Goal: Task Accomplishment & Management: Use online tool/utility

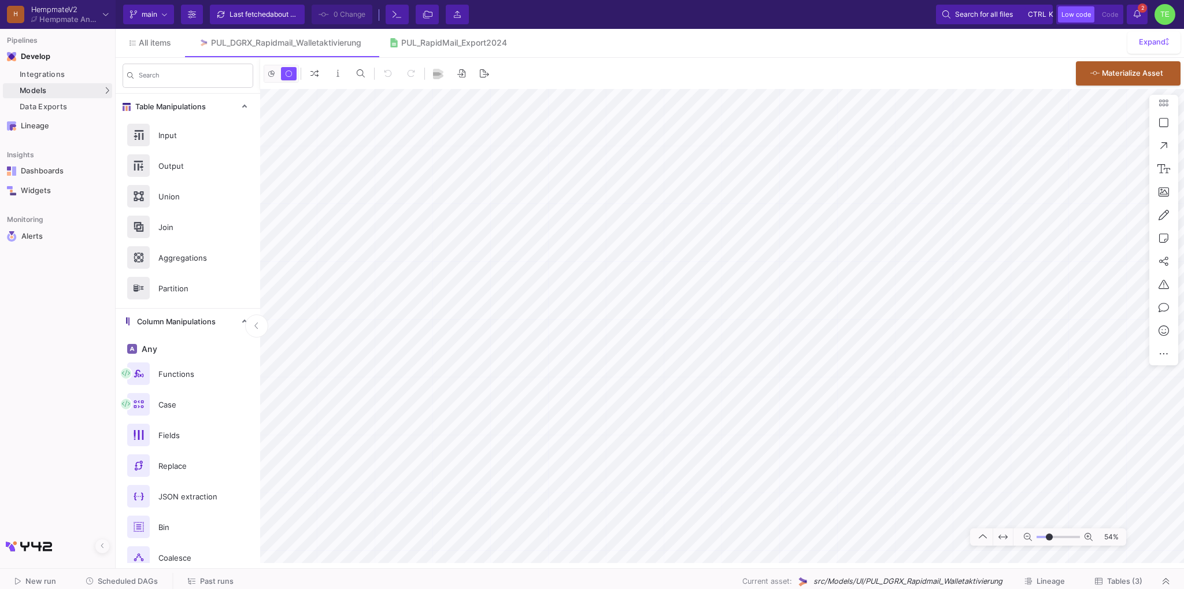
type input "-6"
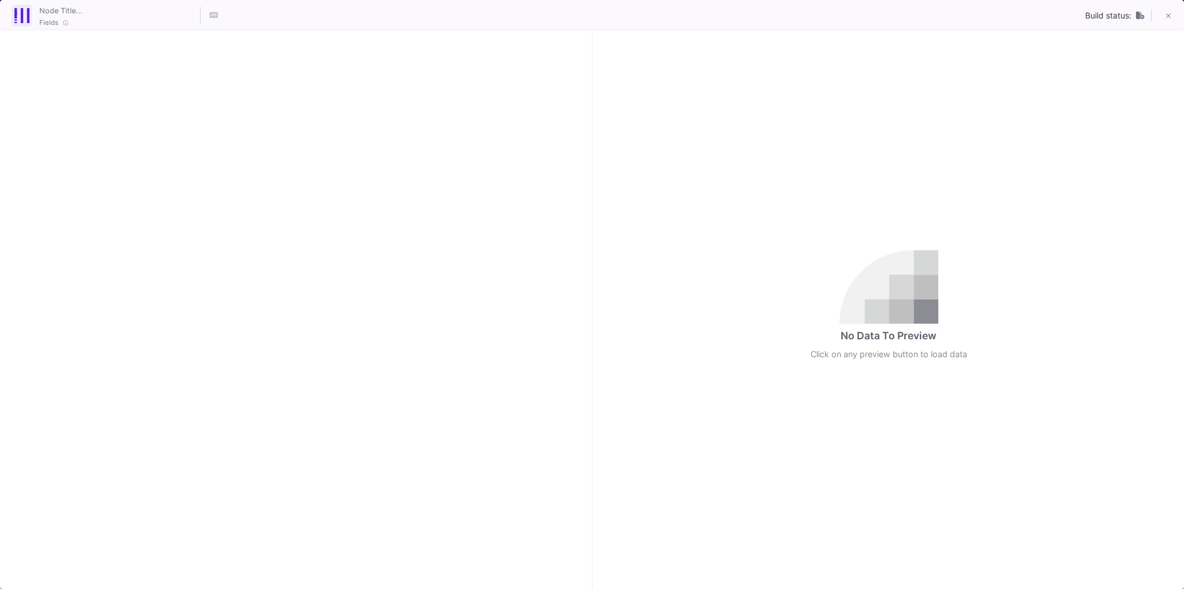
checkbox input "true"
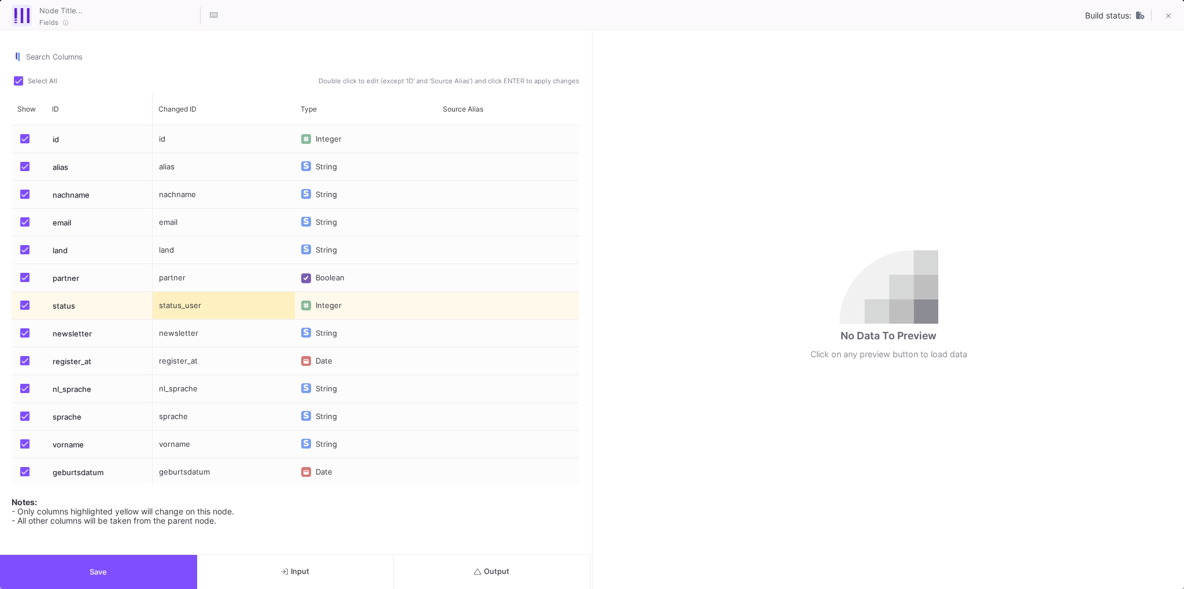
click at [494, 576] on span "Output" at bounding box center [491, 571] width 35 height 9
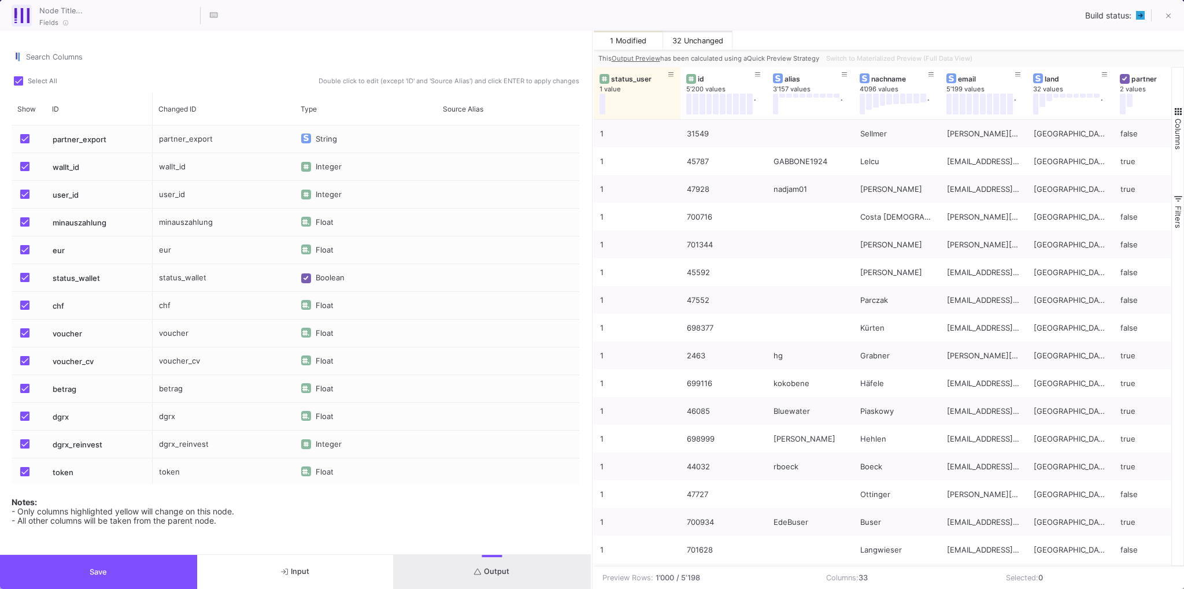
scroll to position [557, 0]
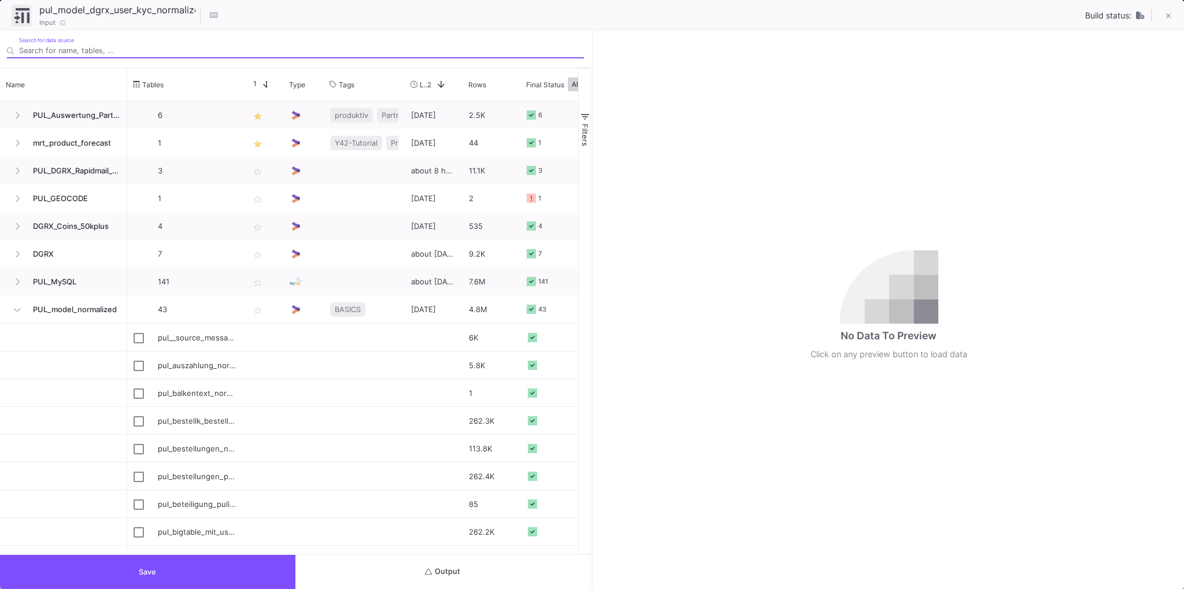
click at [484, 574] on button "Output" at bounding box center [442, 572] width 295 height 34
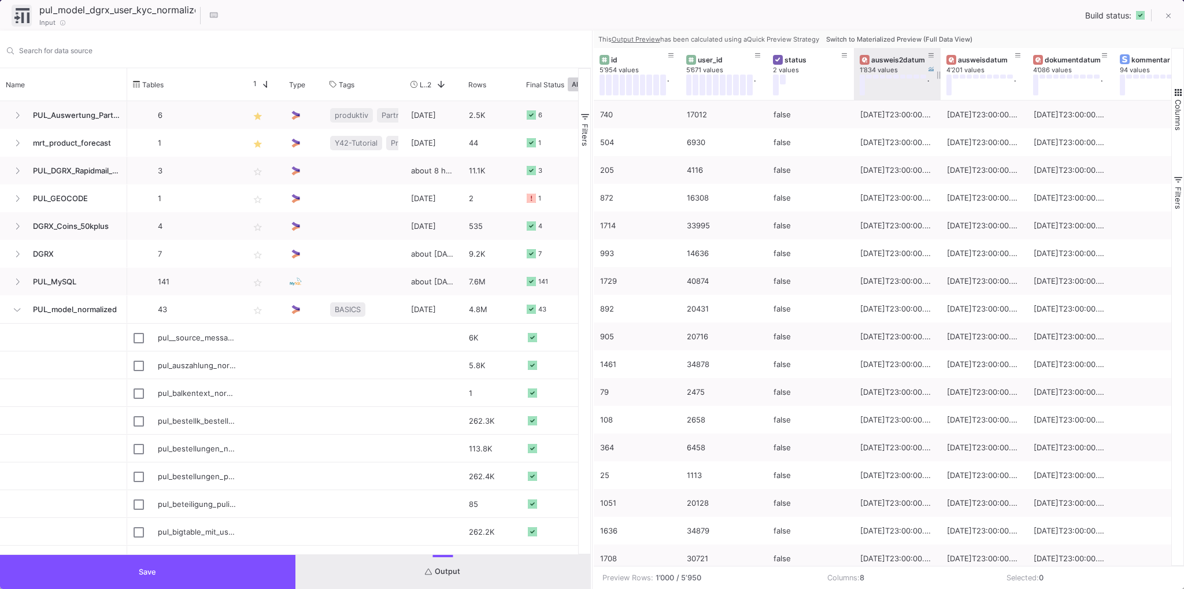
click at [884, 32] on button "Switch to Materialized Preview (Full Data View)" at bounding box center [899, 39] width 151 height 17
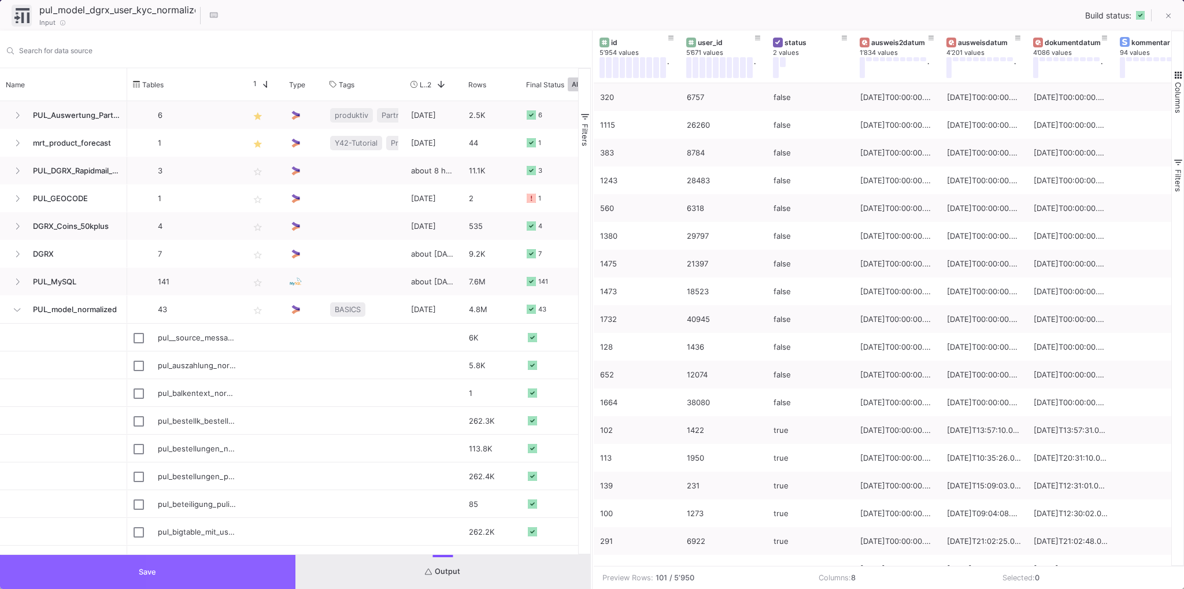
click at [174, 577] on button "Save" at bounding box center [147, 572] width 295 height 34
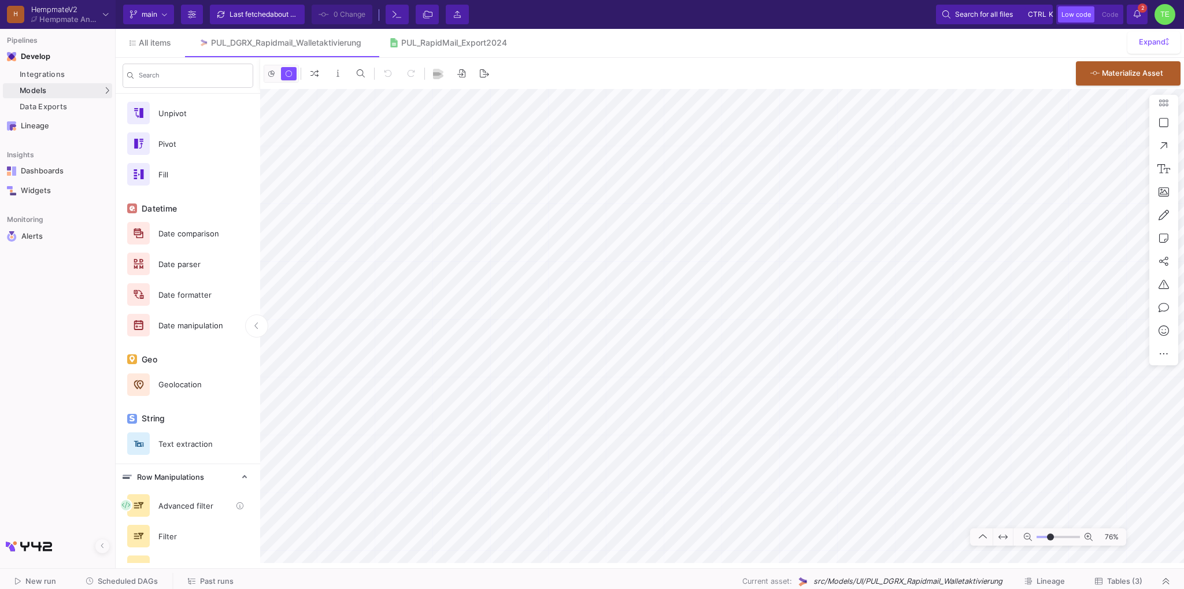
scroll to position [499, 0]
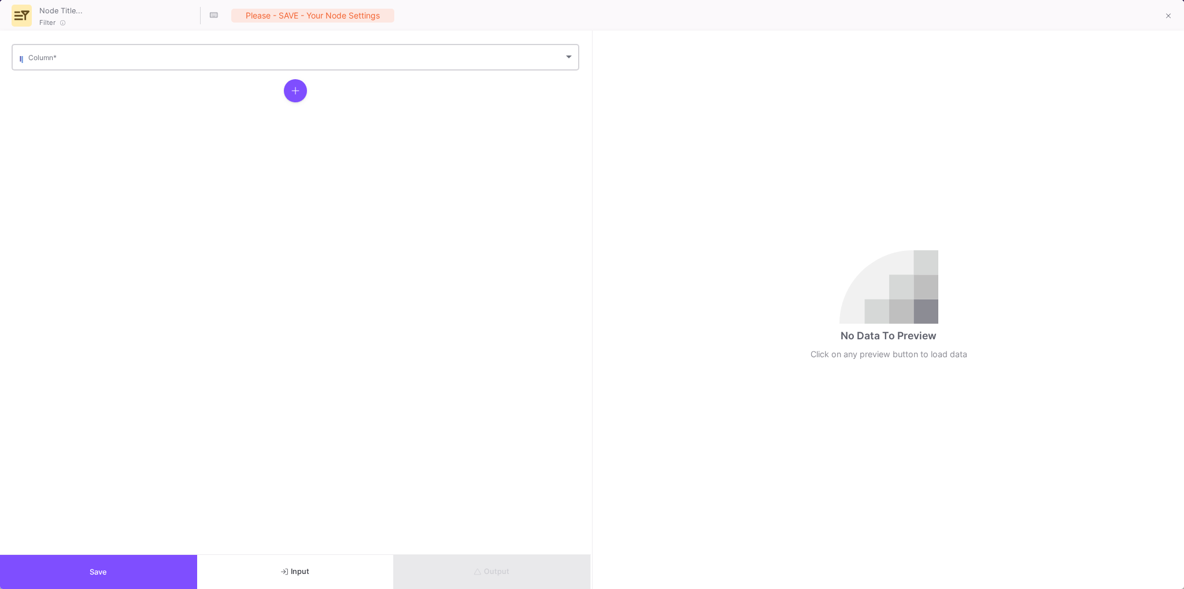
click at [180, 59] on span at bounding box center [295, 59] width 535 height 9
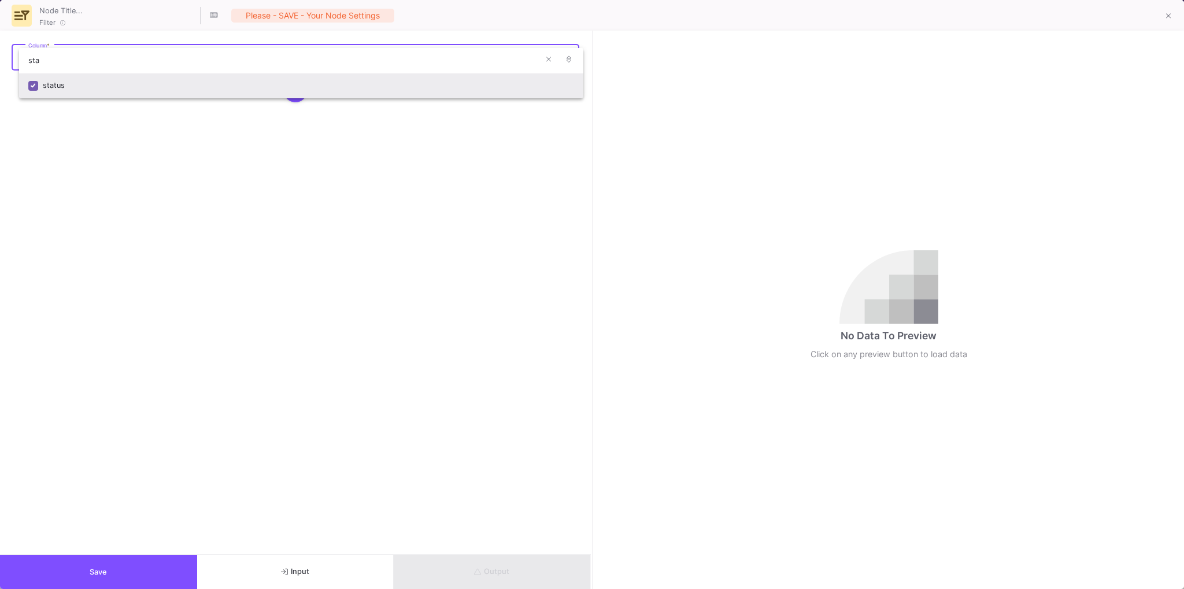
type input "sta"
click at [135, 82] on div "status" at bounding box center [308, 85] width 531 height 25
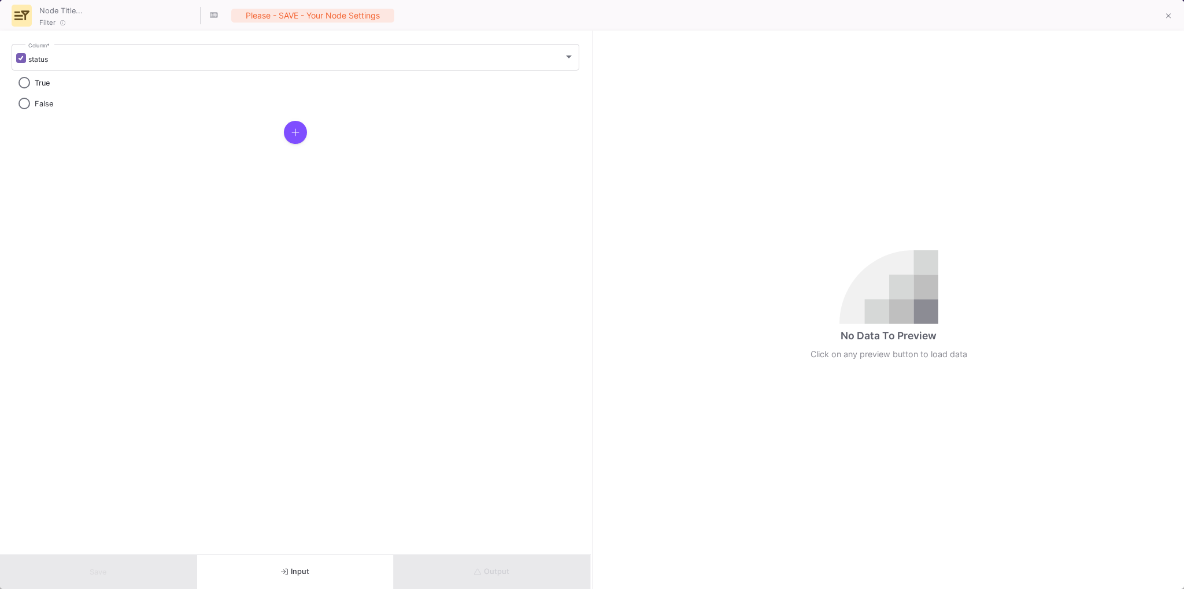
click at [38, 82] on span "True" at bounding box center [42, 83] width 15 height 9
click at [30, 82] on input "True" at bounding box center [25, 83] width 12 height 12
radio input "true"
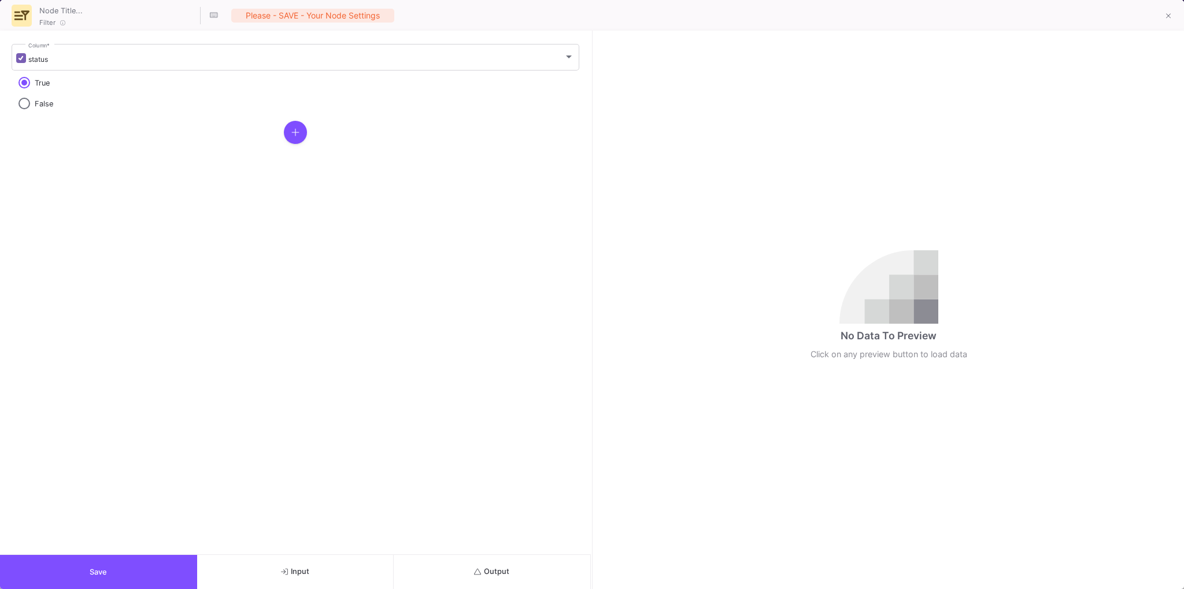
click at [95, 567] on button "Save" at bounding box center [98, 572] width 197 height 34
click at [485, 576] on span "Output" at bounding box center [491, 571] width 35 height 9
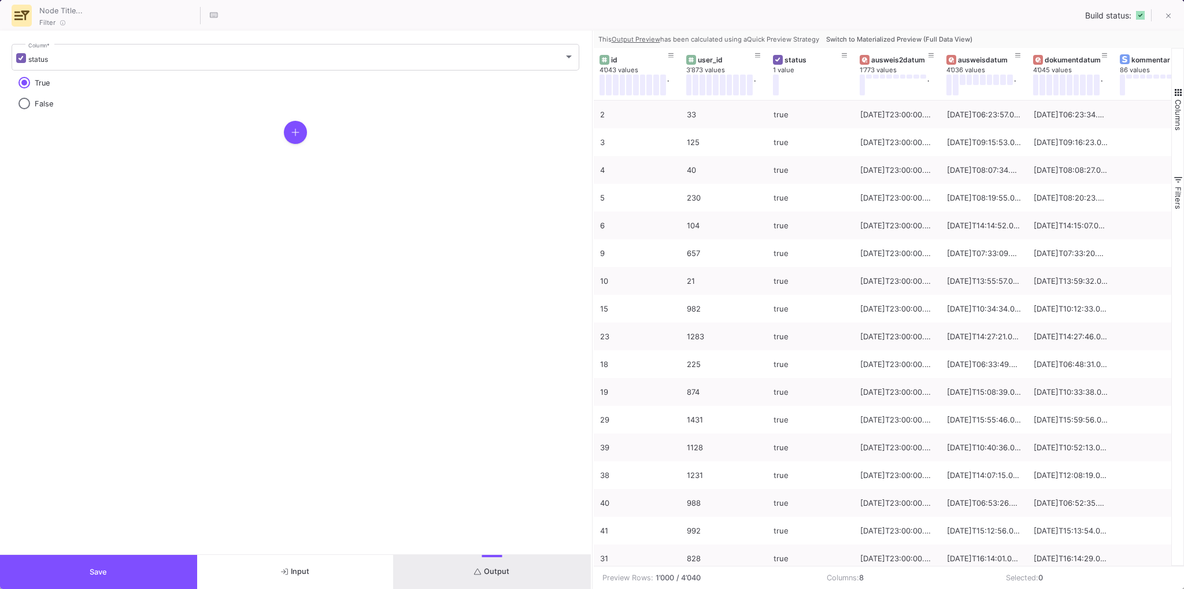
click at [896, 36] on span "Switch to Materialized Preview (Full Data View)" at bounding box center [899, 39] width 146 height 8
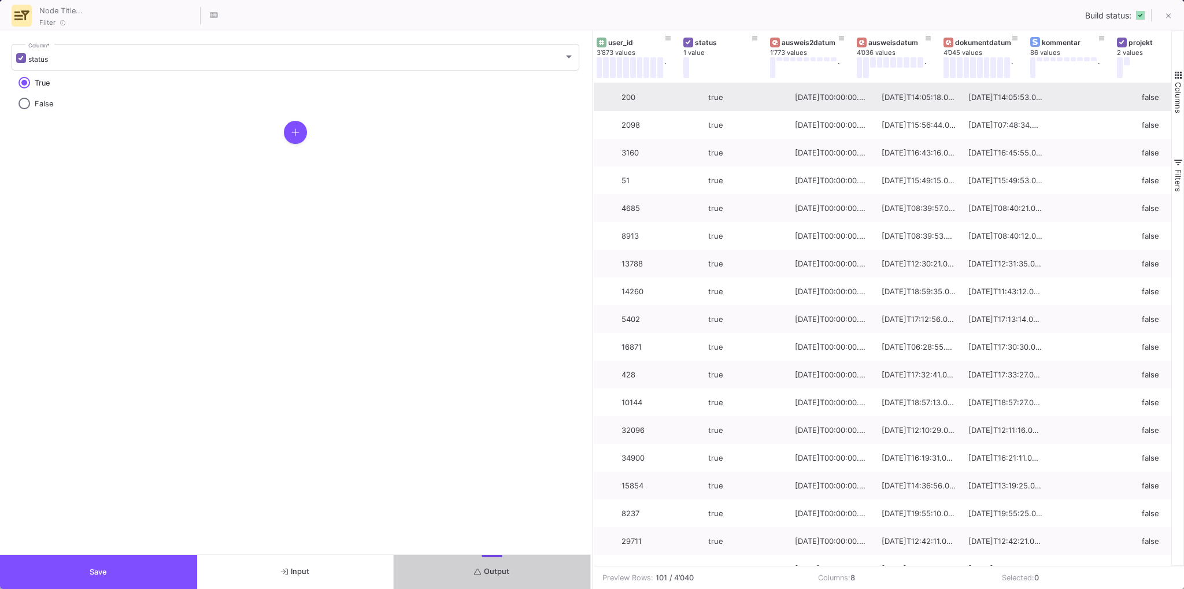
scroll to position [0, 116]
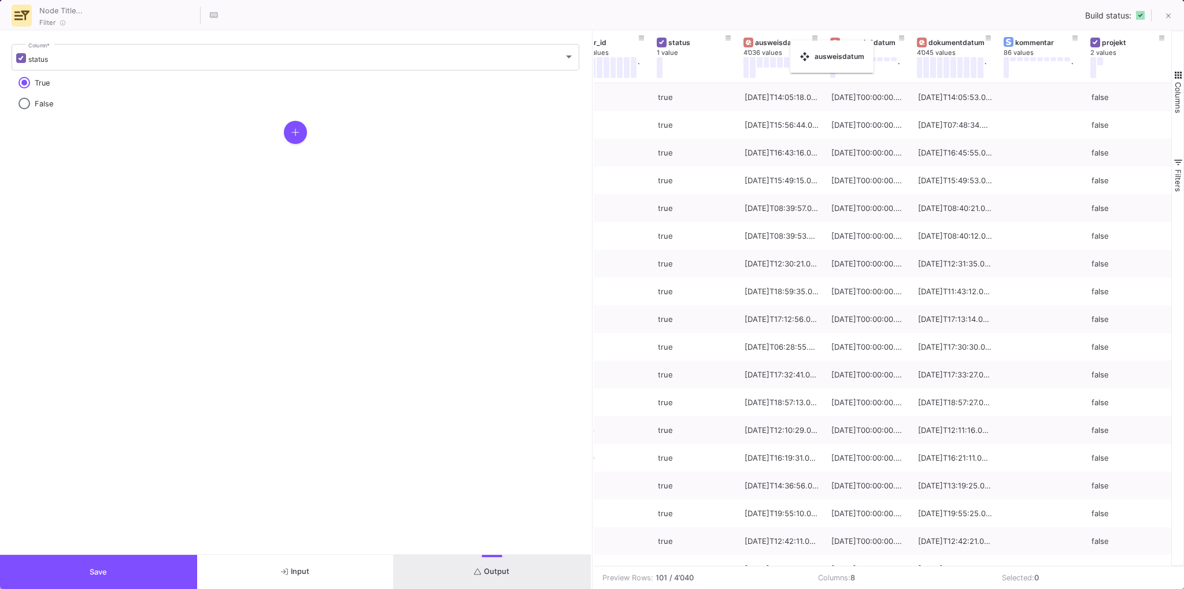
drag, startPoint x: 862, startPoint y: 40, endPoint x: 790, endPoint y: 47, distance: 71.5
click at [790, 47] on body "H HempmateV2 Hempmate Analytics Current branch main Branch Options Last fetched…" at bounding box center [592, 294] width 1184 height 589
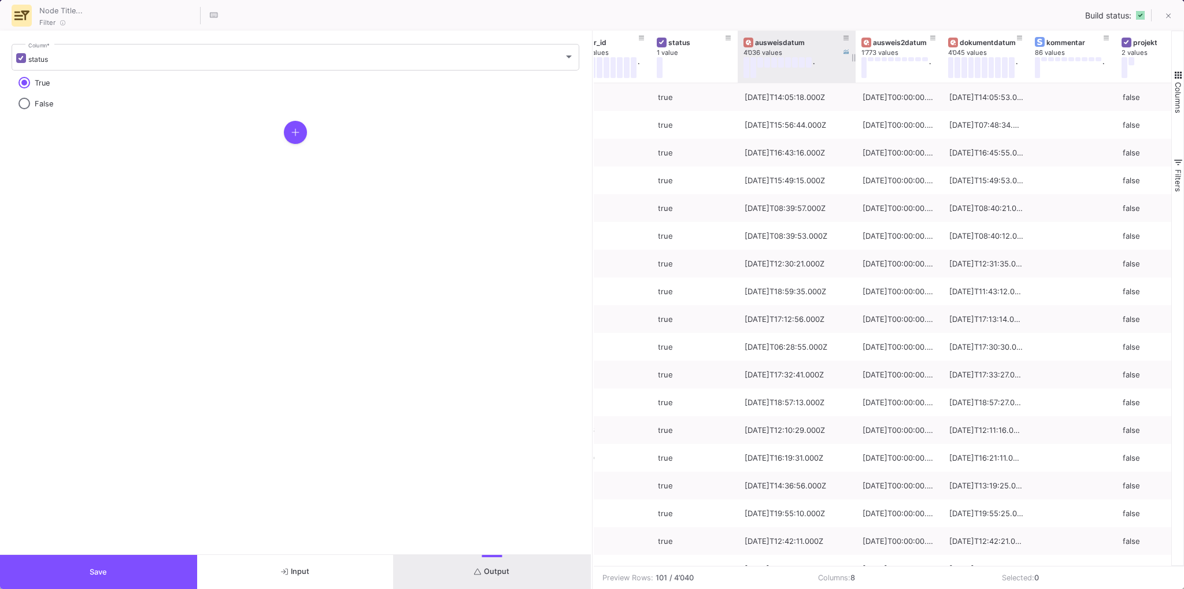
drag, startPoint x: 830, startPoint y: 37, endPoint x: 854, endPoint y: 45, distance: 24.9
click at [854, 45] on div at bounding box center [856, 57] width 5 height 52
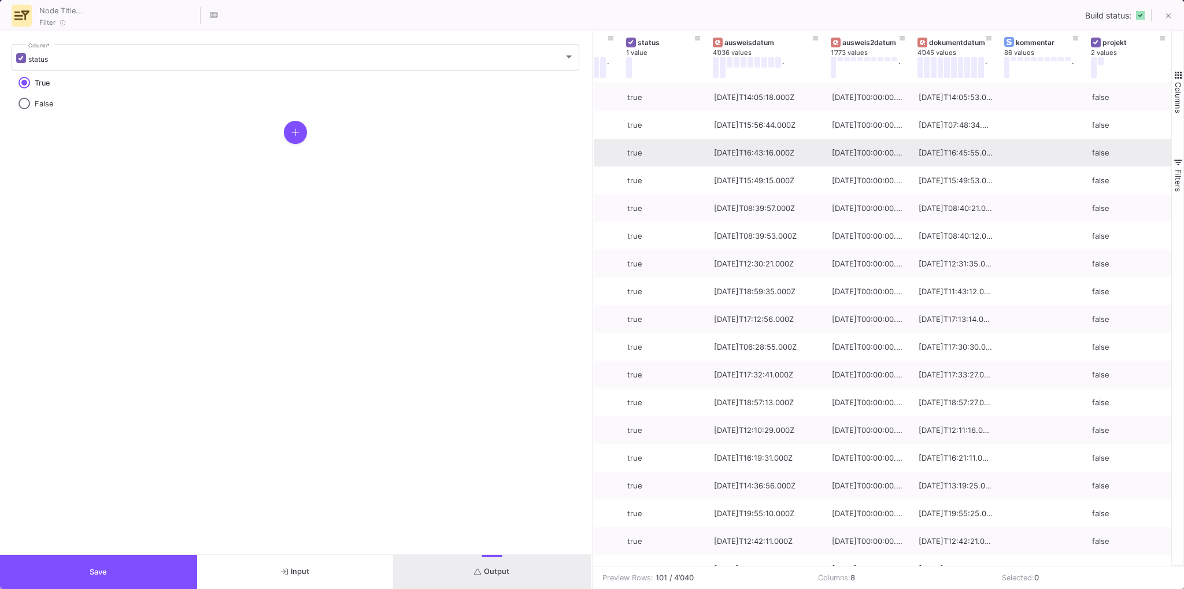
scroll to position [0, 147]
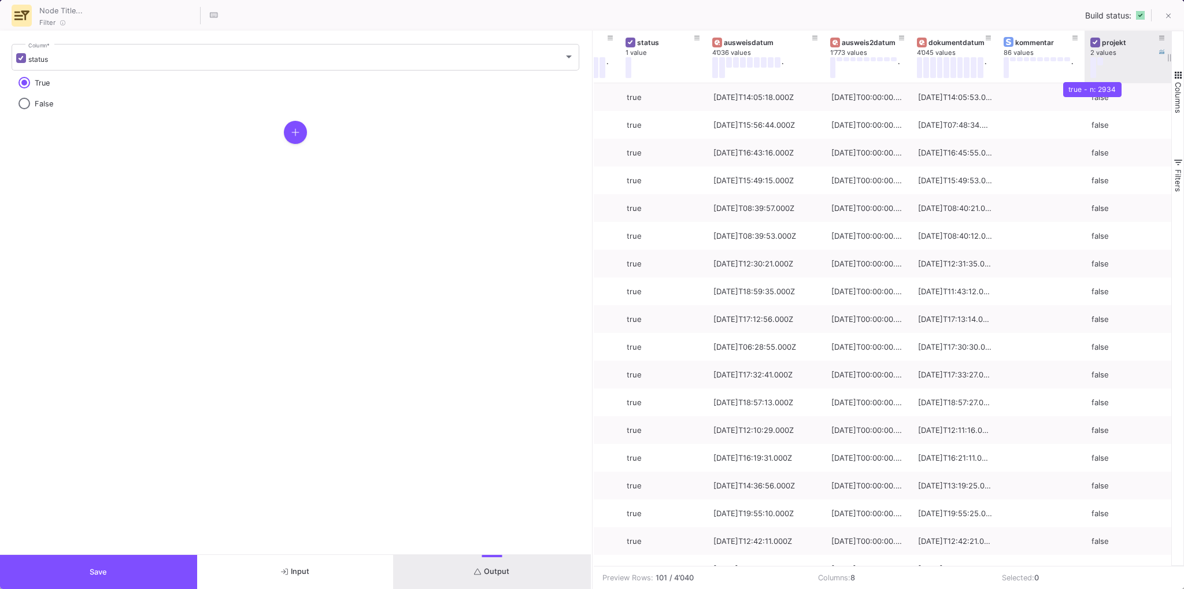
click at [1093, 65] on button at bounding box center [1094, 67] width 6 height 21
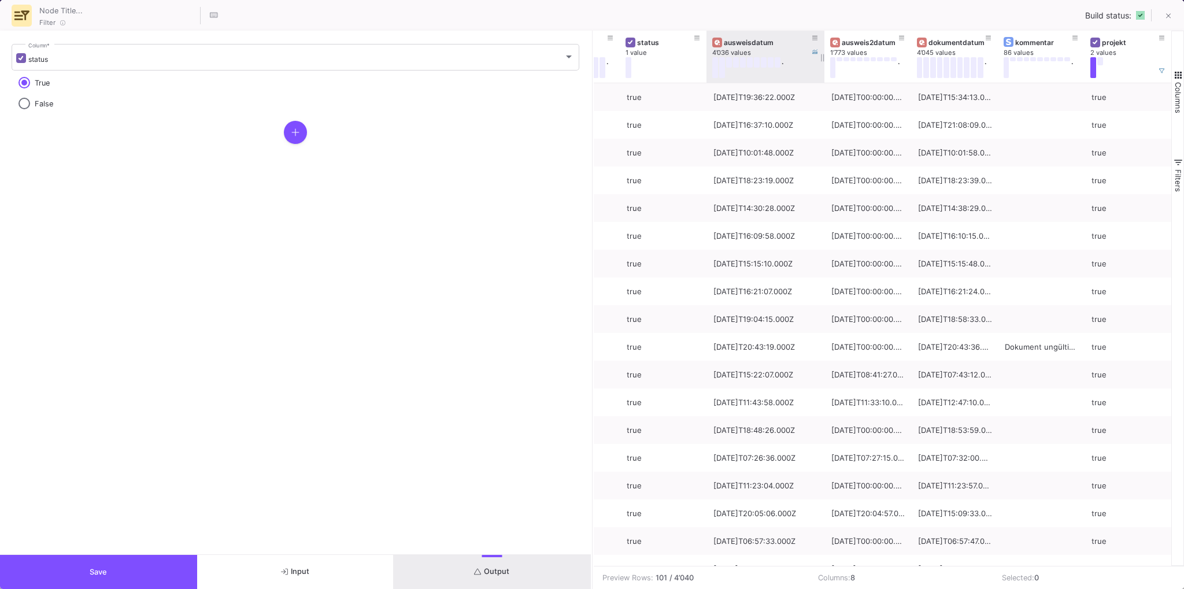
click at [741, 41] on div "ausweisdatum" at bounding box center [768, 42] width 88 height 9
click at [741, 40] on div "ausweisdatum" at bounding box center [768, 42] width 88 height 9
click at [293, 135] on icon "button" at bounding box center [295, 132] width 8 height 9
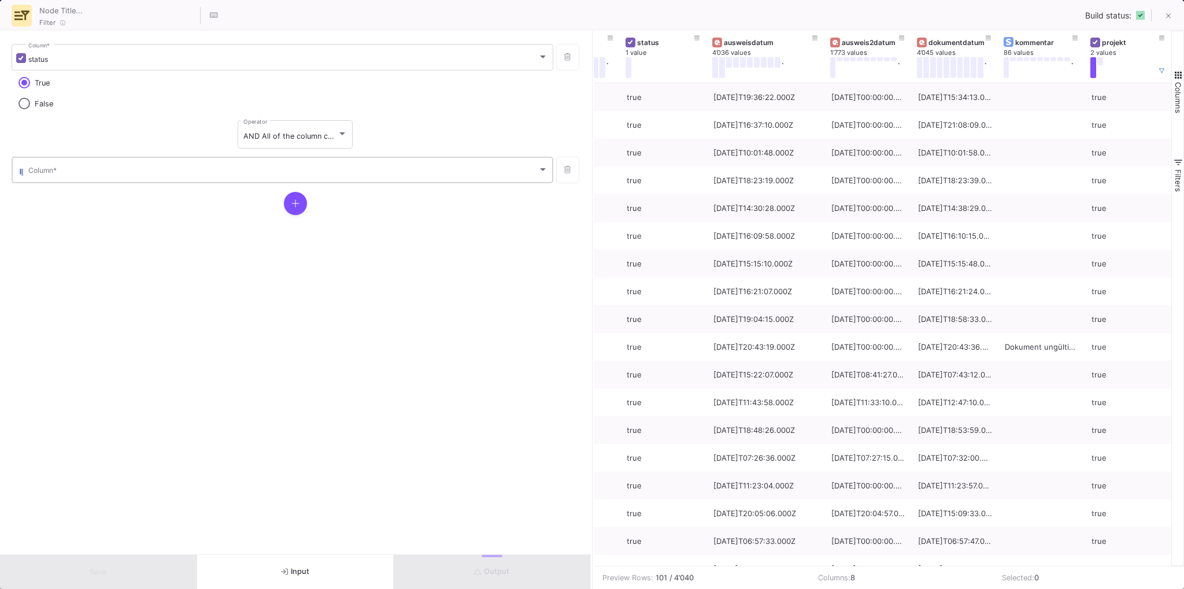
click at [85, 165] on div "Column *" at bounding box center [288, 169] width 520 height 28
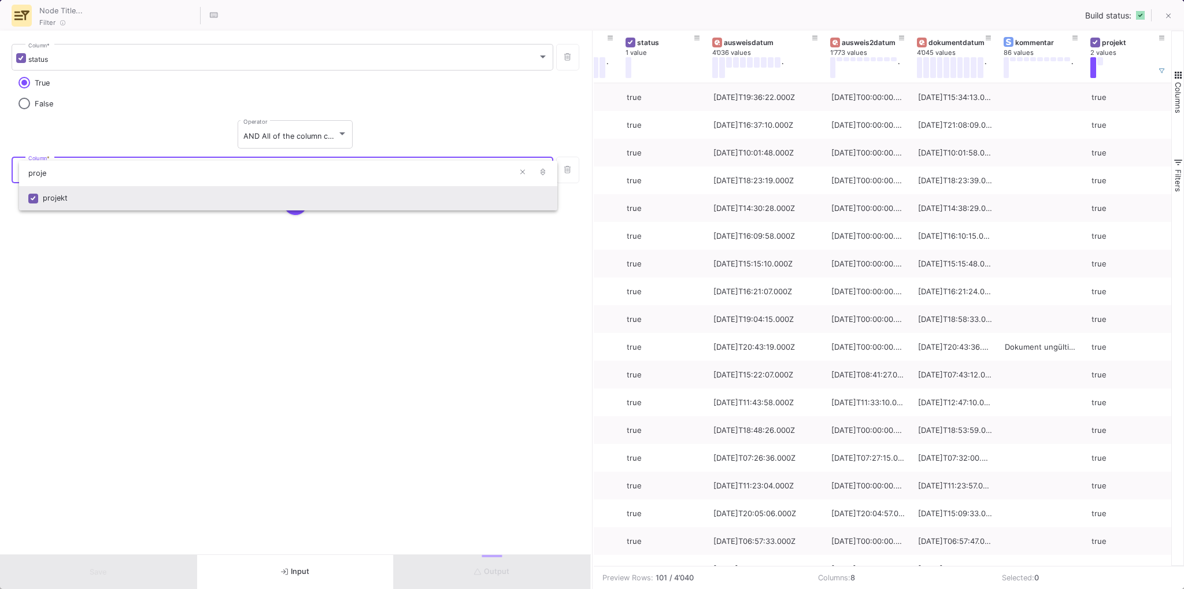
type input "proje"
click at [48, 195] on div "projekt" at bounding box center [295, 198] width 505 height 25
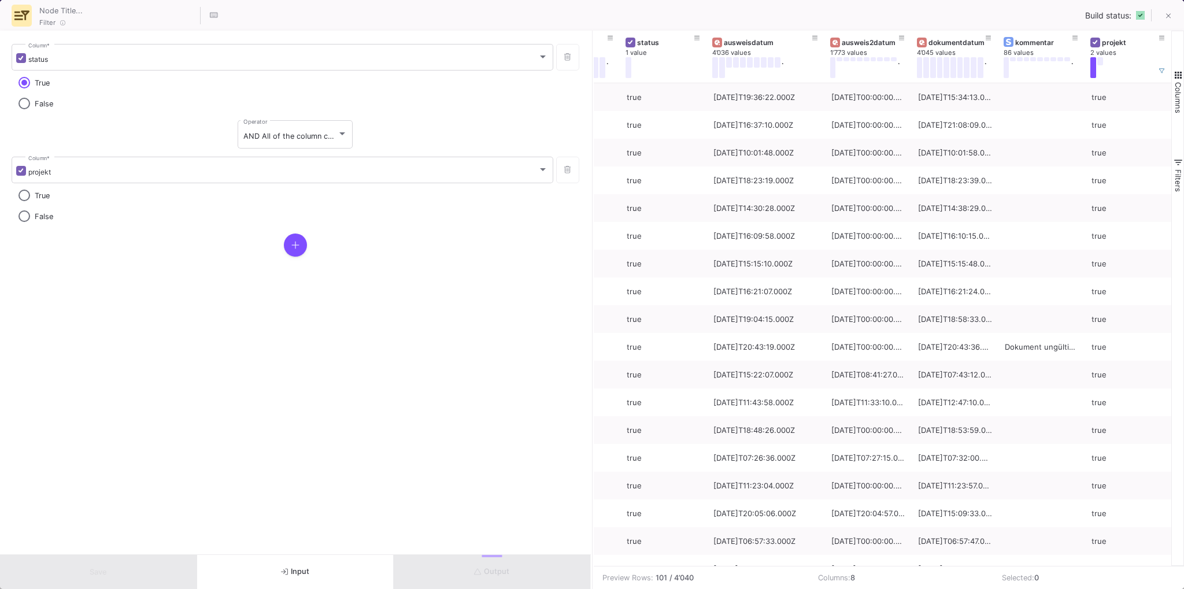
click at [45, 193] on span "True" at bounding box center [42, 195] width 15 height 9
click at [30, 193] on input "True" at bounding box center [25, 196] width 12 height 12
radio input "true"
click at [112, 567] on button "Save" at bounding box center [98, 572] width 197 height 34
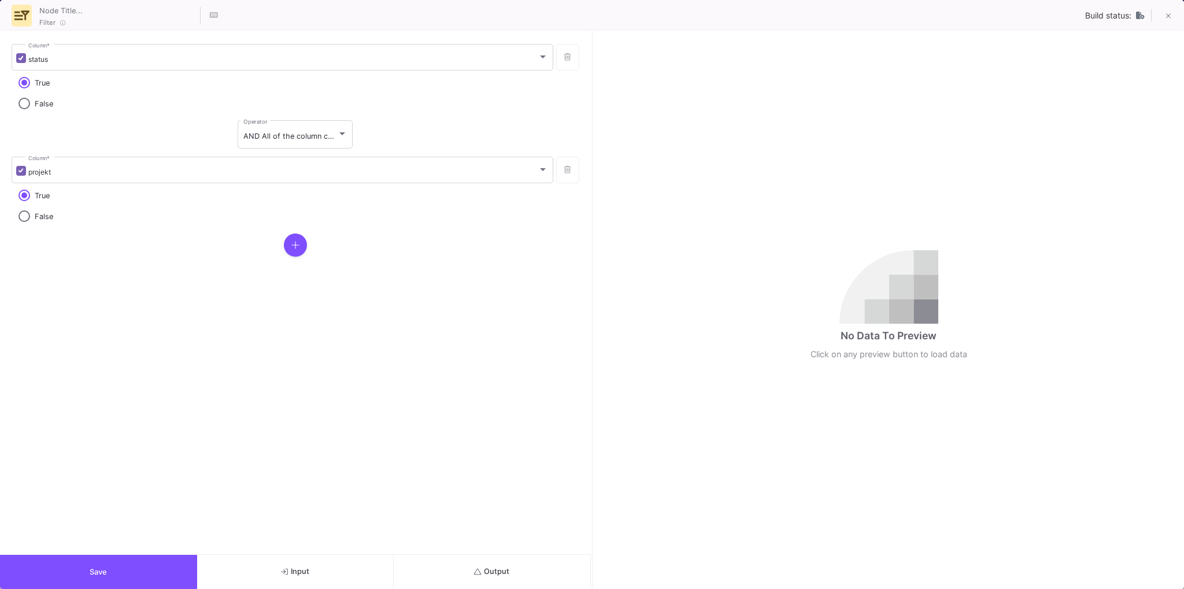
click at [438, 573] on button "Output" at bounding box center [492, 572] width 197 height 34
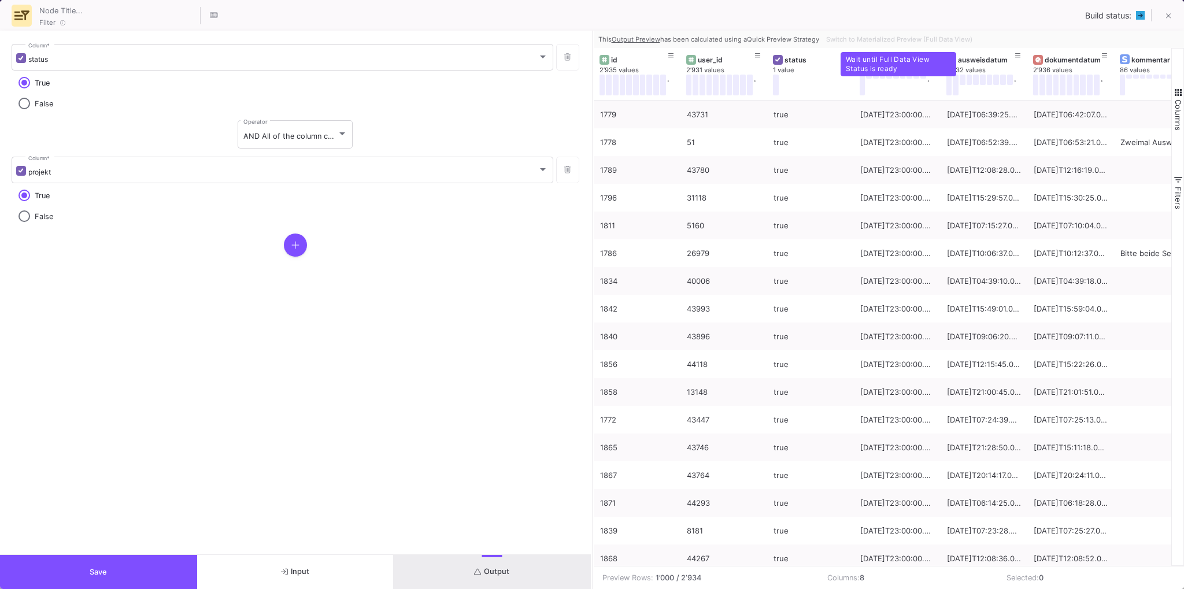
click at [882, 42] on div "Switch to Materialized Preview (Full Data View)" at bounding box center [898, 39] width 153 height 17
click at [882, 41] on span "Switch to Materialized Preview (Full Data View)" at bounding box center [899, 39] width 146 height 8
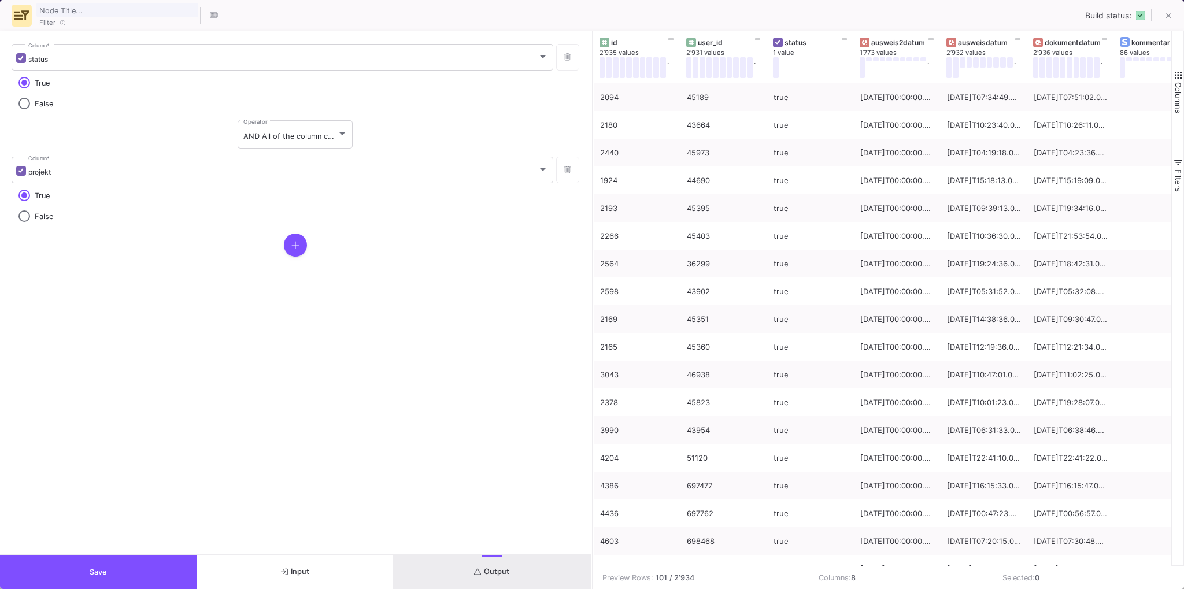
click at [100, 9] on input "text" at bounding box center [117, 9] width 162 height 15
type input "DGRX_KYC_True"
click at [349, 430] on form "status Column * True False AND All of the column conditions (see left bars) hav…" at bounding box center [295, 293] width 591 height 524
click at [632, 42] on div "id" at bounding box center [639, 42] width 57 height 9
click at [631, 40] on div "id" at bounding box center [639, 42] width 57 height 9
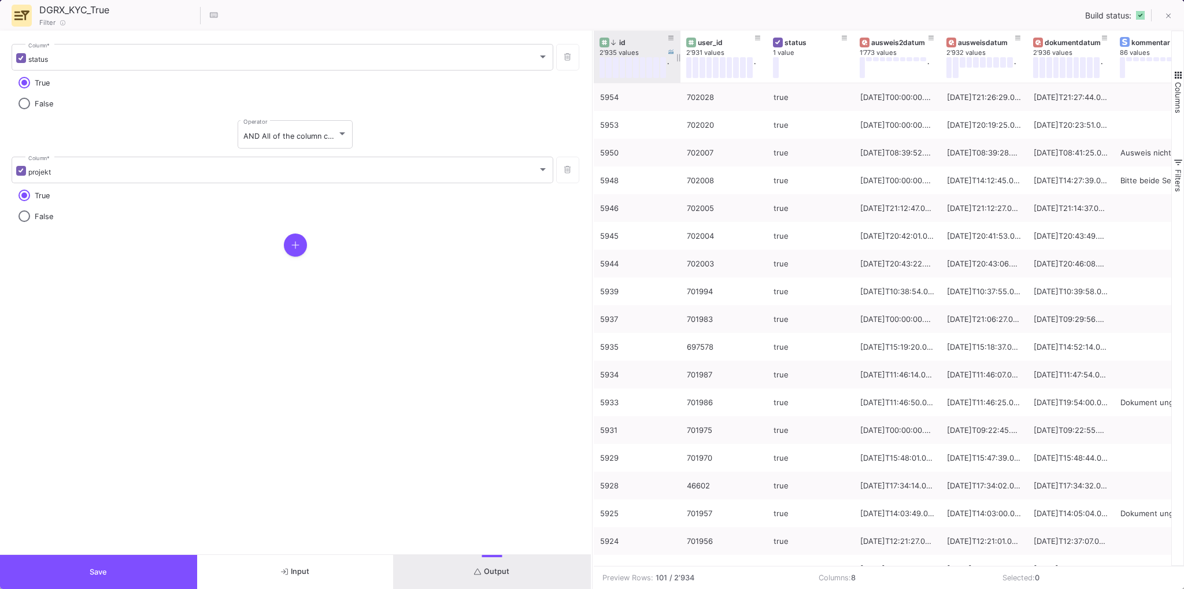
click at [631, 40] on div "id" at bounding box center [639, 42] width 57 height 9
click at [716, 42] on div "user_id" at bounding box center [726, 42] width 57 height 9
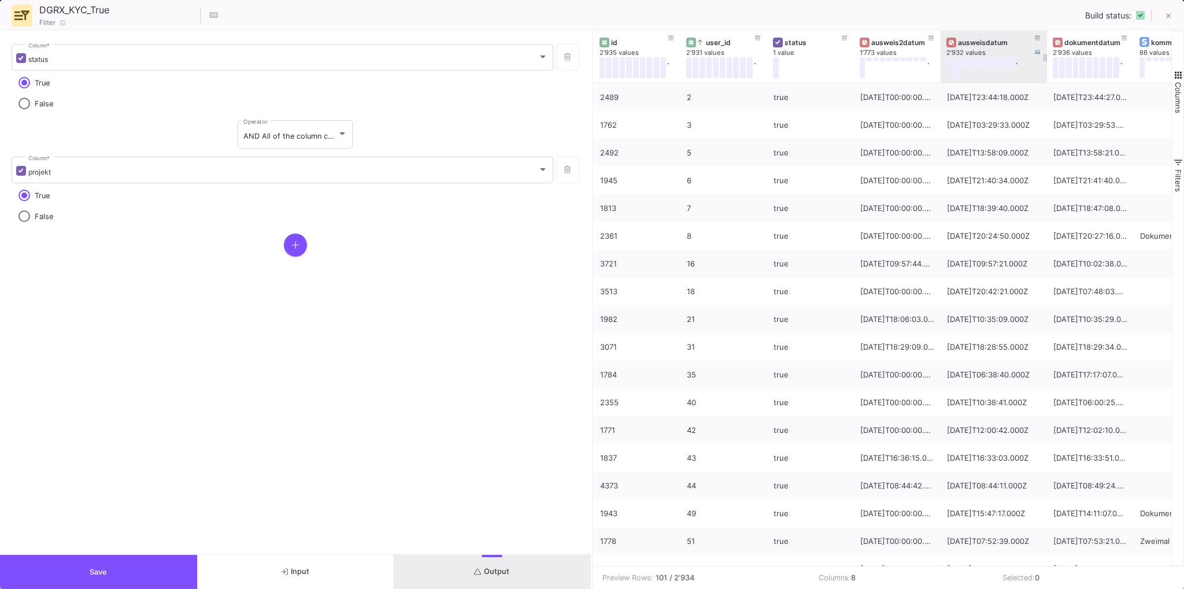
drag, startPoint x: 1028, startPoint y: 39, endPoint x: 1045, endPoint y: 45, distance: 19.0
click at [1045, 45] on div at bounding box center [1047, 57] width 5 height 52
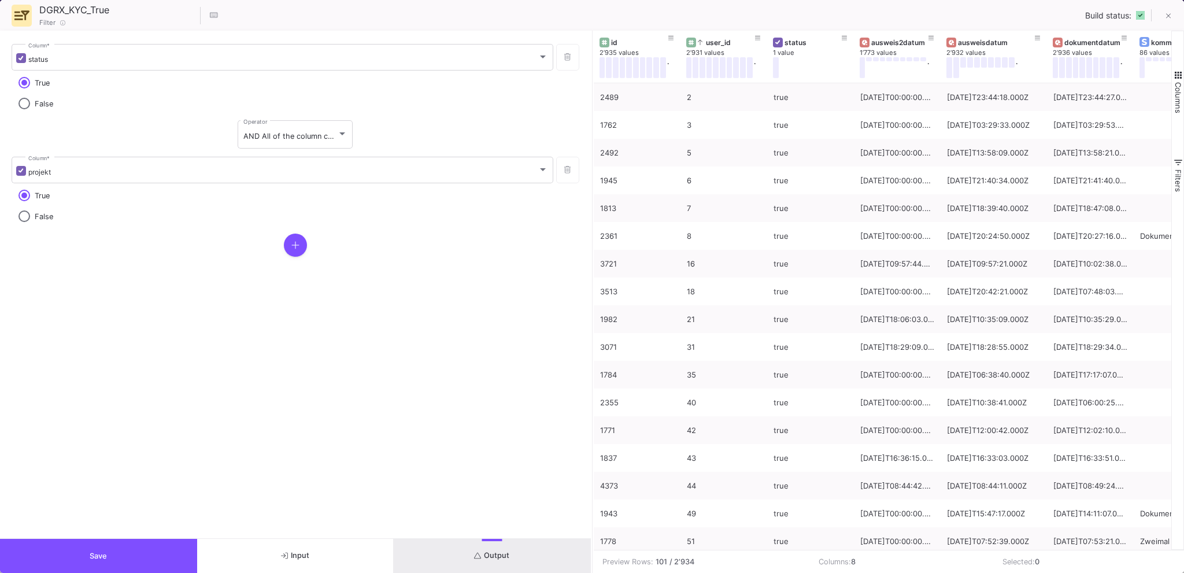
type input "-45"
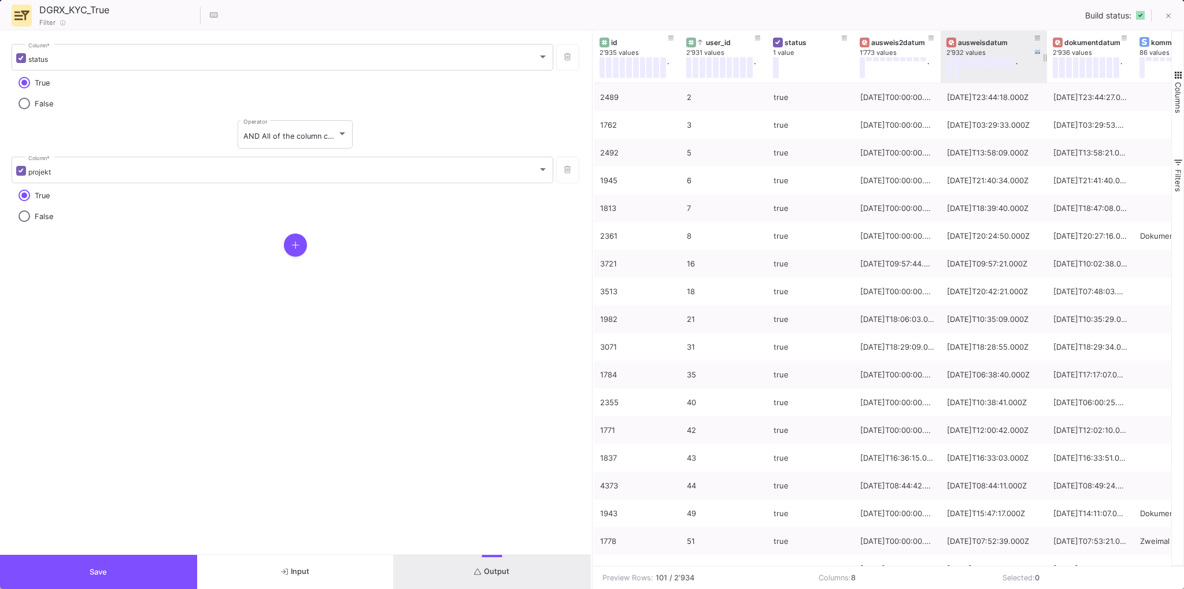
click at [987, 41] on div "ausweisdatum" at bounding box center [996, 42] width 77 height 9
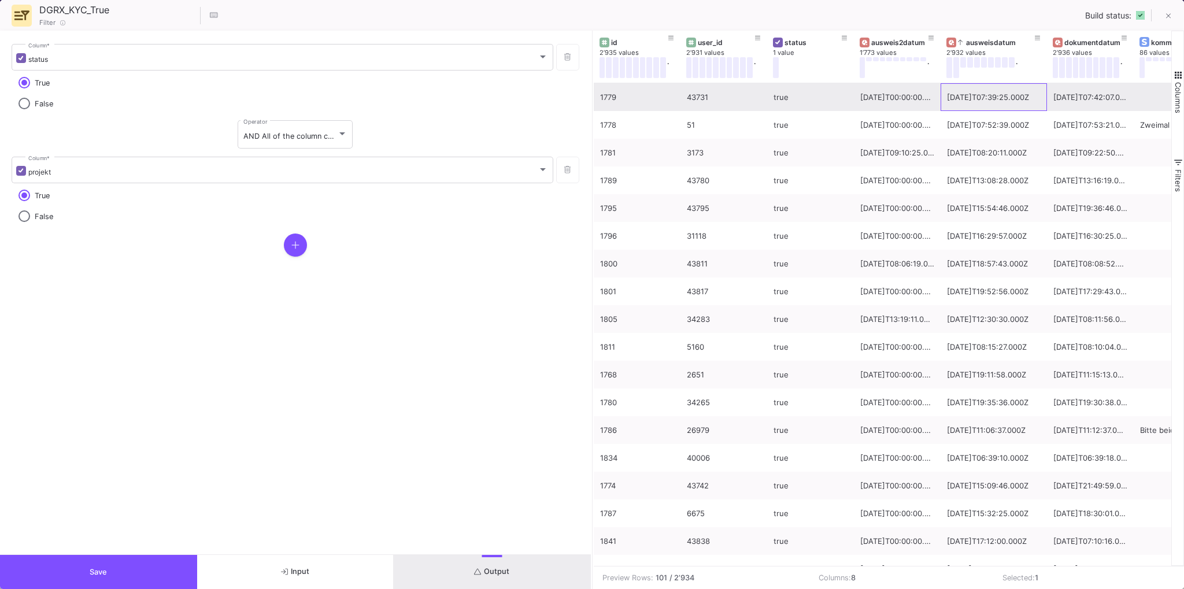
click at [993, 94] on div "[DATE]T07:39:25.000Z" at bounding box center [994, 97] width 94 height 27
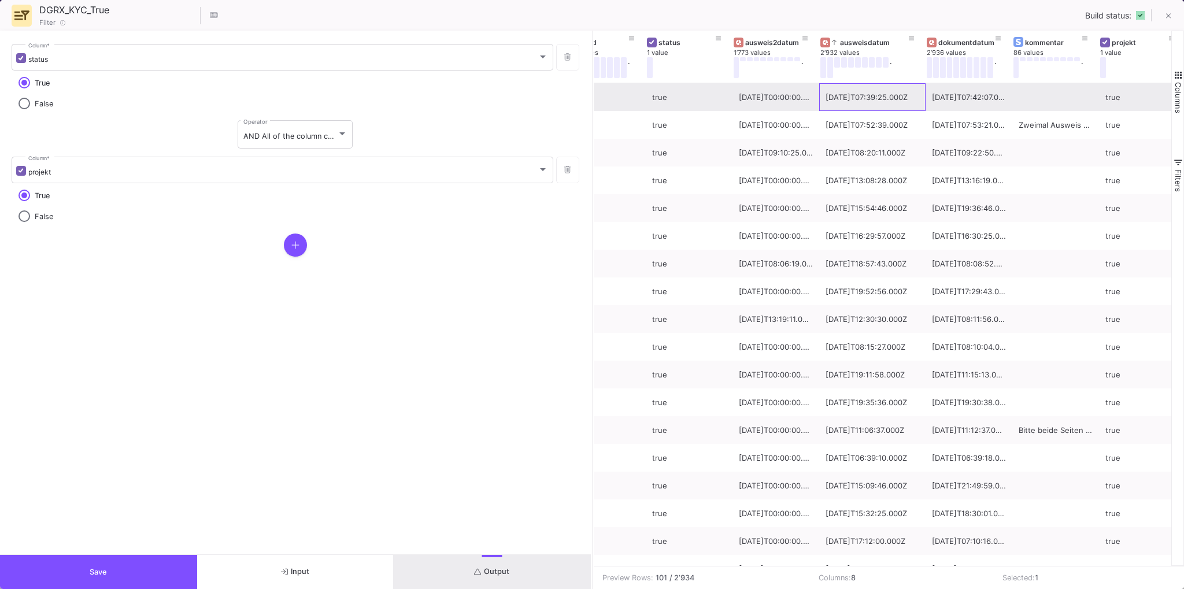
scroll to position [0, 136]
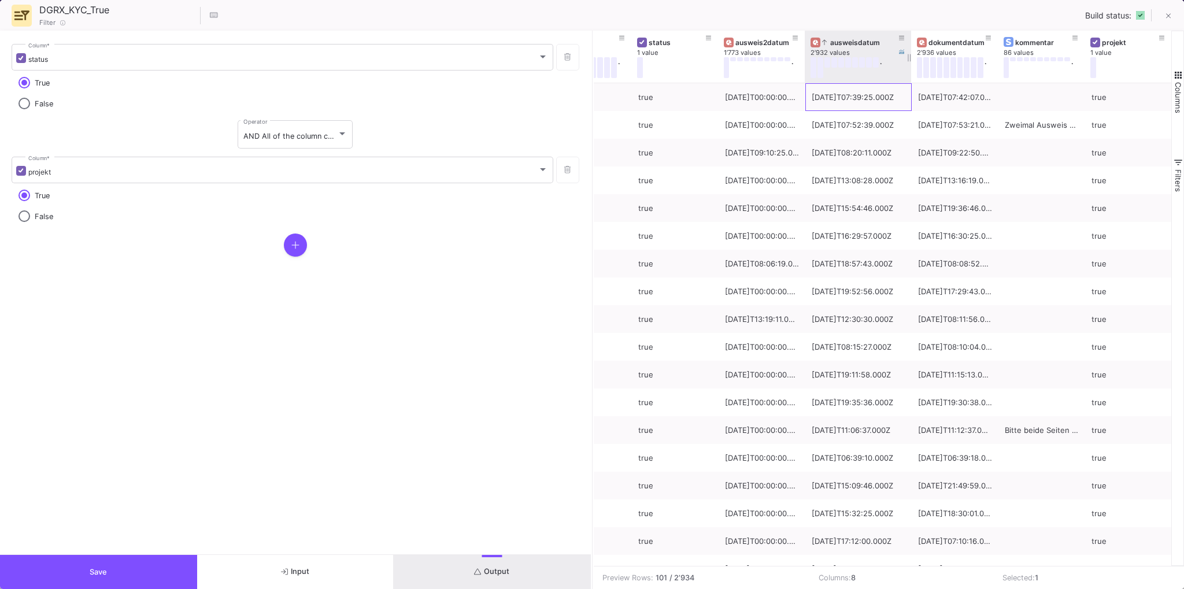
click at [847, 47] on div "ausweisdatum" at bounding box center [858, 42] width 95 height 13
click at [847, 41] on div "ausweisdatum" at bounding box center [860, 42] width 77 height 9
click at [813, 69] on button at bounding box center [814, 67] width 6 height 21
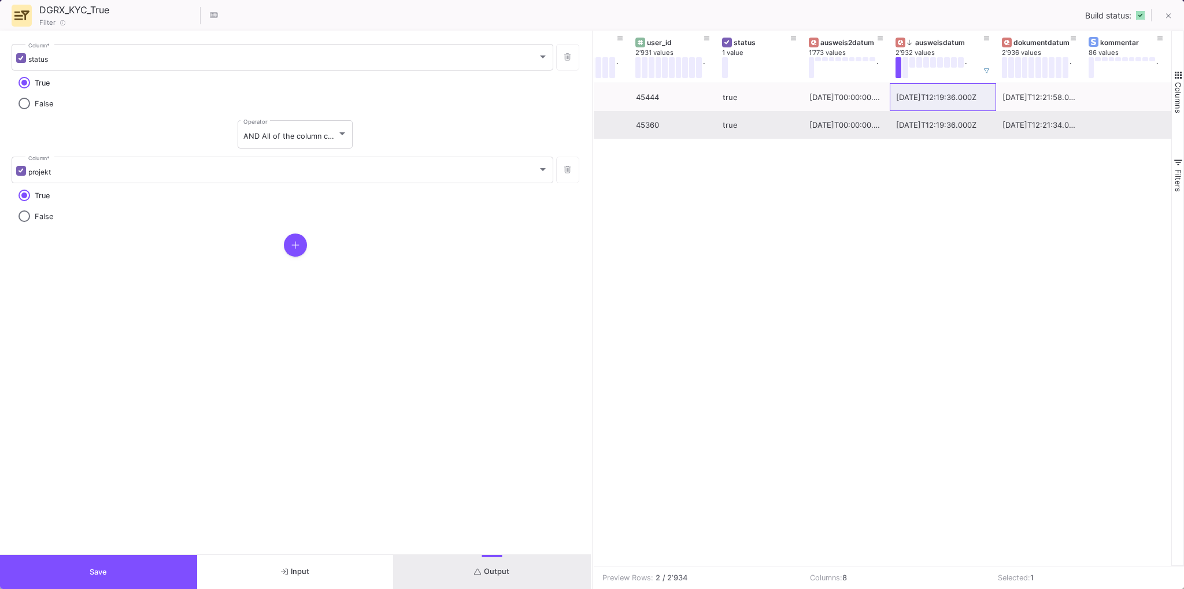
scroll to position [0, 0]
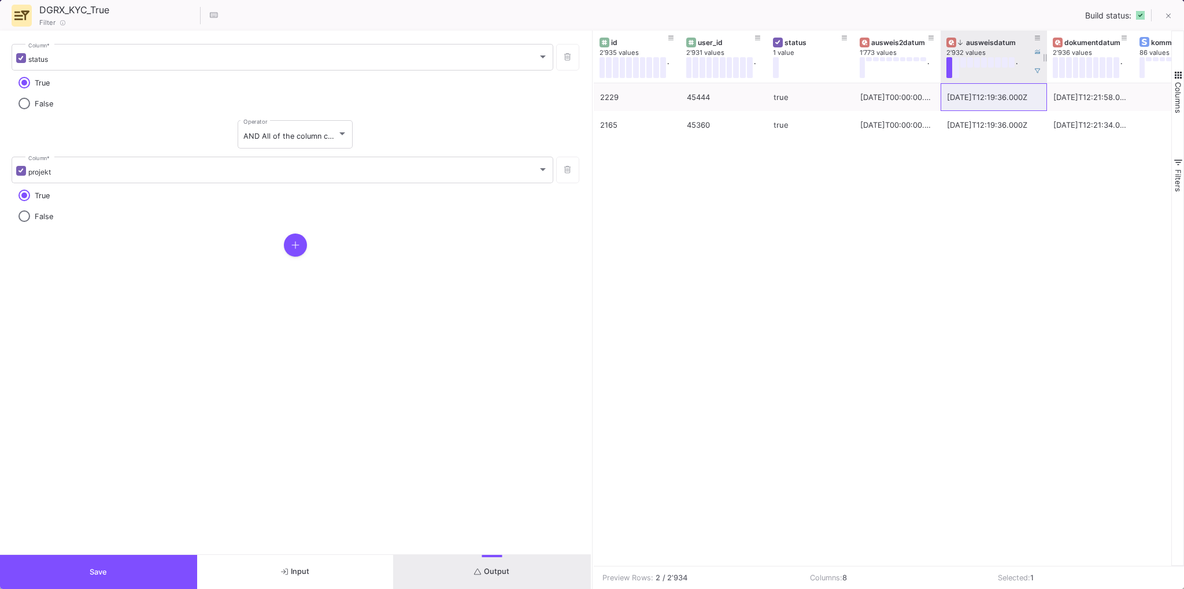
click at [956, 65] on button at bounding box center [957, 67] width 6 height 21
click at [957, 66] on button at bounding box center [957, 67] width 6 height 21
click at [1003, 41] on div "ausweisdatum" at bounding box center [996, 42] width 77 height 9
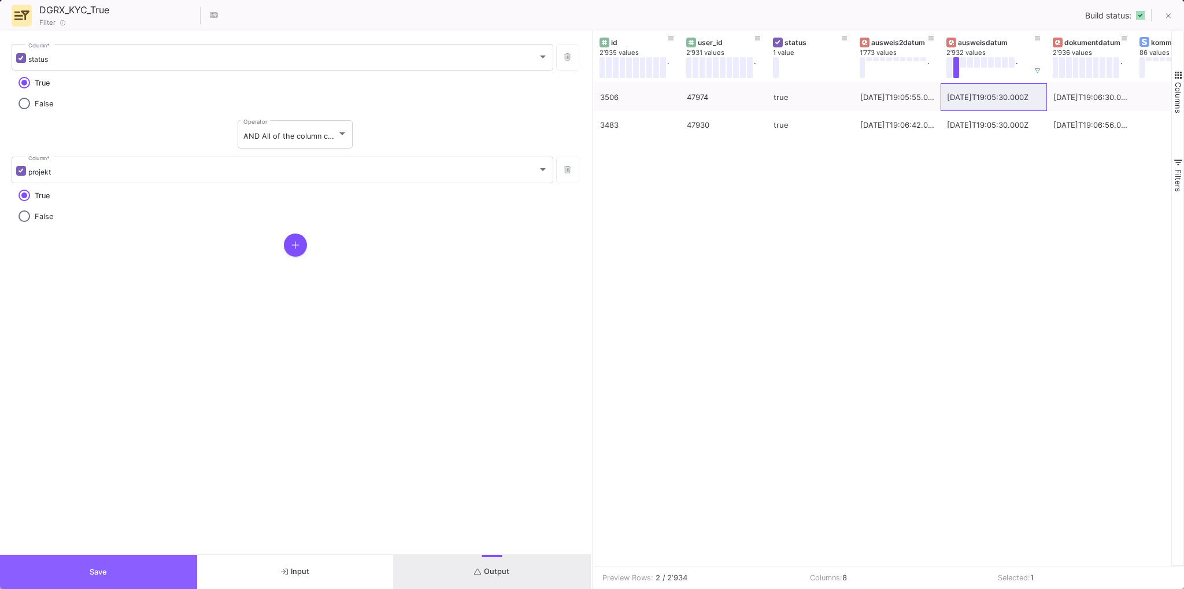
click at [112, 578] on button "Save" at bounding box center [98, 572] width 197 height 34
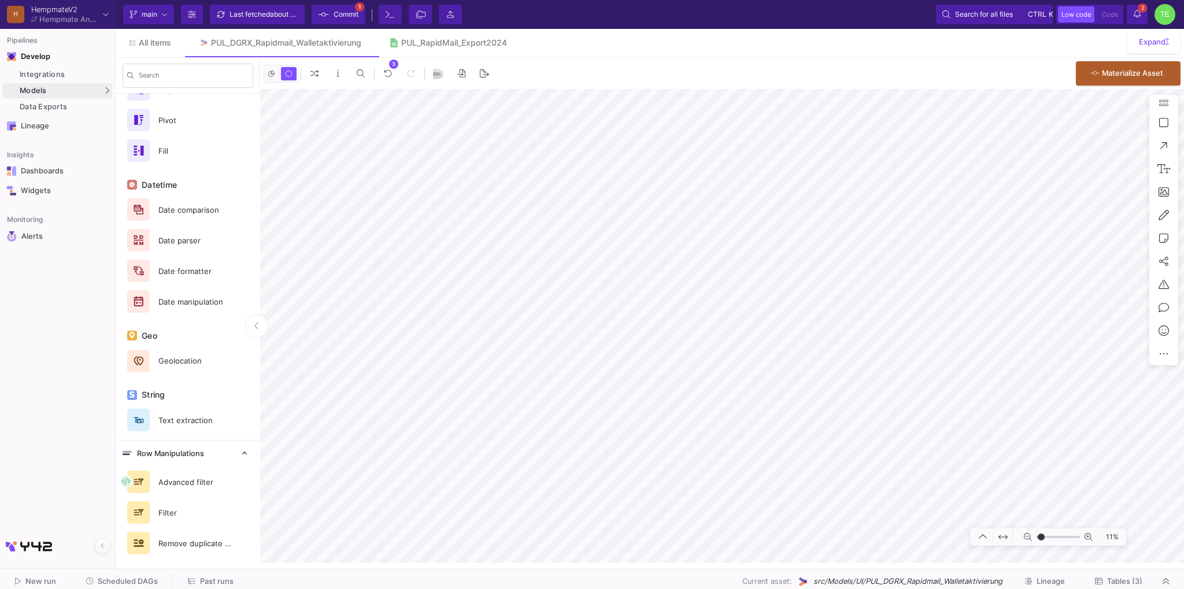
type input "-22"
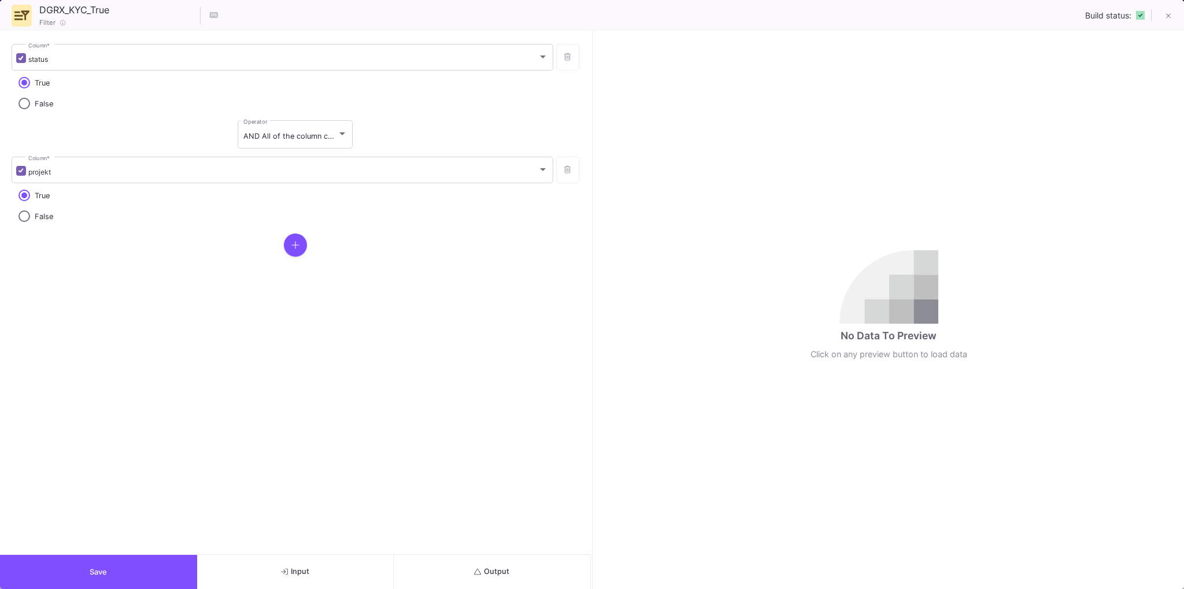
click at [502, 563] on button "Output" at bounding box center [492, 572] width 197 height 34
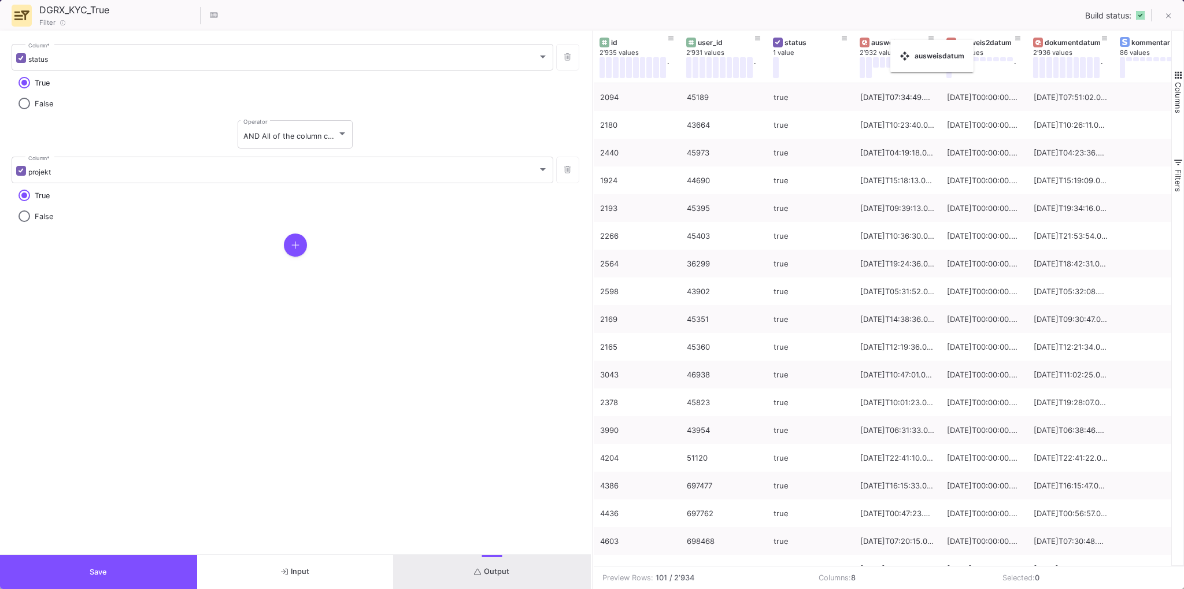
drag, startPoint x: 998, startPoint y: 43, endPoint x: 894, endPoint y: 47, distance: 104.2
click at [894, 47] on body "H HempmateV2 Hempmate Analytics Current branch main Branch Options Last fetched…" at bounding box center [592, 294] width 1184 height 589
click at [73, 582] on button "Save" at bounding box center [98, 572] width 197 height 34
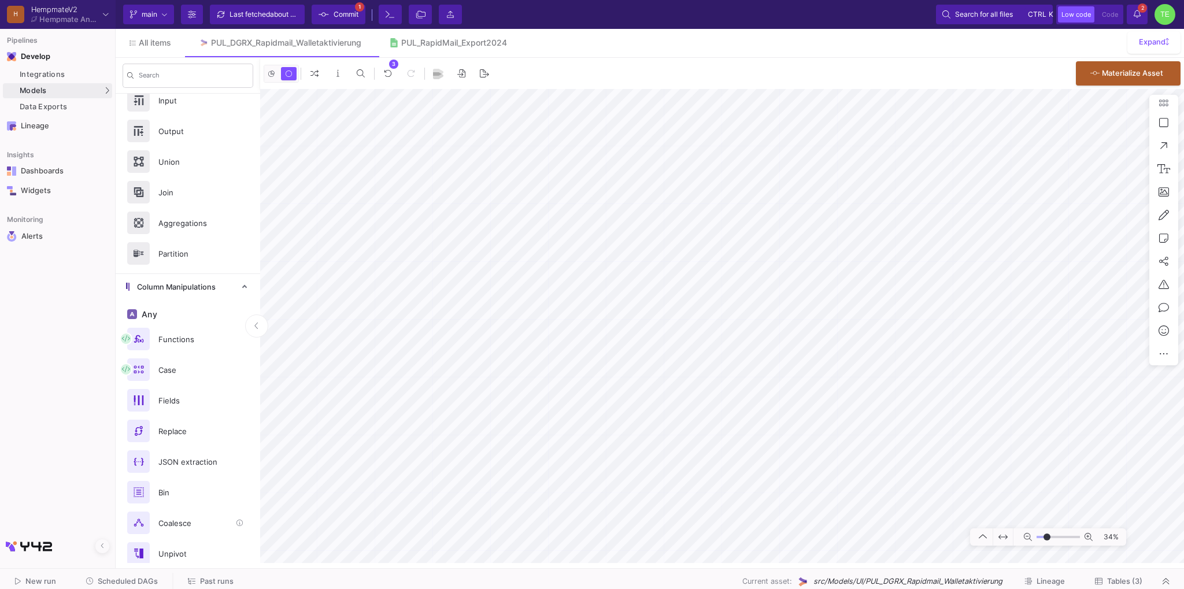
scroll to position [32, 0]
click at [1053, 537] on input "range" at bounding box center [1058, 537] width 43 height 14
click at [1114, 535] on span "105%" at bounding box center [1111, 537] width 26 height 20
click at [1028, 535] on icon at bounding box center [1028, 537] width 8 height 8
type input "0"
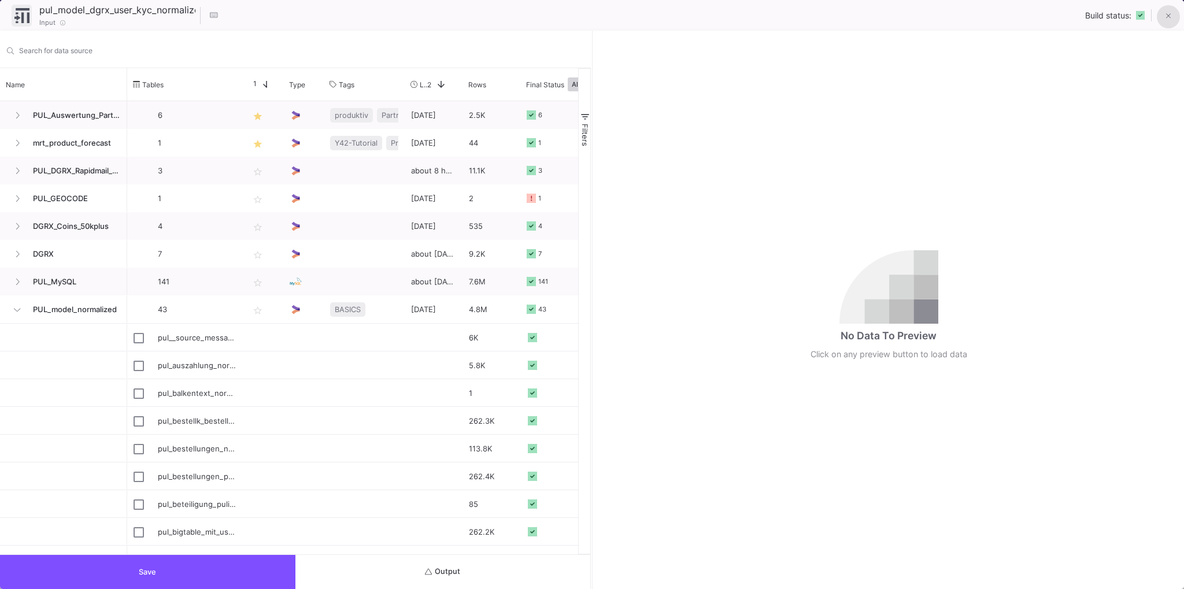
click at [1172, 13] on button at bounding box center [1168, 16] width 23 height 23
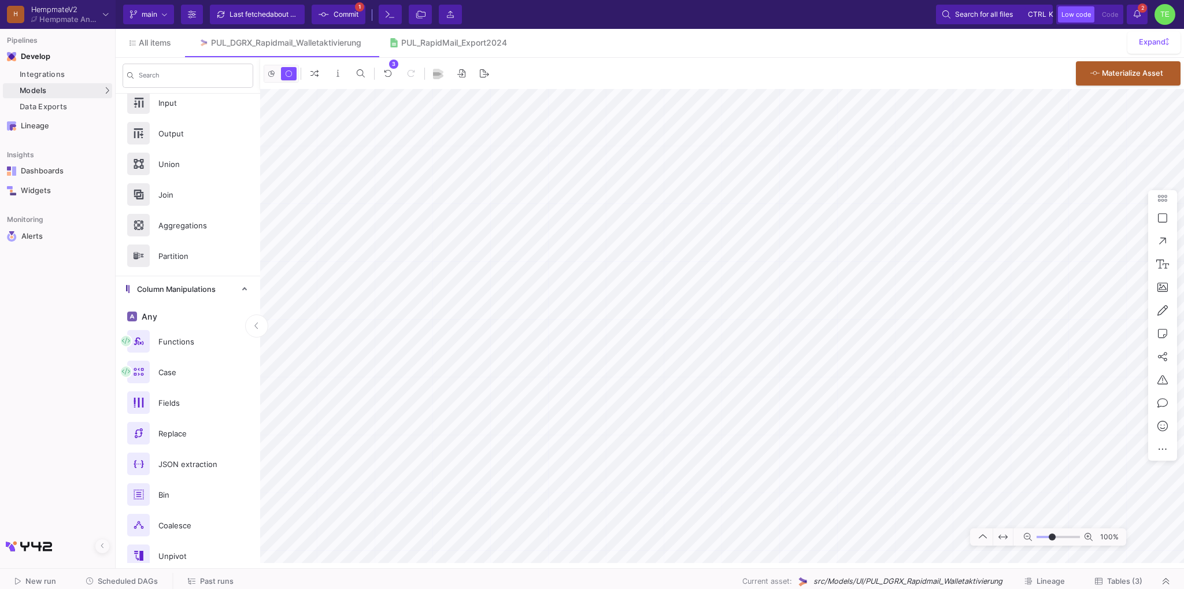
drag, startPoint x: 1165, startPoint y: 102, endPoint x: 1163, endPoint y: 198, distance: 95.4
click at [1163, 198] on icon at bounding box center [1162, 198] width 9 height 10
click at [341, 178] on div at bounding box center [592, 294] width 1184 height 589
click at [371, 276] on button "Delete" at bounding box center [373, 275] width 65 height 28
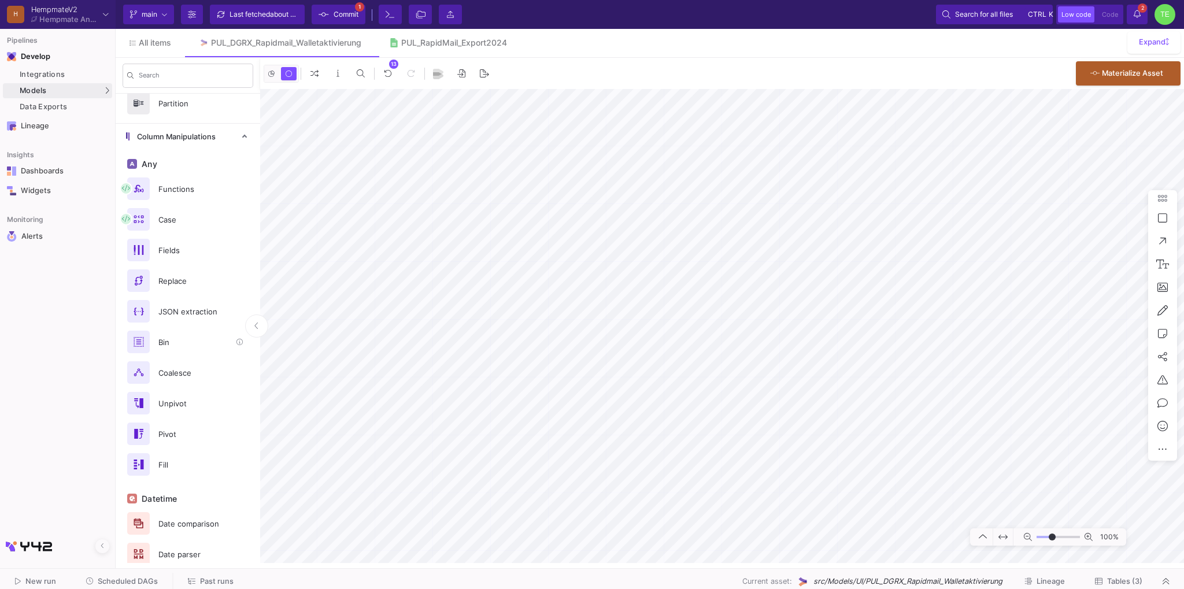
scroll to position [233, 0]
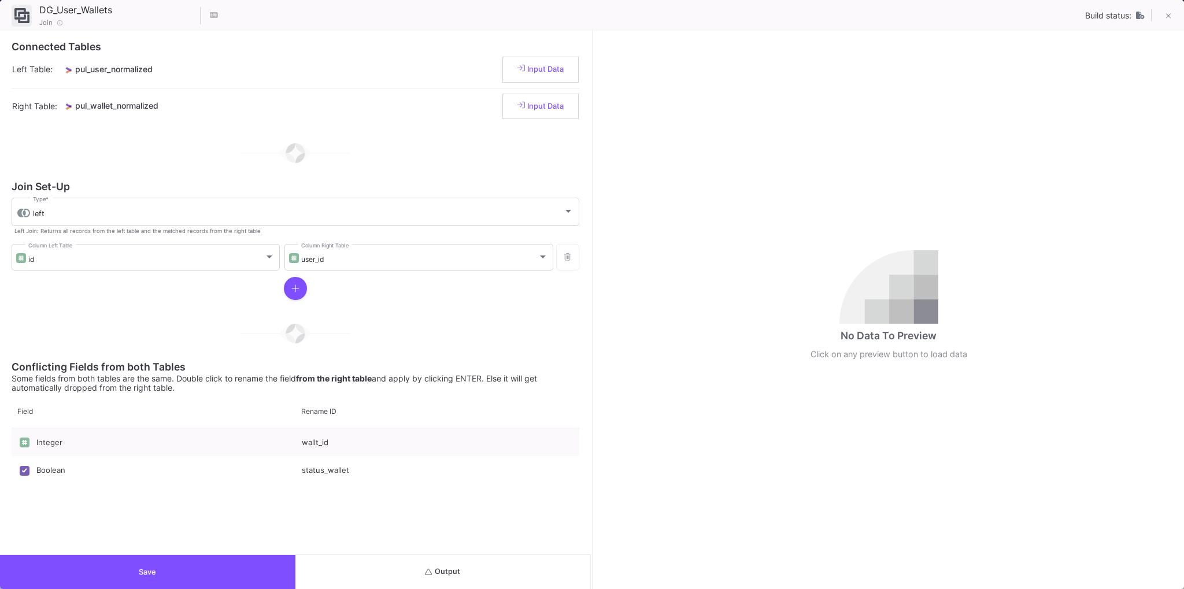
click at [454, 574] on span "Output" at bounding box center [442, 571] width 35 height 9
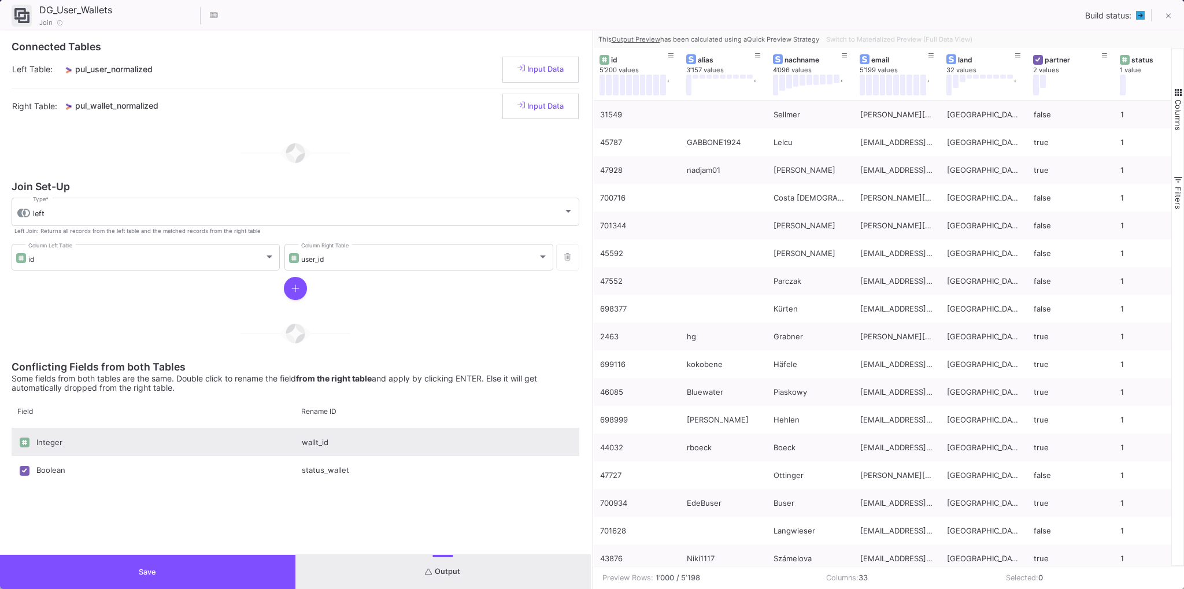
click at [315, 441] on div "wallt_id" at bounding box center [437, 442] width 284 height 28
click at [318, 448] on input "wallt_id" at bounding box center [437, 449] width 272 height 23
type input "wallet_id"
click at [452, 575] on span "Output" at bounding box center [442, 571] width 35 height 9
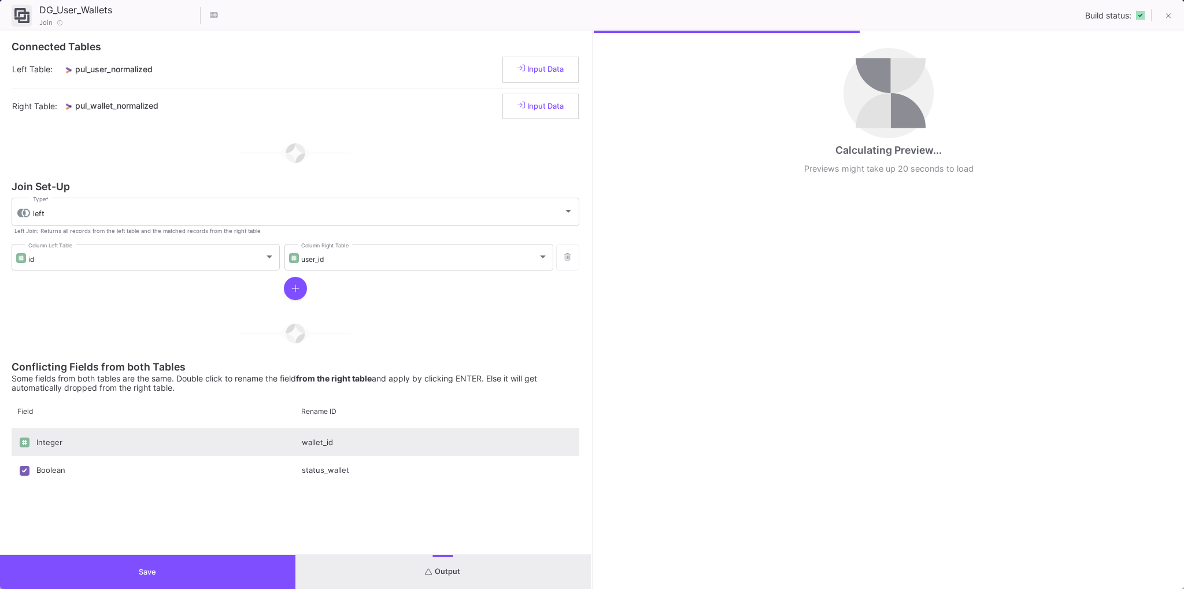
click at [163, 564] on button "Save" at bounding box center [147, 572] width 295 height 34
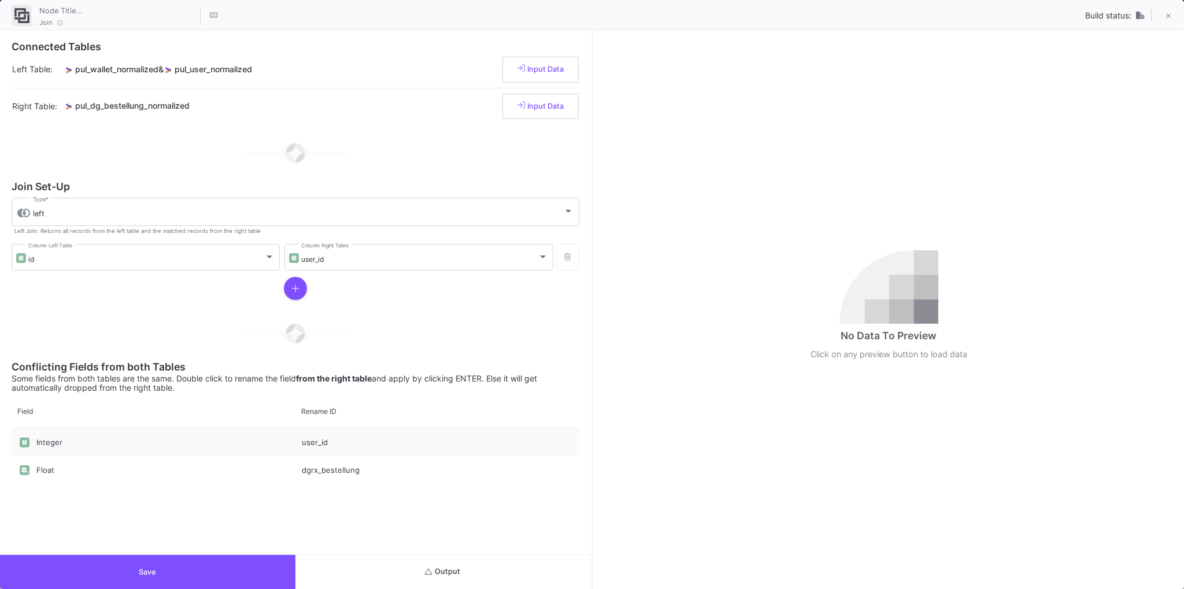
click at [435, 570] on span "Output" at bounding box center [442, 571] width 35 height 9
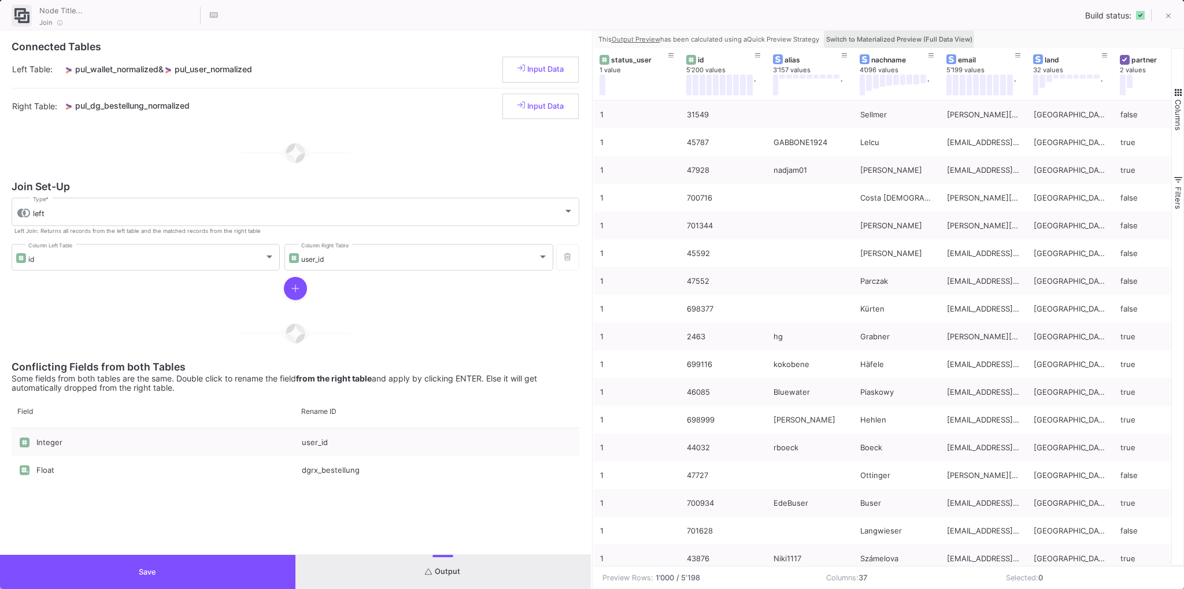
click at [873, 38] on span "Switch to Materialized Preview (Full Data View)" at bounding box center [899, 39] width 146 height 8
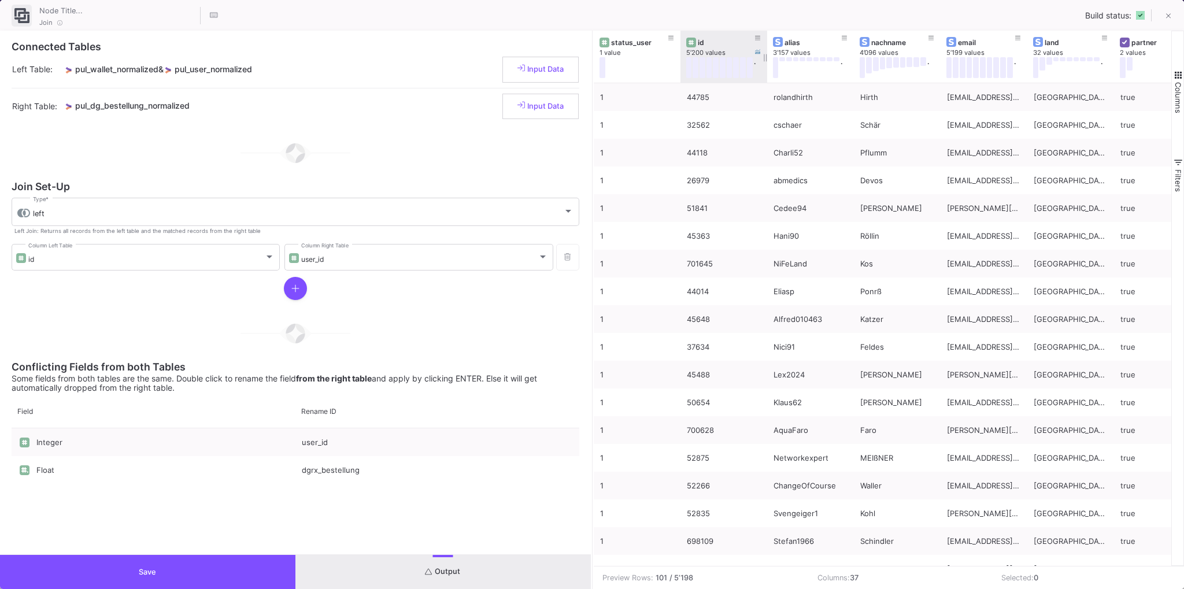
click at [715, 38] on div "id" at bounding box center [726, 42] width 57 height 9
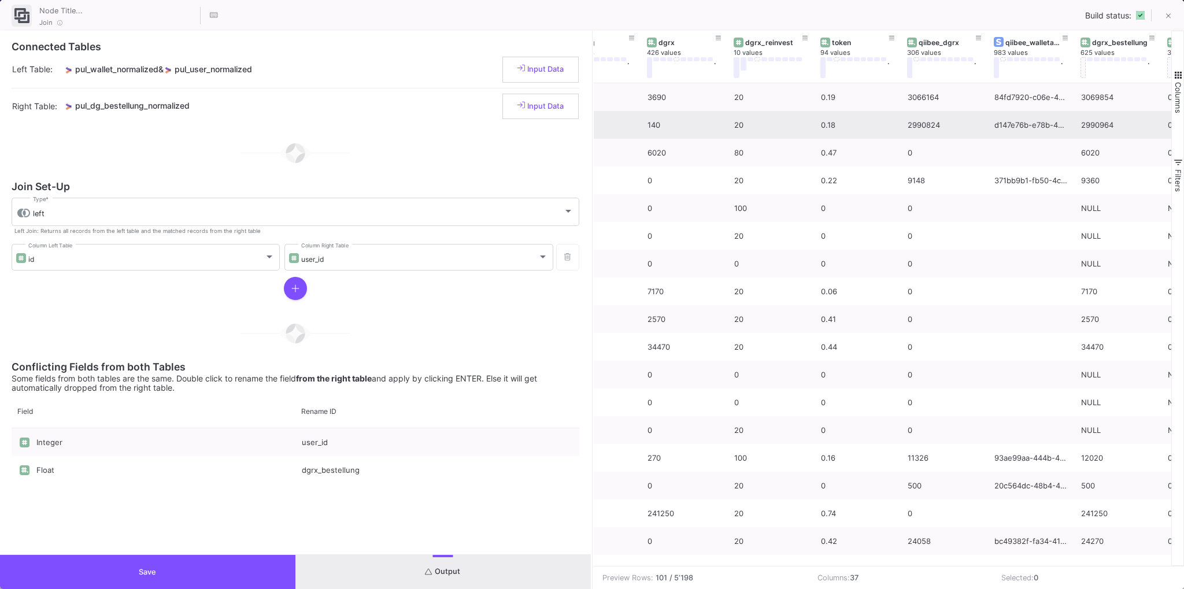
scroll to position [0, 2631]
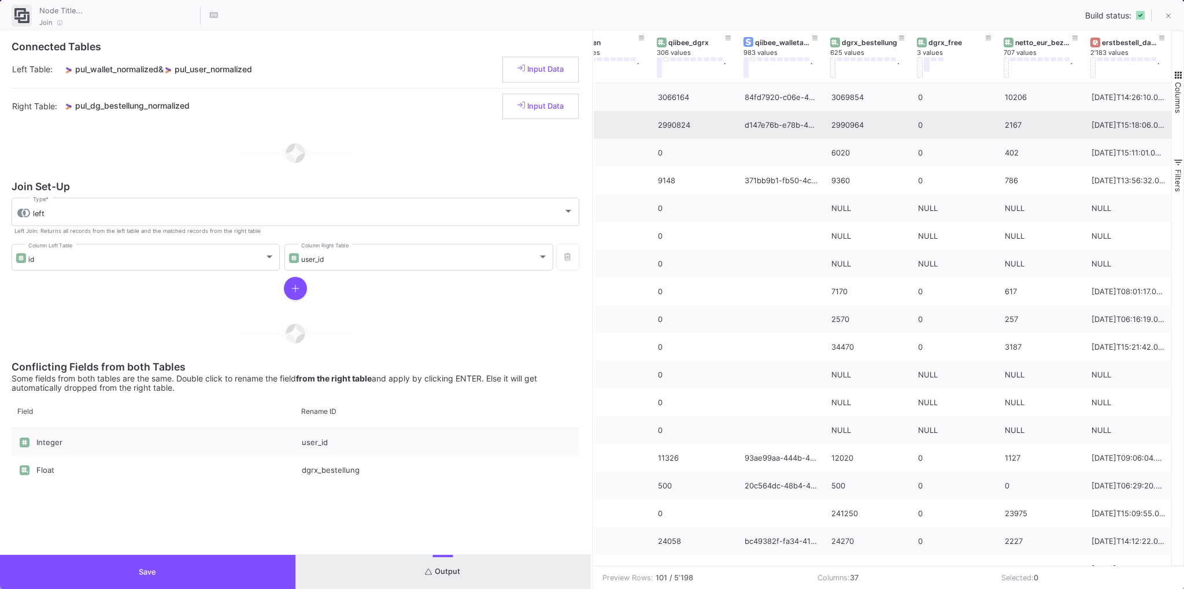
click at [1180, 77] on span "button" at bounding box center [1178, 75] width 10 height 10
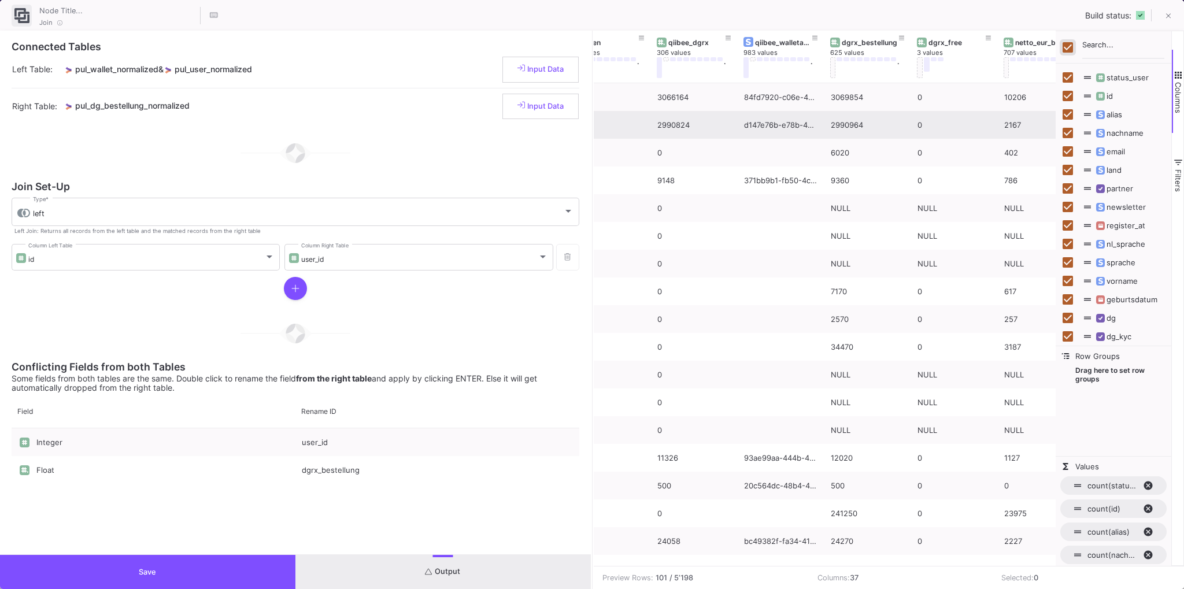
click at [1070, 47] on input "Toggle Select All Columns" at bounding box center [1068, 47] width 10 height 10
checkbox input "false"
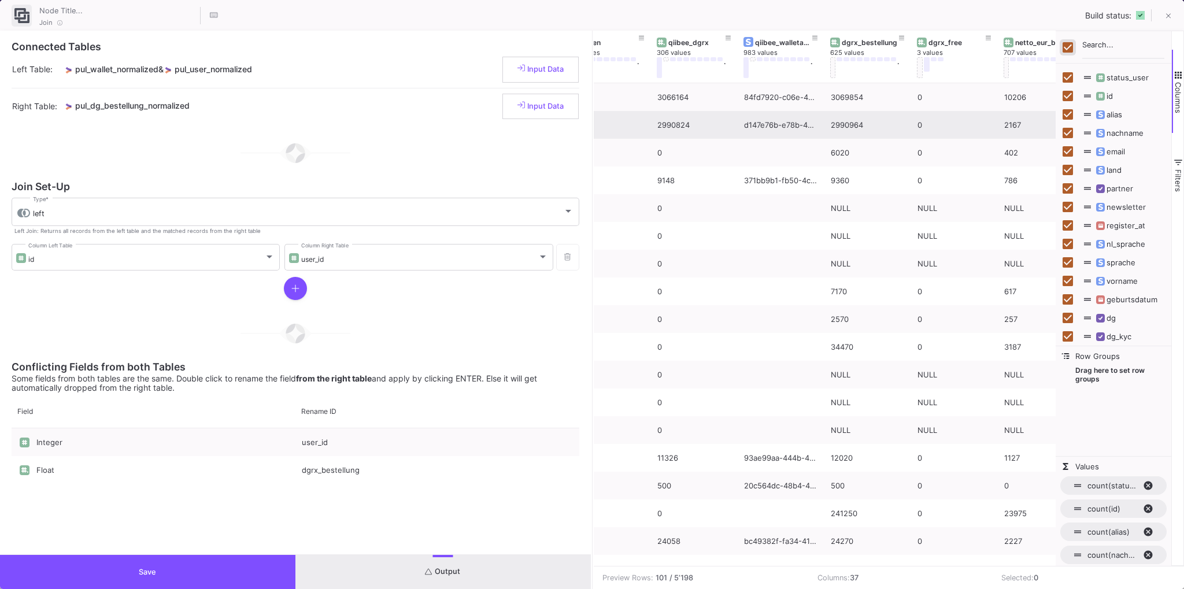
checkbox input "false"
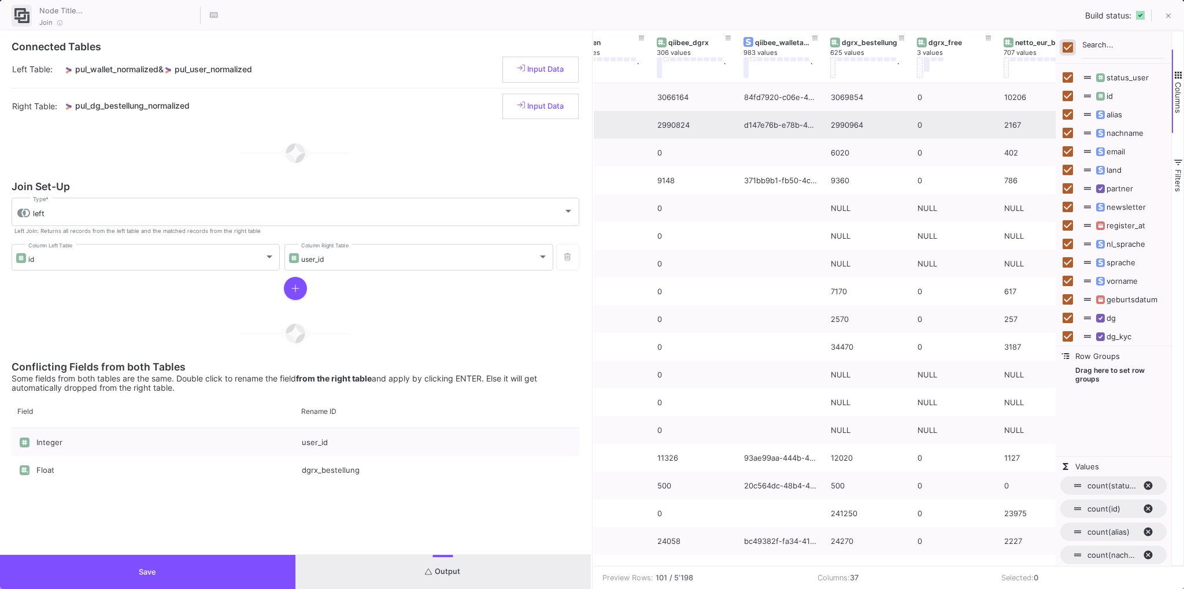
checkbox input "false"
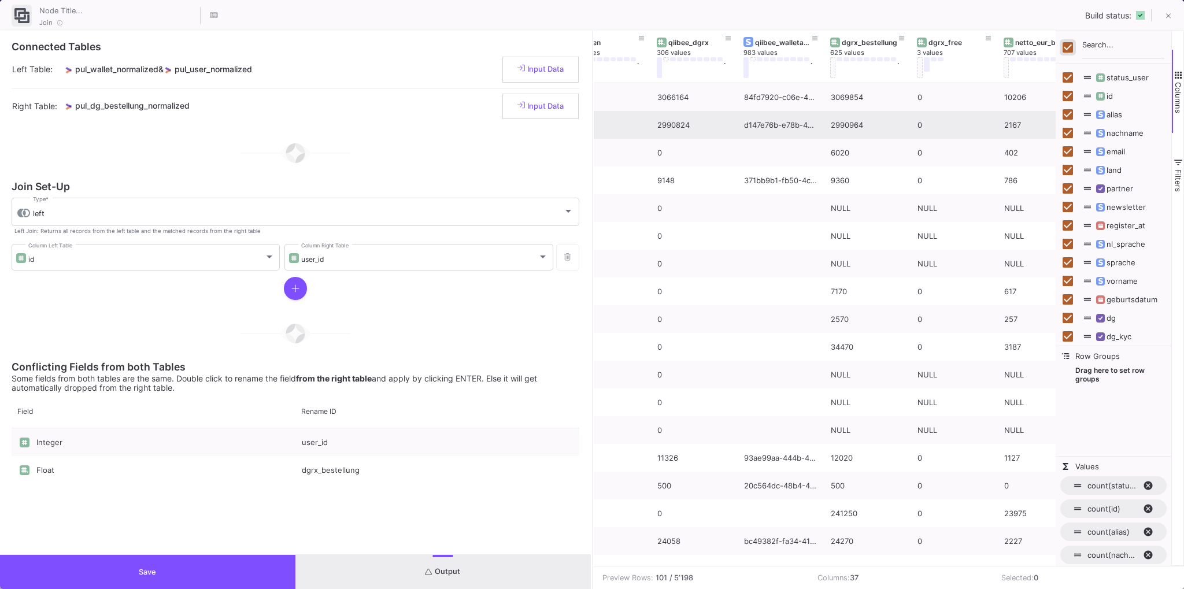
checkbox input "false"
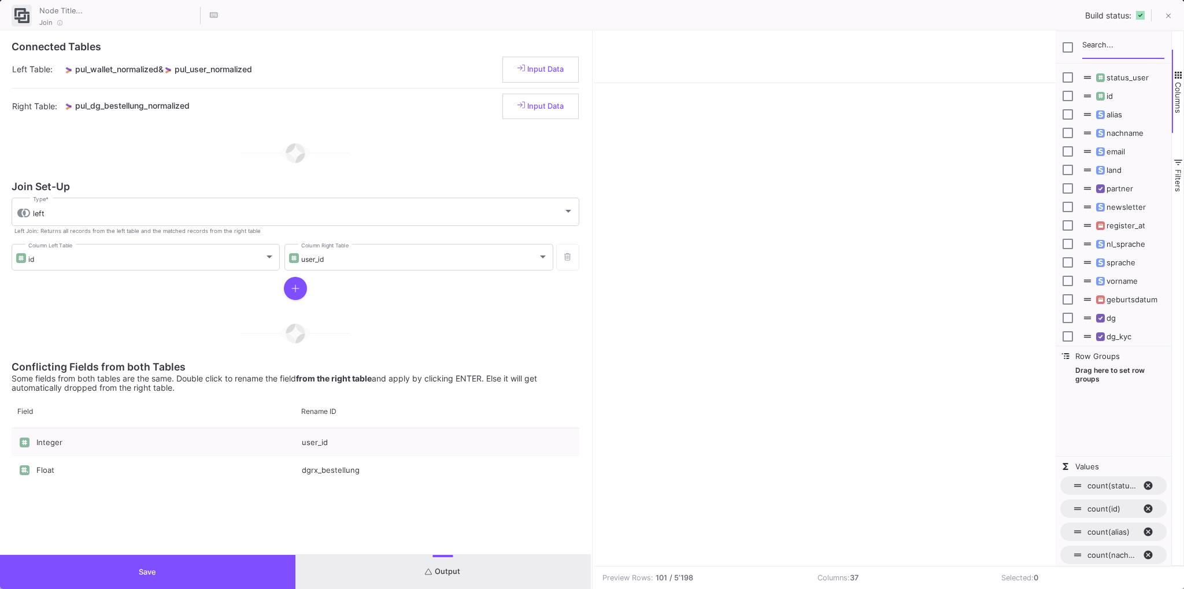
click at [1099, 51] on input "Filter Columns Input" at bounding box center [1123, 47] width 82 height 23
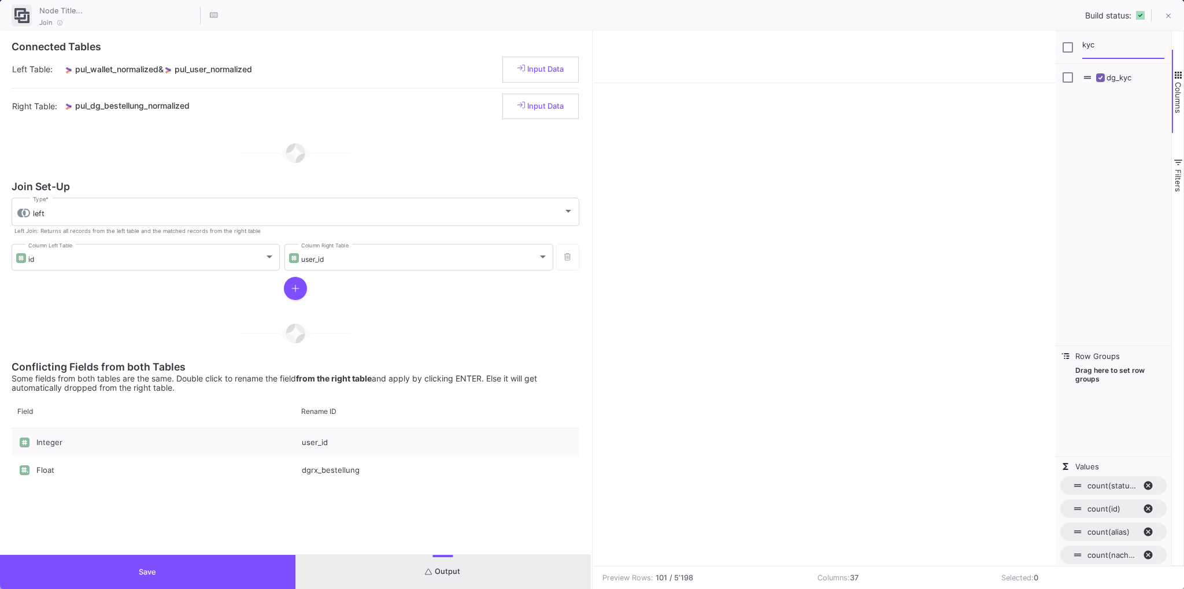
type input "kyc"
click at [1065, 75] on input "Press SPACE to toggle visibility (hidden)" at bounding box center [1068, 77] width 10 height 10
checkbox input "true"
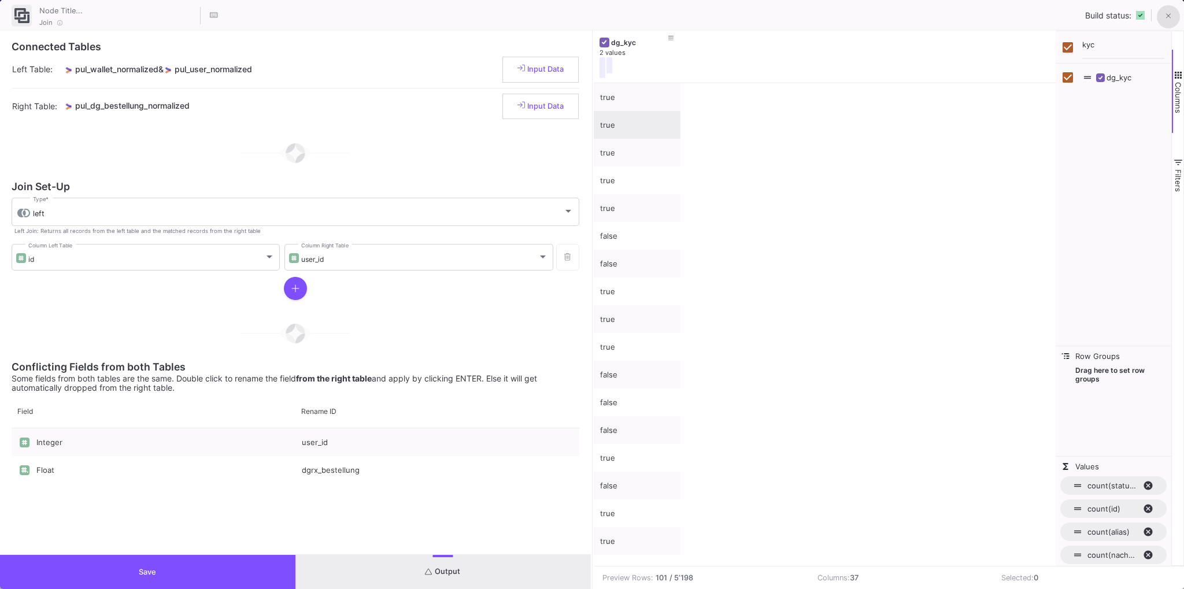
click at [1169, 12] on span at bounding box center [1168, 16] width 5 height 12
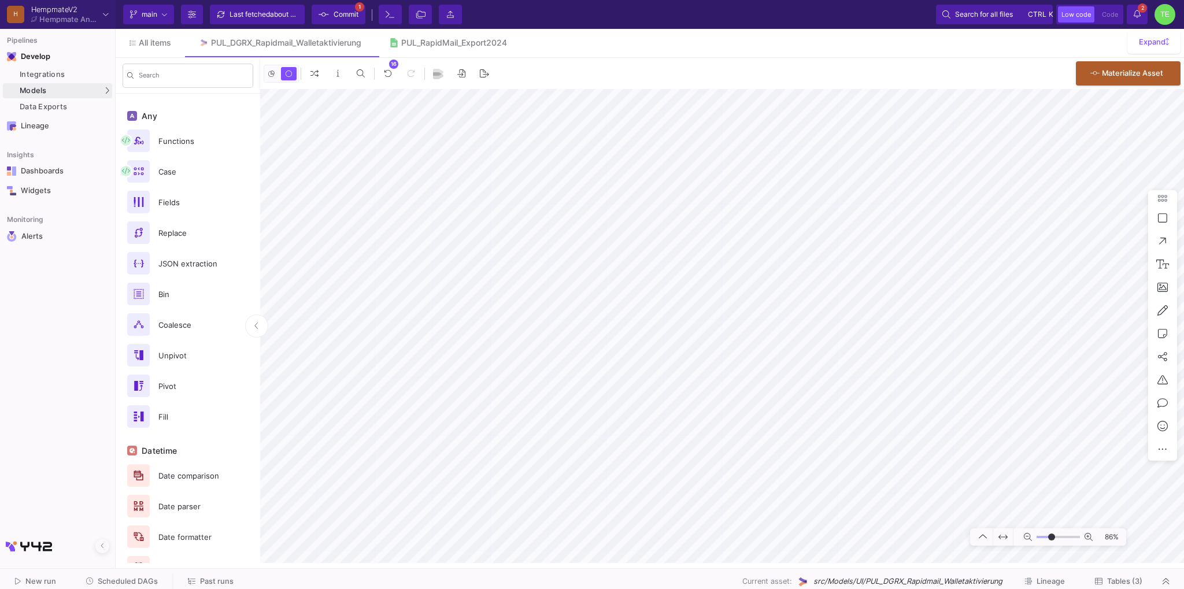
type input "-5"
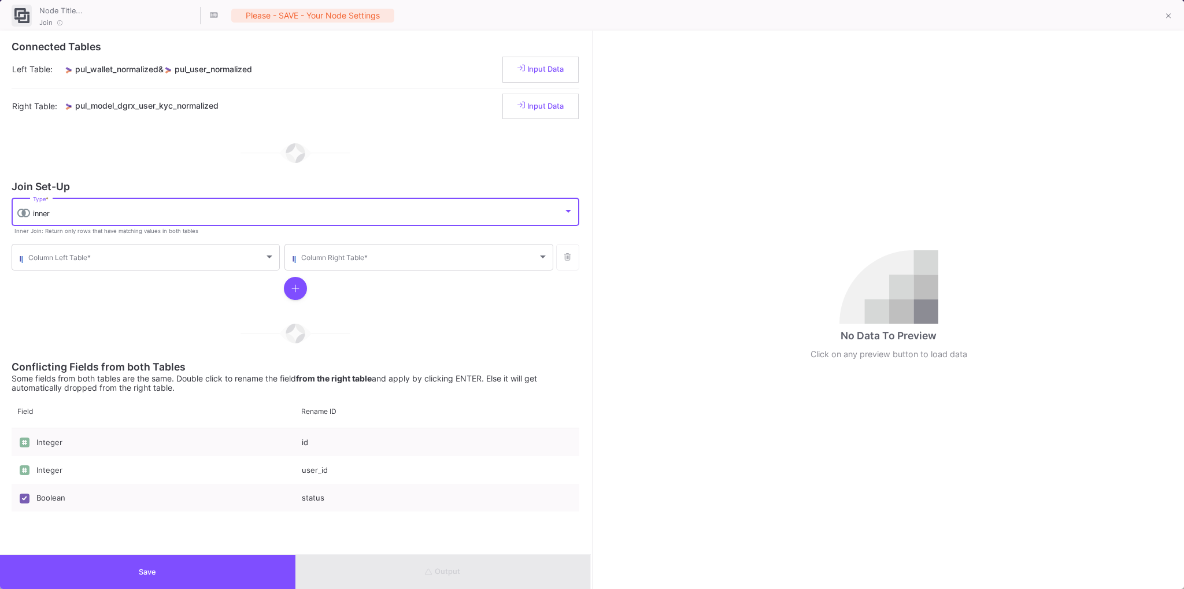
click at [73, 215] on div "inner" at bounding box center [298, 213] width 530 height 9
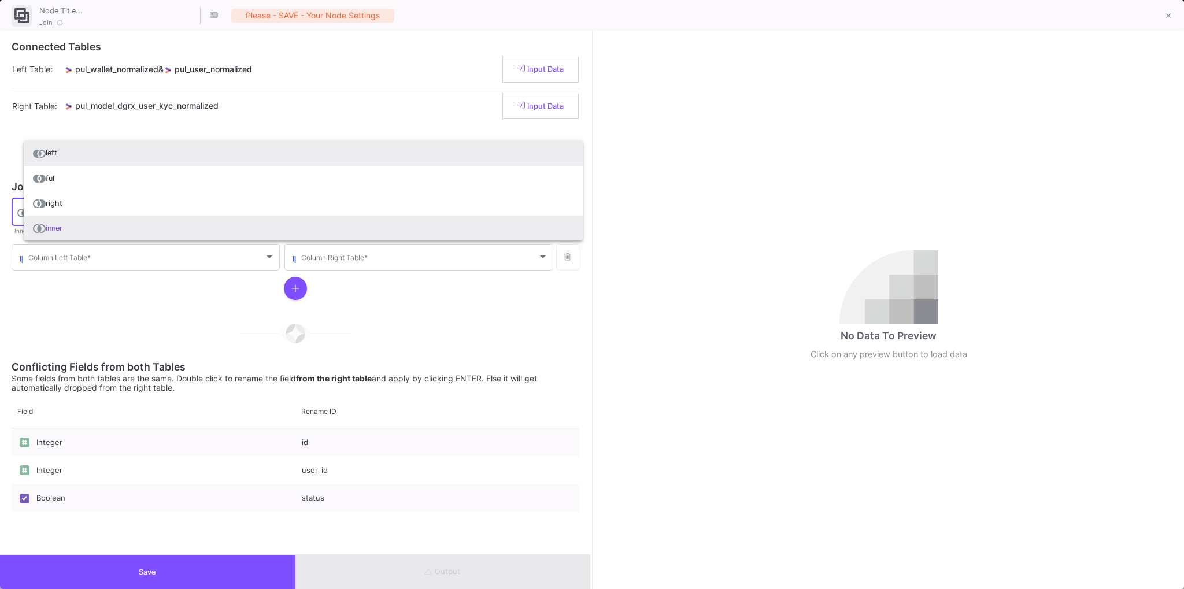
click at [80, 156] on span "left" at bounding box center [303, 153] width 541 height 25
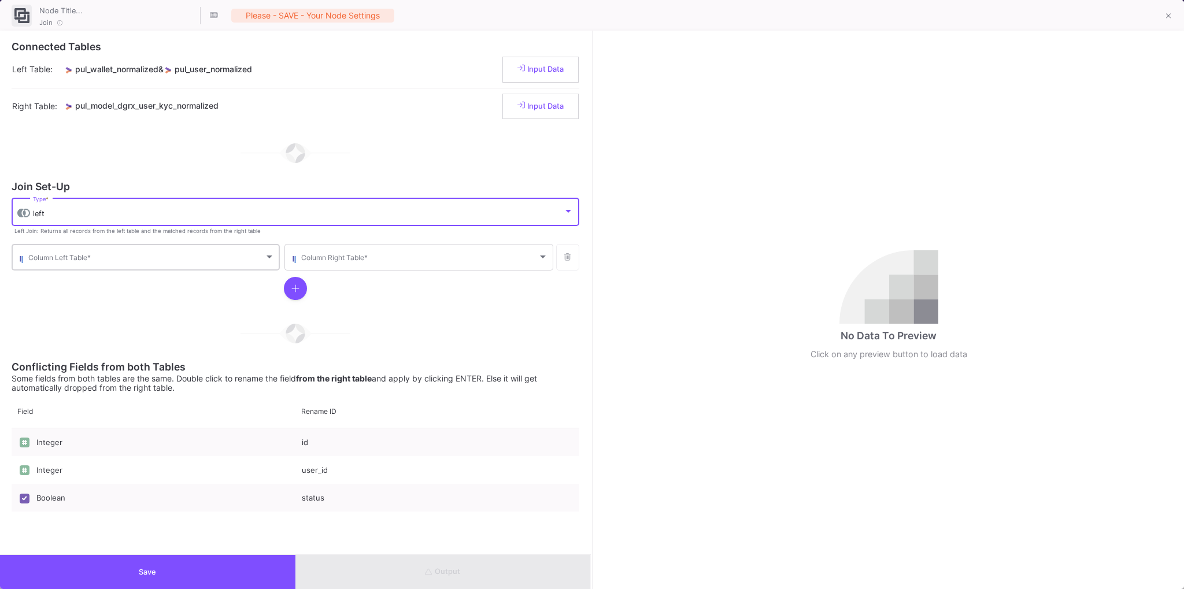
click at [93, 263] on span at bounding box center [146, 259] width 236 height 9
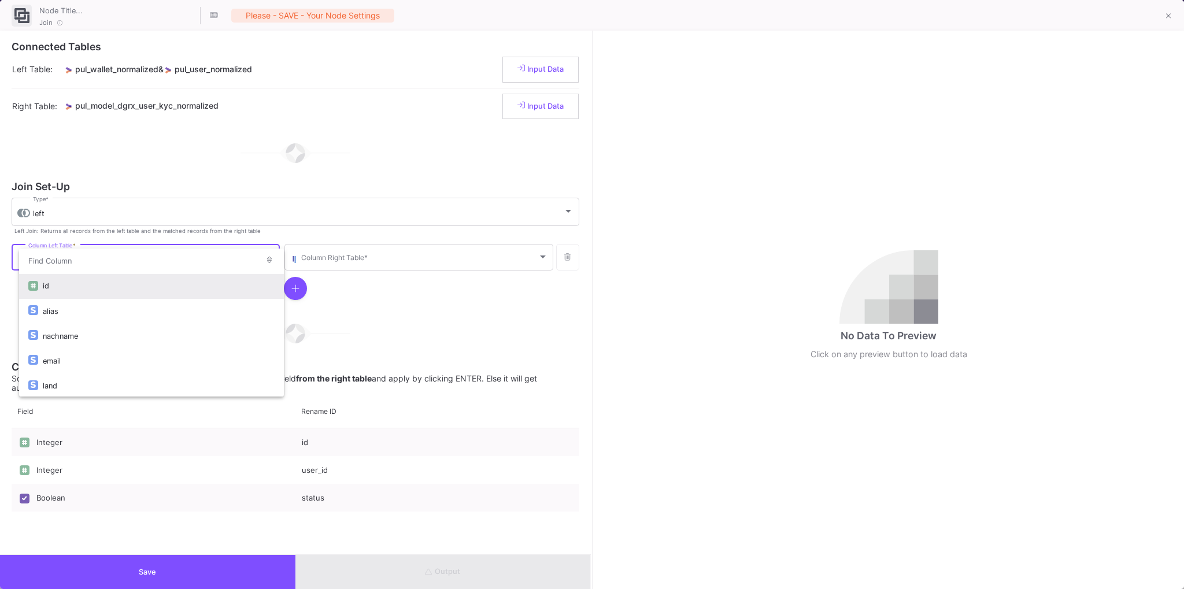
click at [81, 290] on div "id" at bounding box center [159, 286] width 232 height 25
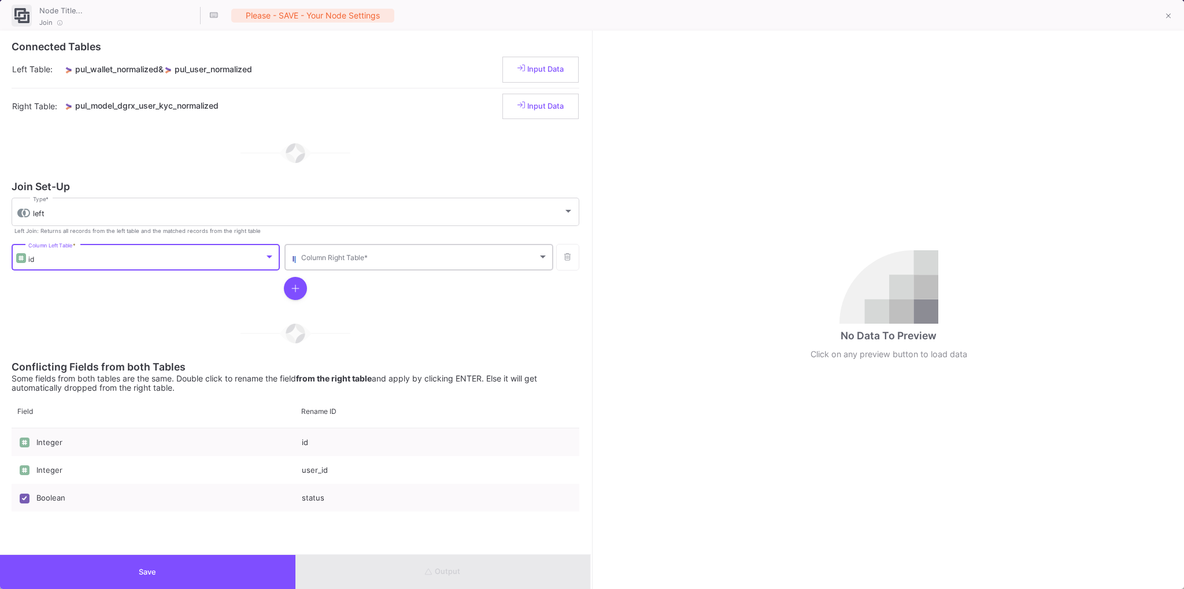
click at [443, 261] on span at bounding box center [419, 259] width 236 height 9
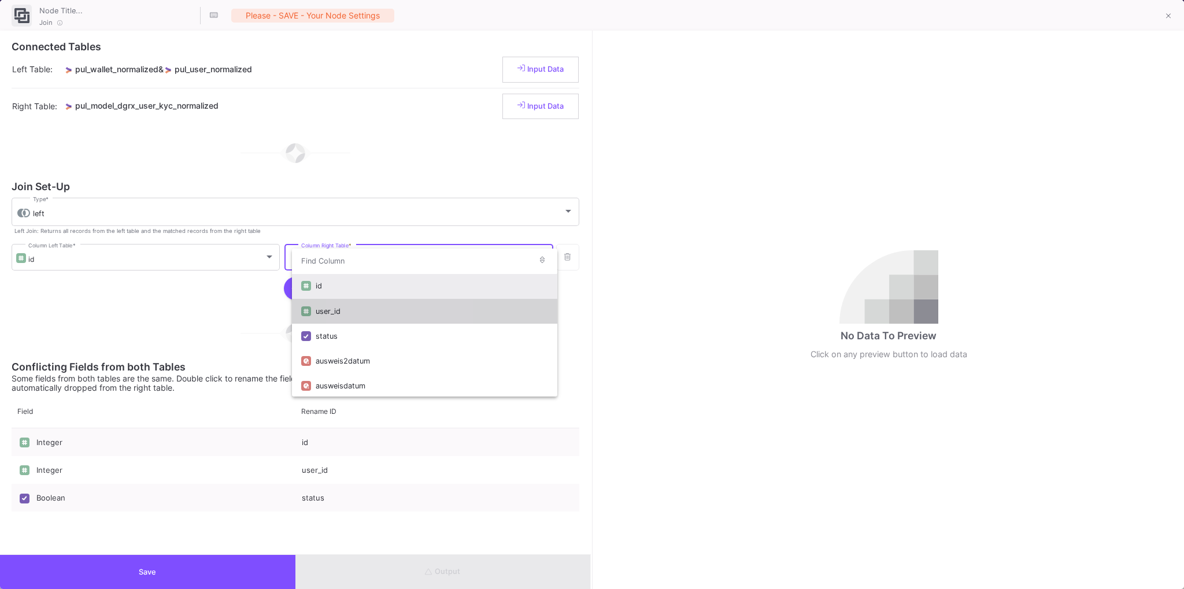
click at [368, 314] on div "user_id" at bounding box center [432, 311] width 232 height 25
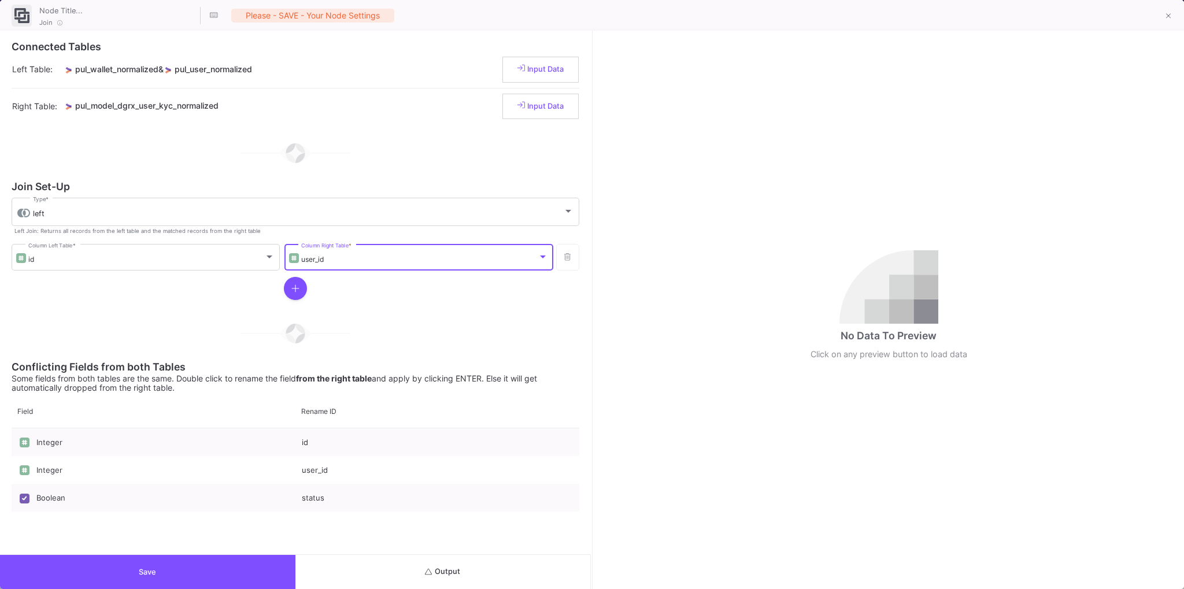
scroll to position [43, 0]
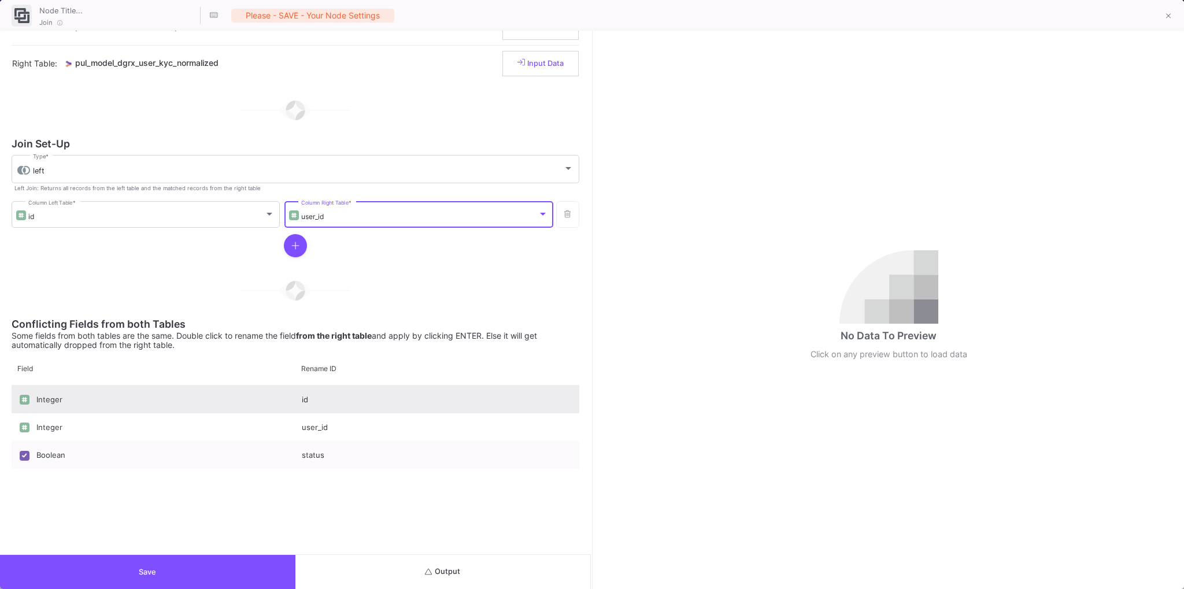
click at [319, 405] on div "id" at bounding box center [437, 400] width 284 height 28
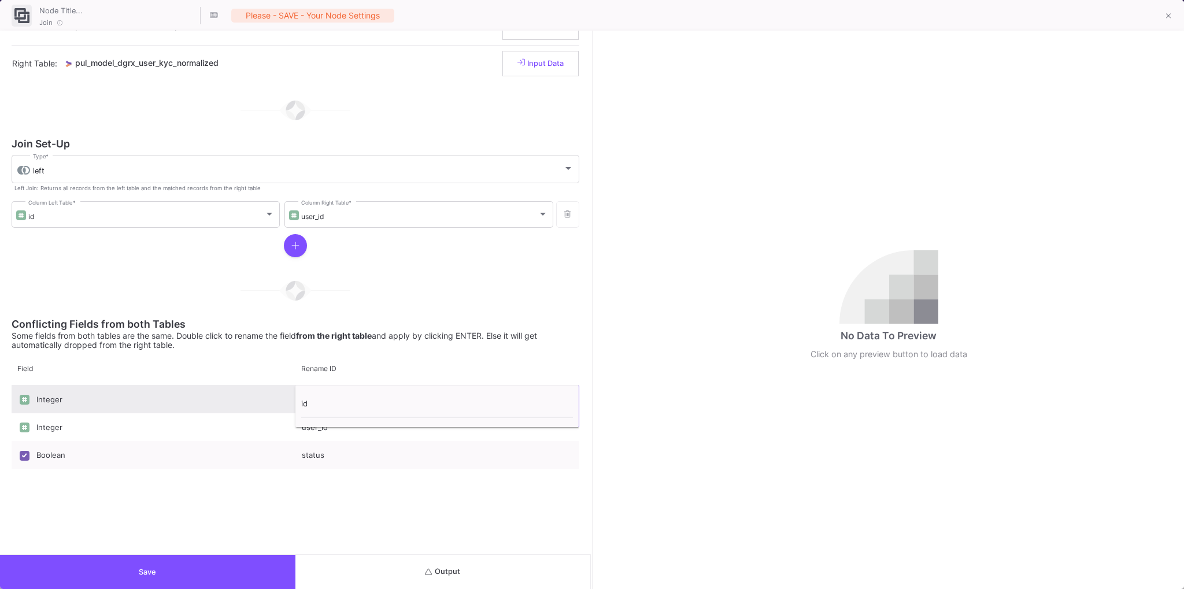
click at [319, 405] on input "id" at bounding box center [437, 406] width 272 height 23
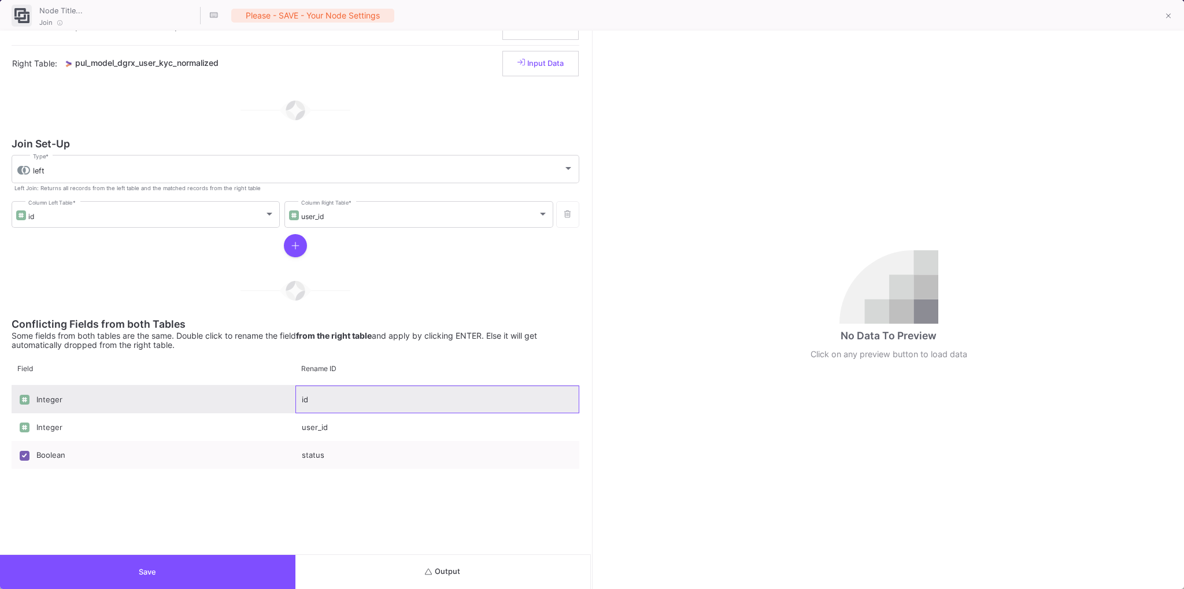
click at [327, 408] on div "id" at bounding box center [437, 400] width 284 height 28
click at [327, 404] on div "id" at bounding box center [437, 400] width 284 height 28
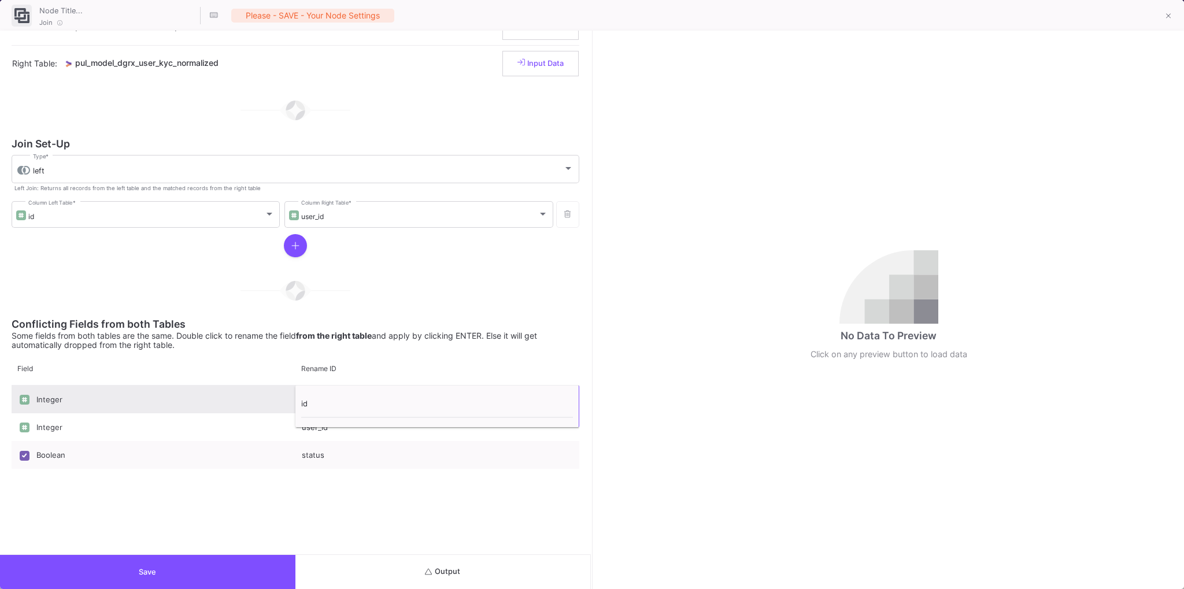
click at [327, 404] on input "id" at bounding box center [437, 406] width 272 height 23
type input "id2test"
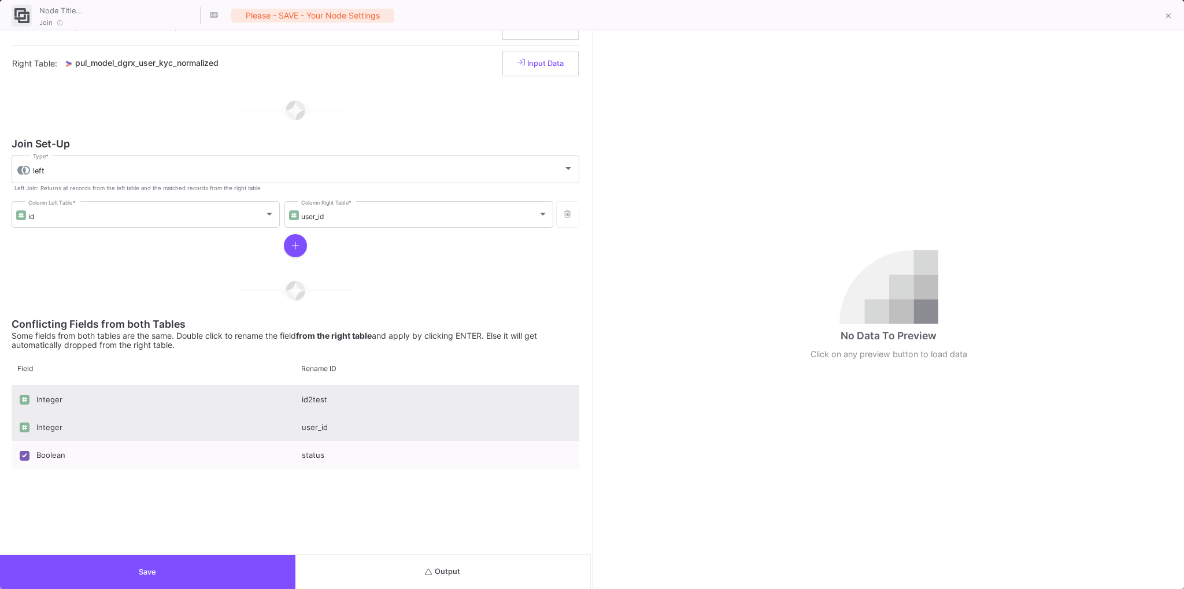
click at [348, 424] on div "user_id" at bounding box center [437, 427] width 284 height 28
click at [348, 424] on input "user_id" at bounding box center [437, 434] width 272 height 23
click at [339, 434] on input "user_id" at bounding box center [437, 434] width 272 height 23
type input "user_id2test"
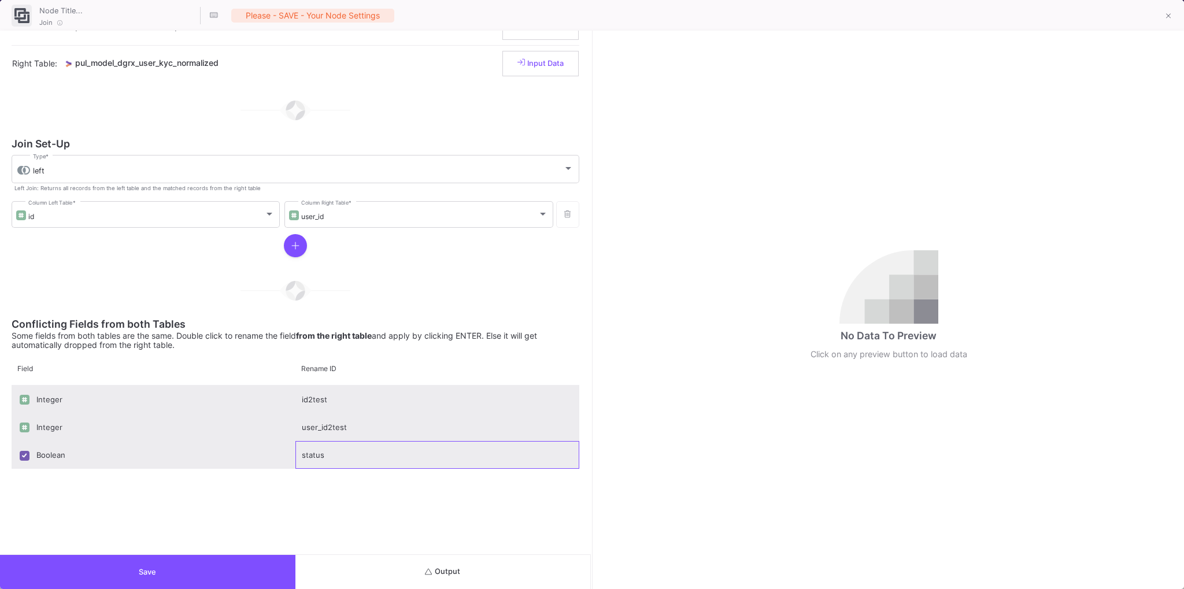
click at [339, 453] on div "status" at bounding box center [437, 455] width 284 height 28
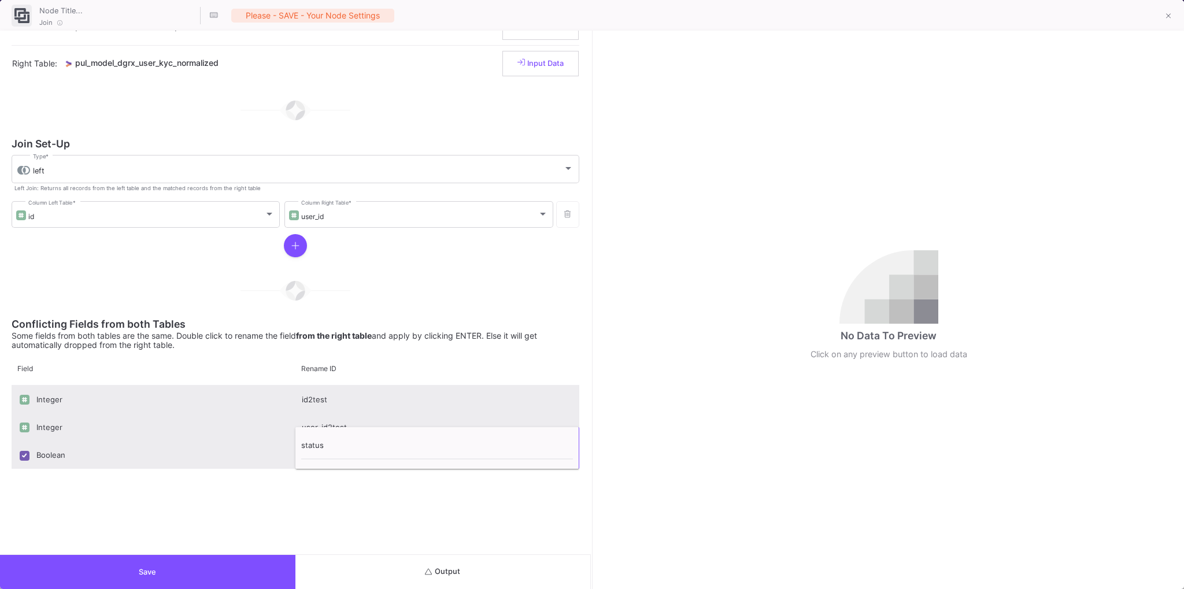
click at [336, 445] on input "status" at bounding box center [437, 448] width 272 height 23
type input "status2test"
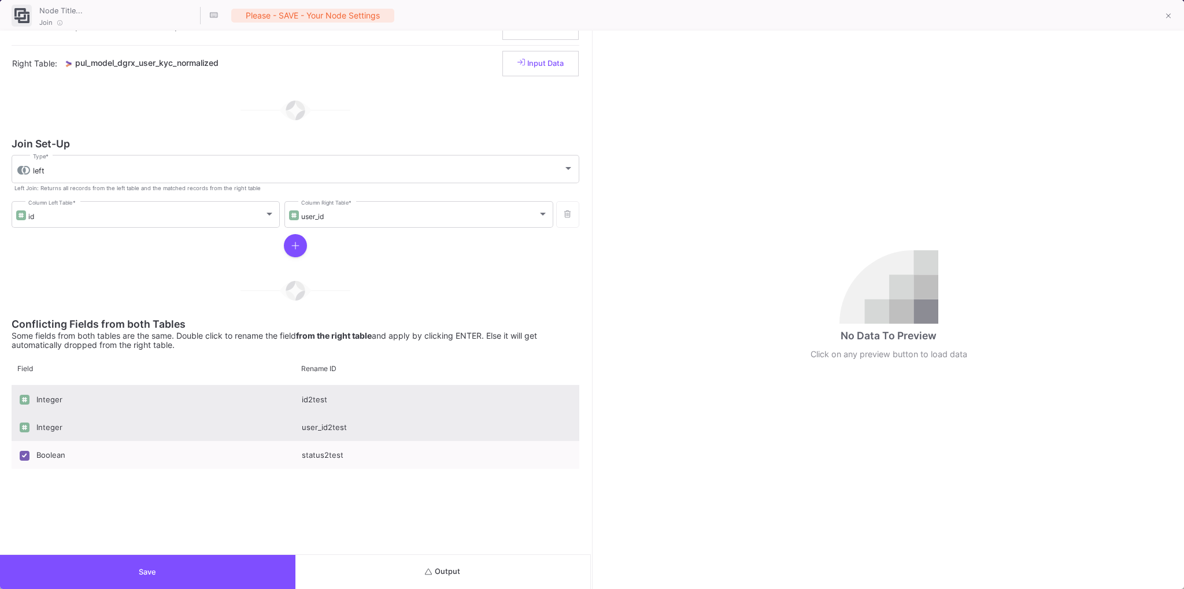
click at [371, 514] on div "Integer id2test Integer user_id2test Boolean status2test" at bounding box center [296, 456] width 568 height 141
click at [401, 579] on button "Output" at bounding box center [442, 572] width 295 height 34
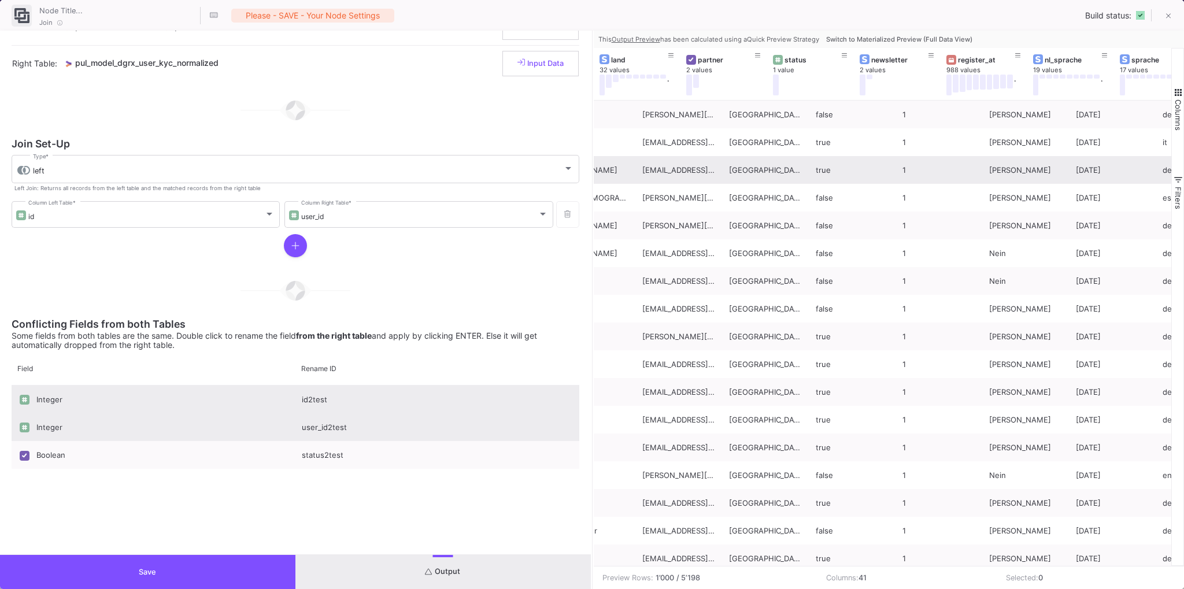
scroll to position [0, 458]
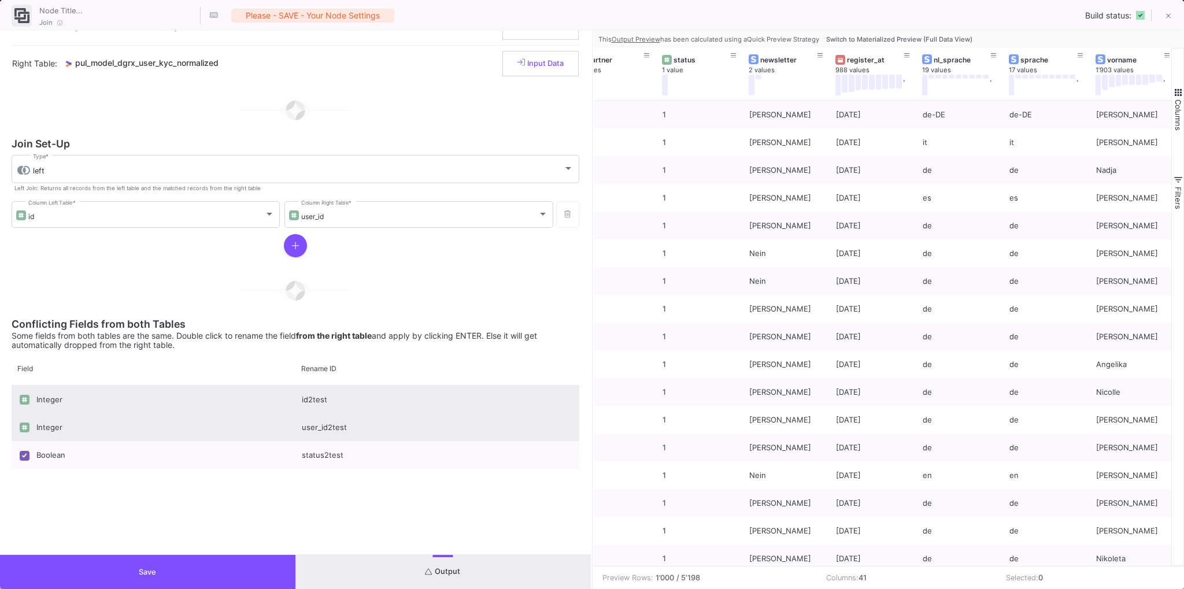
click at [910, 43] on button "Switch to Materialized Preview (Full Data View)" at bounding box center [899, 39] width 151 height 17
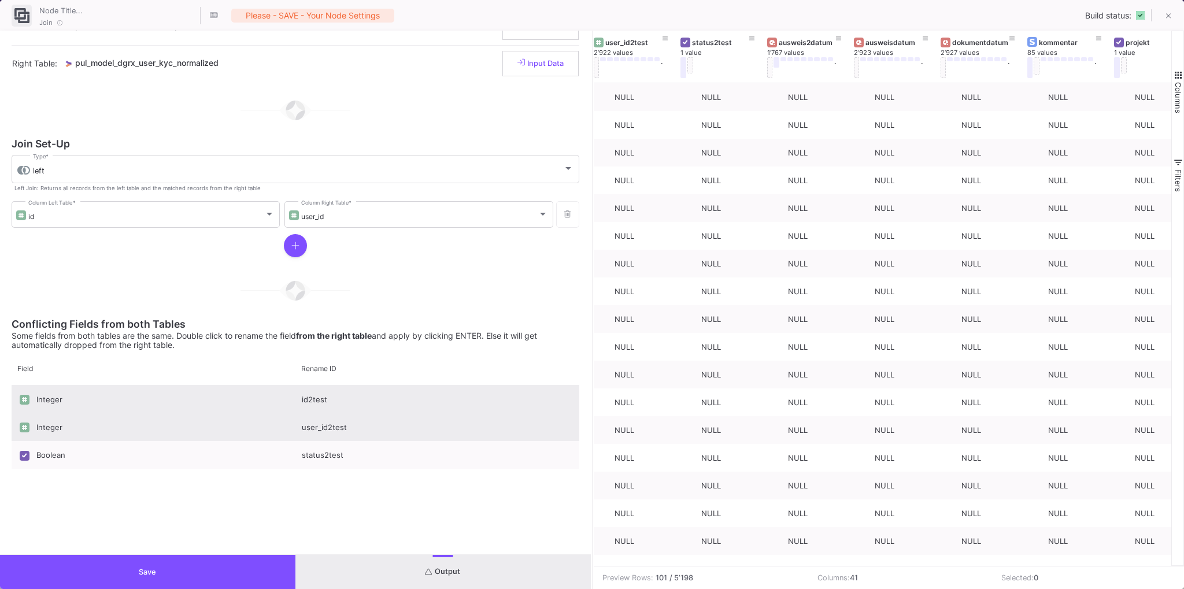
scroll to position [0, 2978]
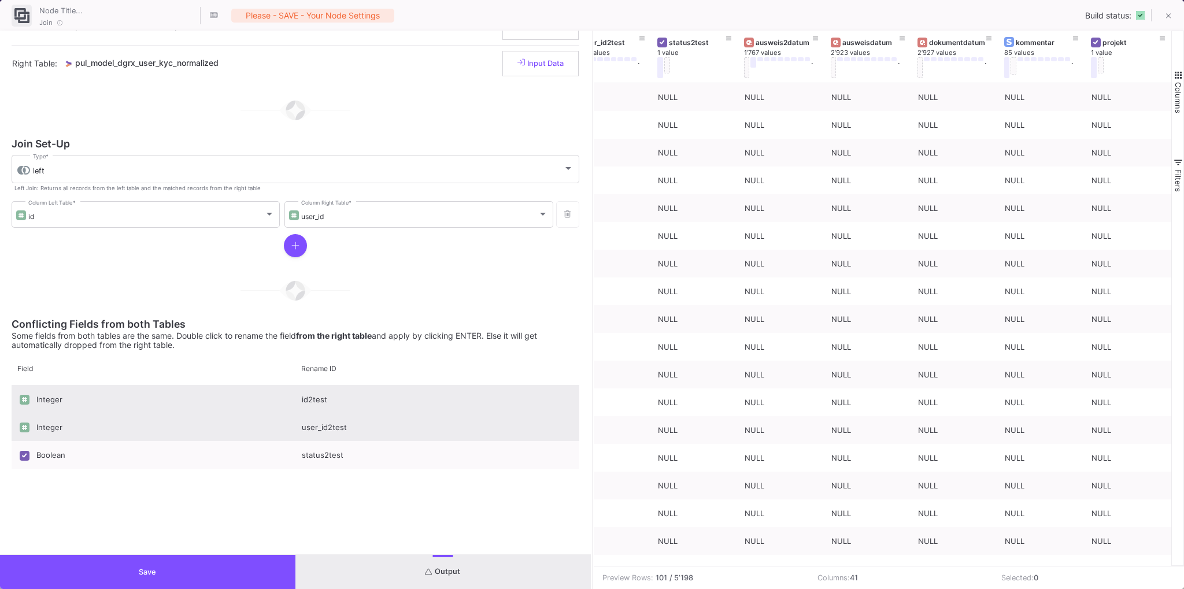
drag, startPoint x: 630, startPoint y: 565, endPoint x: 1166, endPoint y: 563, distance: 535.5
click at [1166, 563] on div "id2test 2’926 values . user_id2test 2’922 values . status2test 1 value ausweis2…" at bounding box center [883, 298] width 578 height 535
click at [903, 52] on icon at bounding box center [903, 52] width 6 height 6
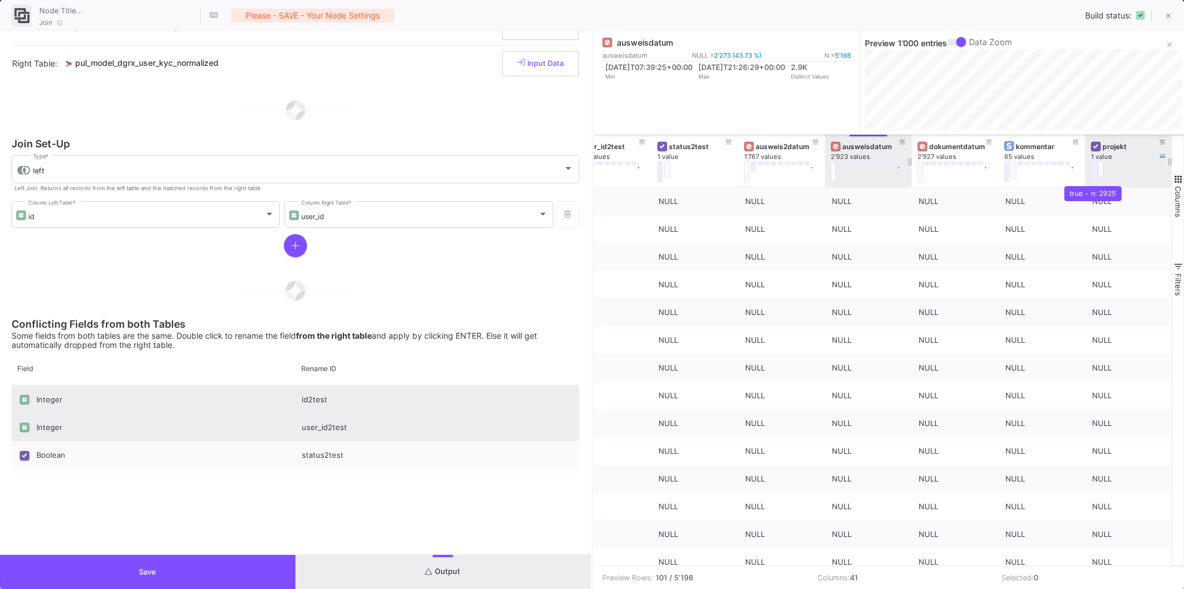
scroll to position [0, 2977]
click at [801, 110] on div "ausweisdatum NULL = 2’273 (43.73 %) N = 5’198 [DATE]T07:39:25+00:00 Min [DATE]T…" at bounding box center [727, 90] width 267 height 81
click at [1169, 43] on icon at bounding box center [1170, 45] width 5 height 8
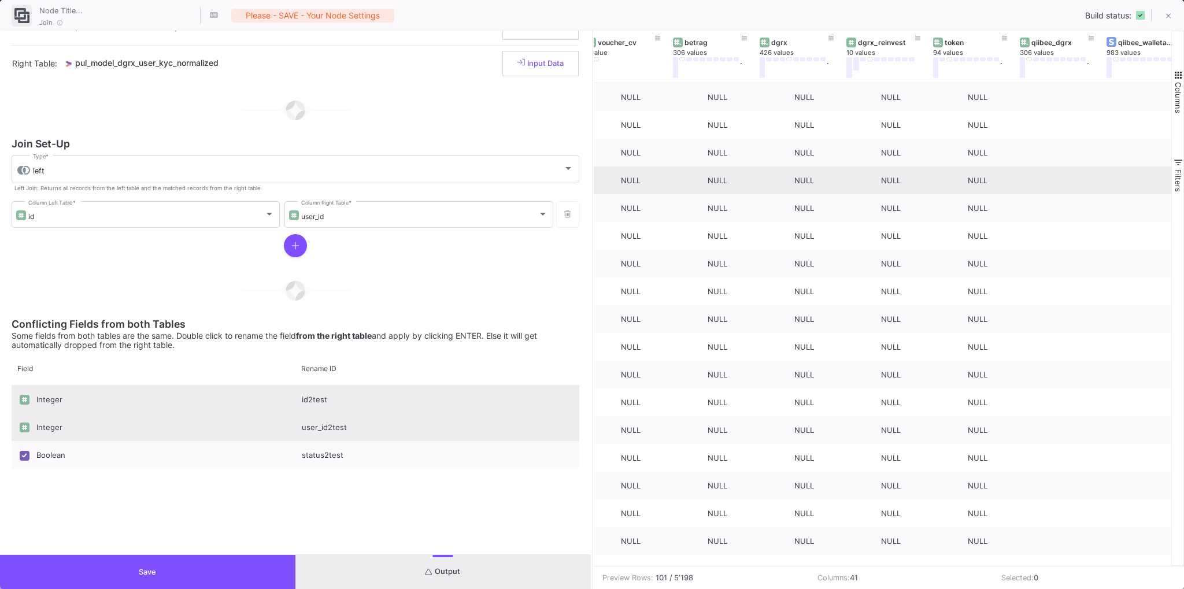
scroll to position [0, 2123]
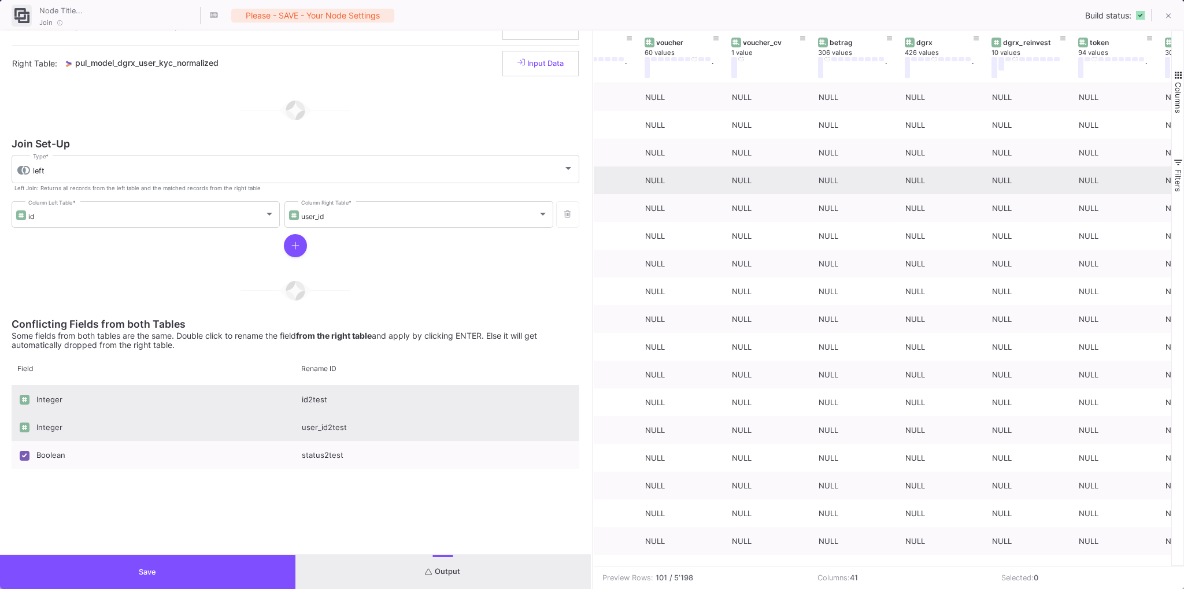
click at [146, 584] on button "Save" at bounding box center [147, 572] width 295 height 34
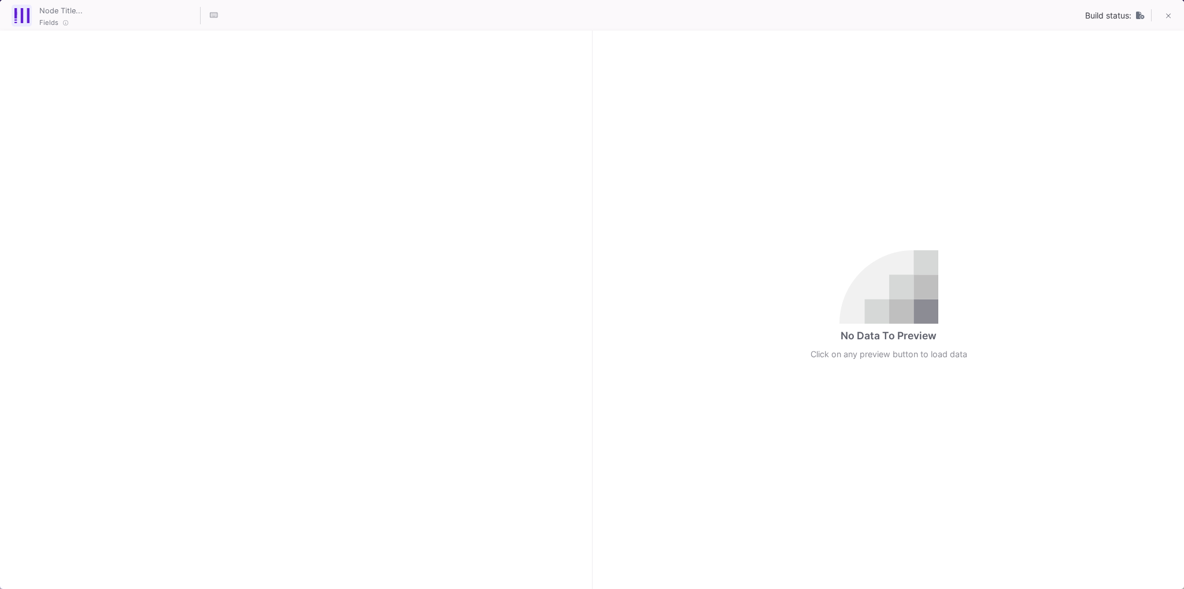
checkbox input "true"
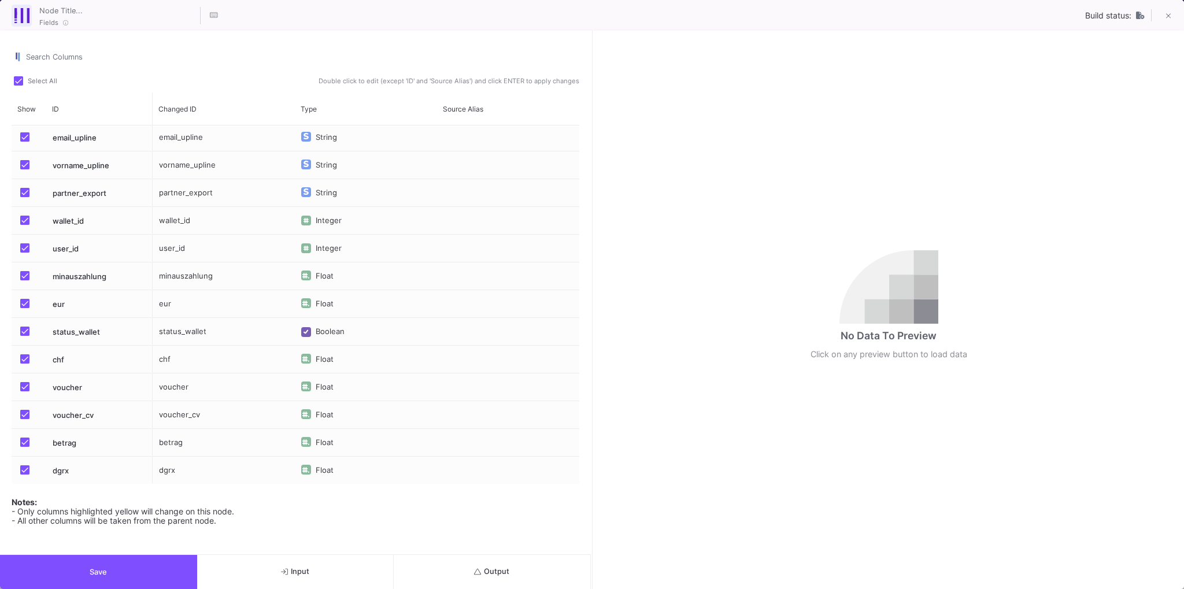
scroll to position [10, 0]
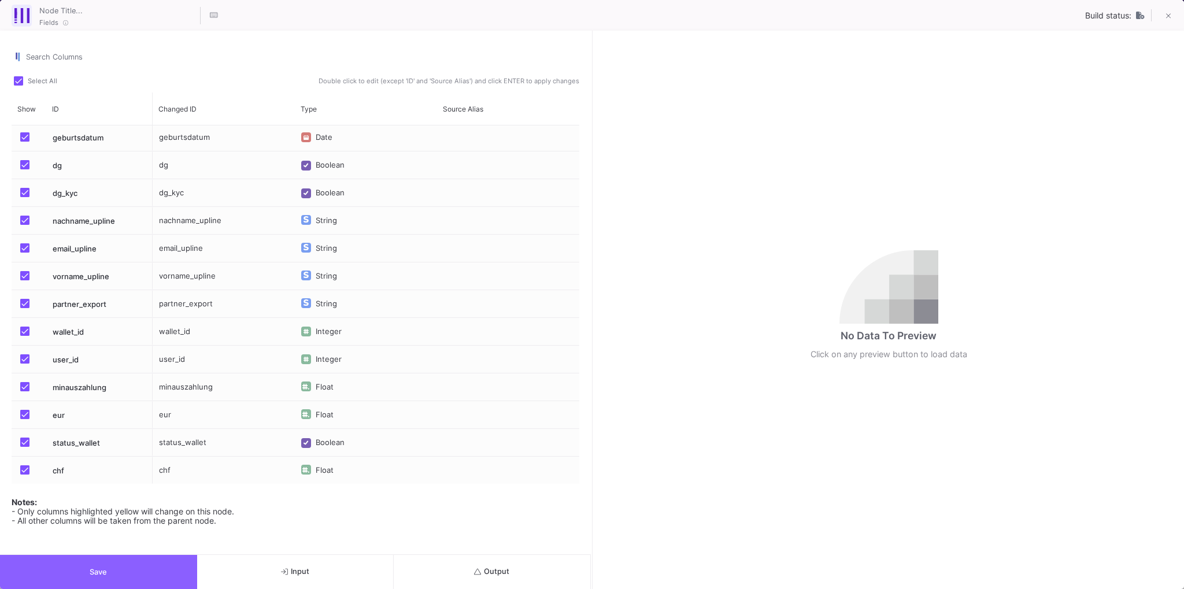
click at [107, 578] on button "Save" at bounding box center [98, 572] width 197 height 34
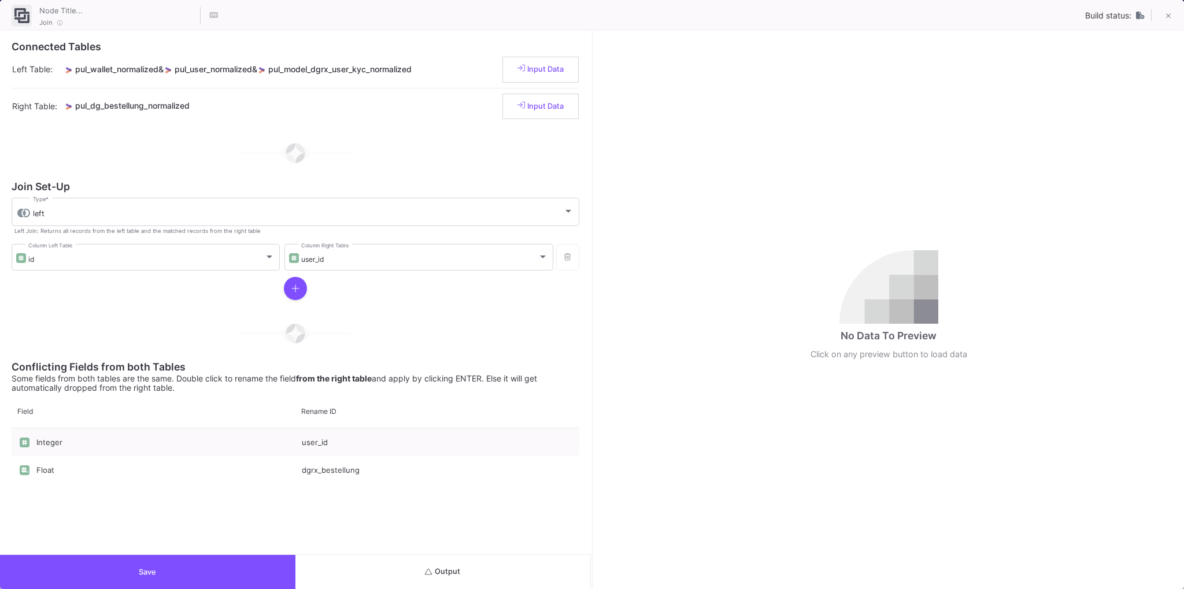
click at [444, 572] on span "Output" at bounding box center [442, 571] width 35 height 9
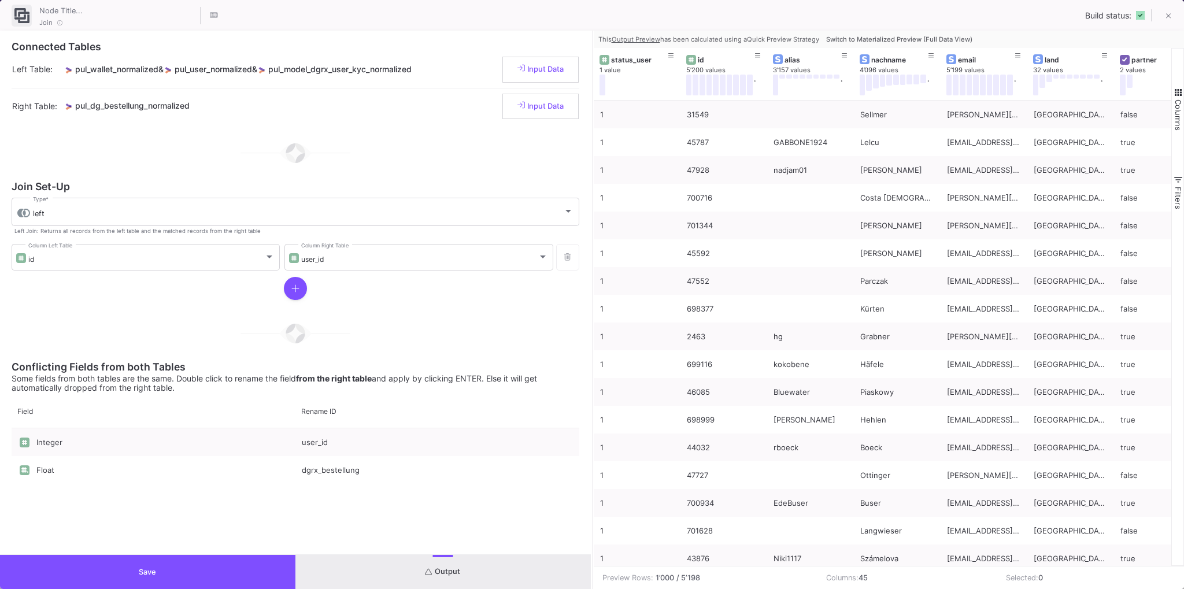
click at [908, 39] on span "Switch to Materialized Preview (Full Data View)" at bounding box center [899, 39] width 146 height 8
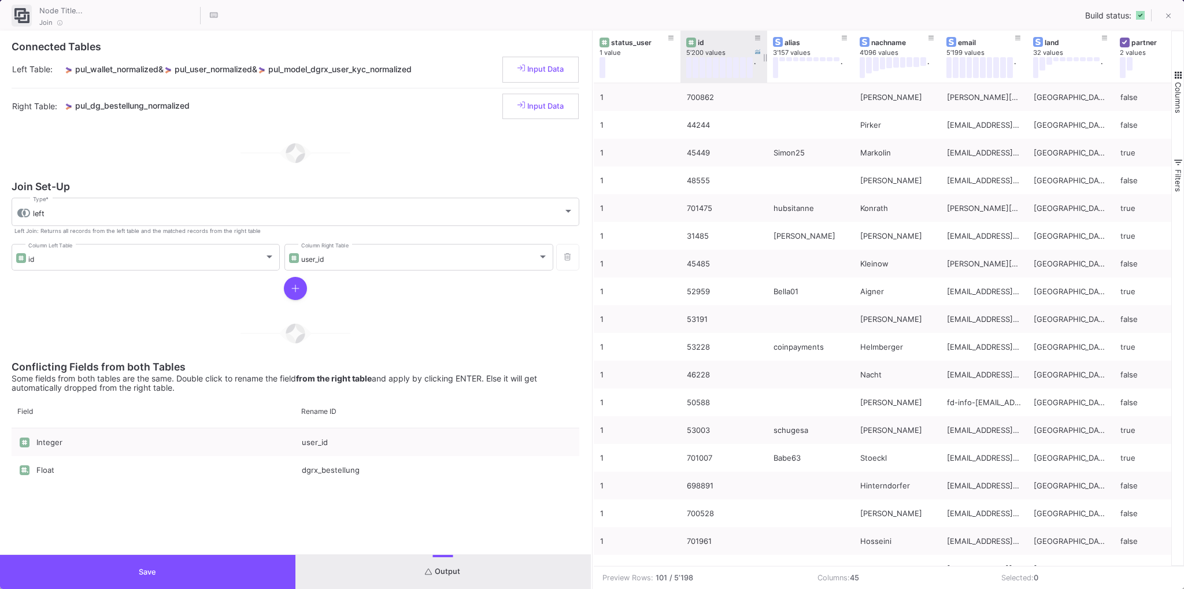
click at [710, 42] on div "id" at bounding box center [726, 42] width 57 height 9
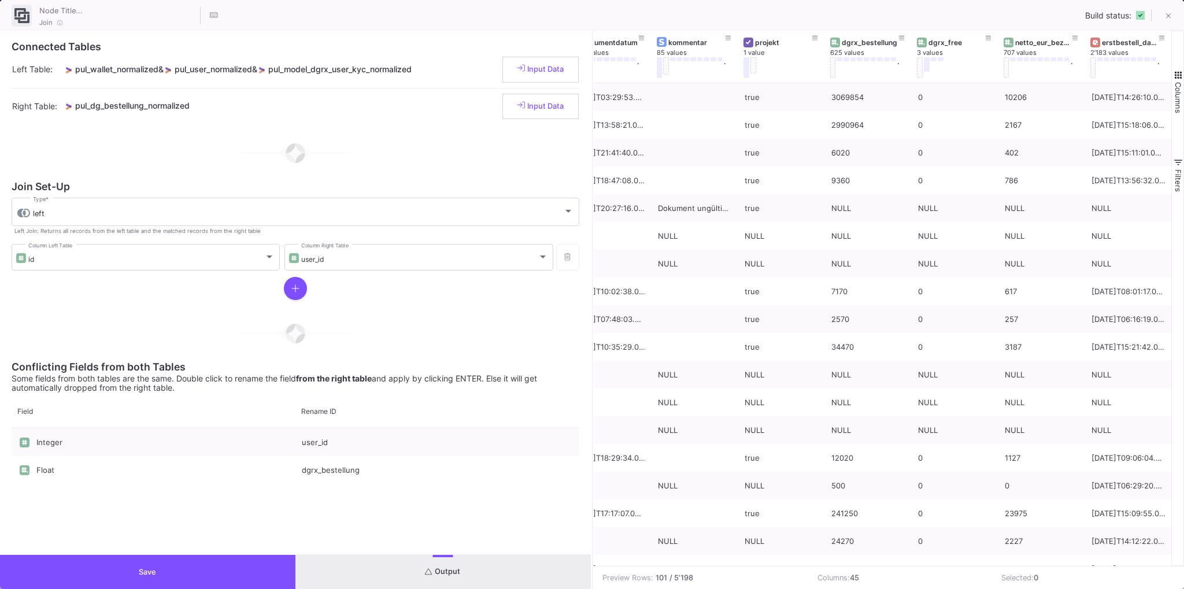
click at [106, 575] on button "Save" at bounding box center [147, 572] width 295 height 34
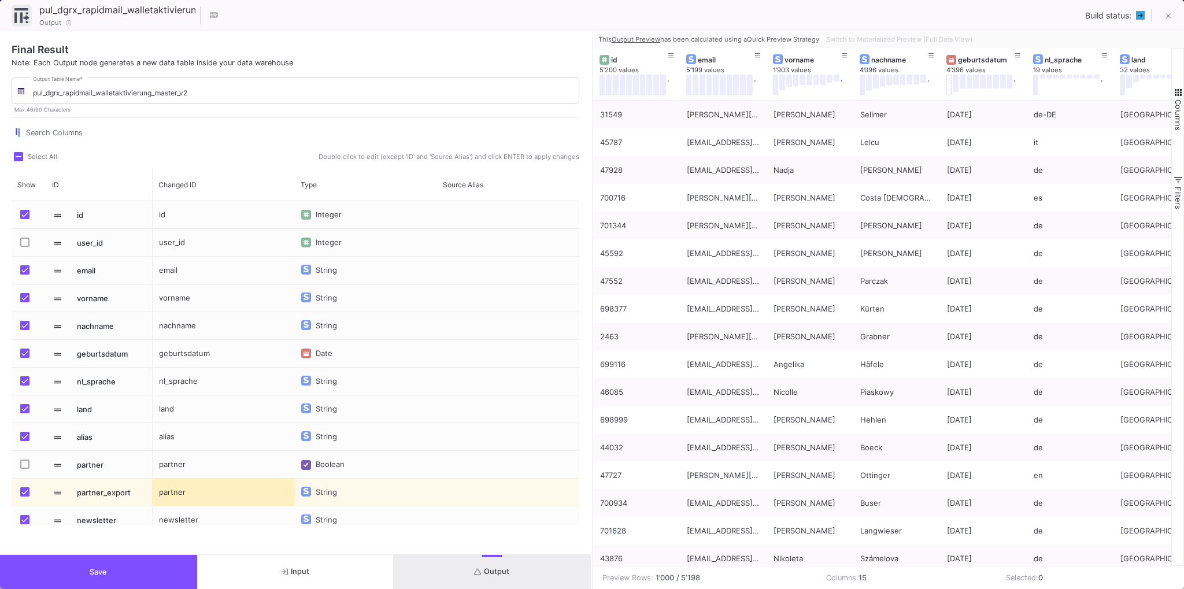
click at [515, 572] on button "Output" at bounding box center [492, 572] width 197 height 34
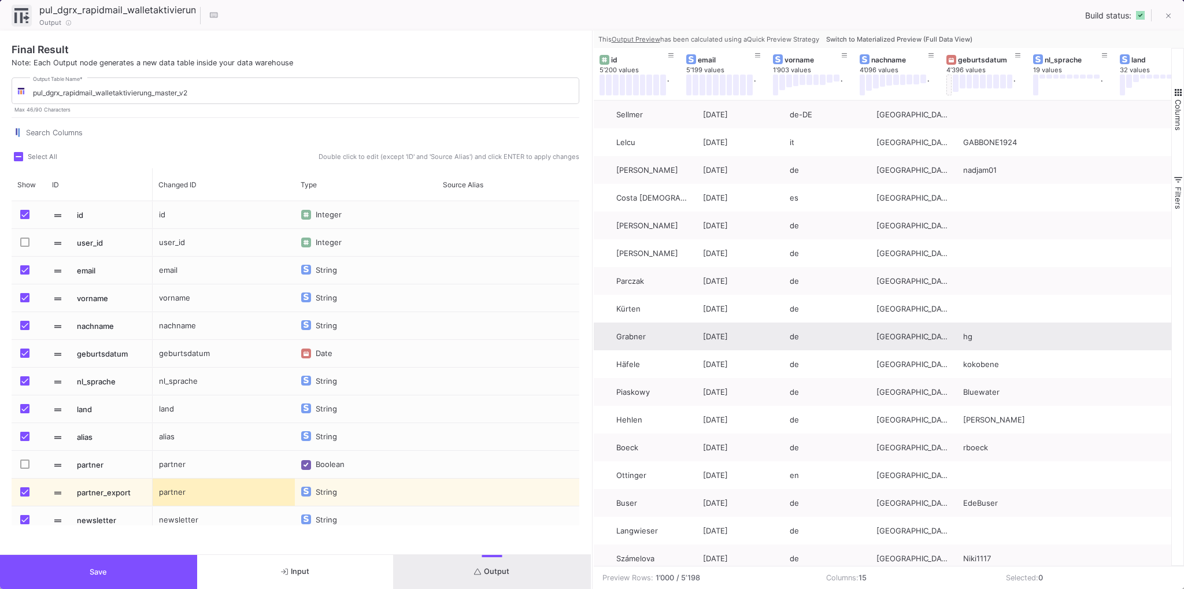
scroll to position [0, 0]
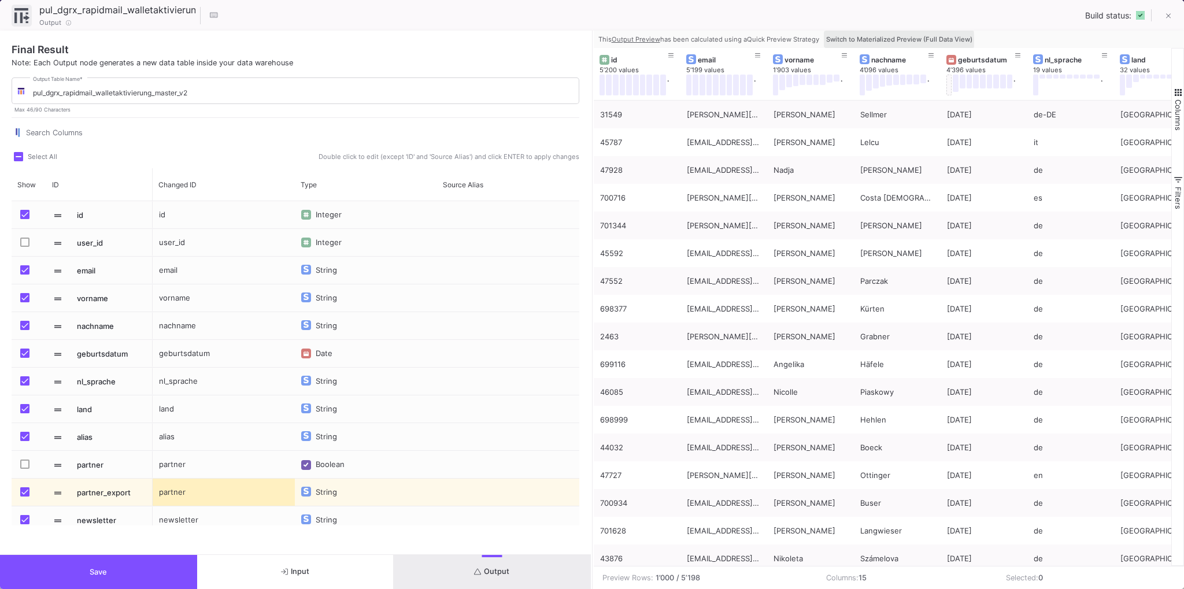
click at [841, 40] on span "Switch to Materialized Preview (Full Data View)" at bounding box center [899, 39] width 146 height 8
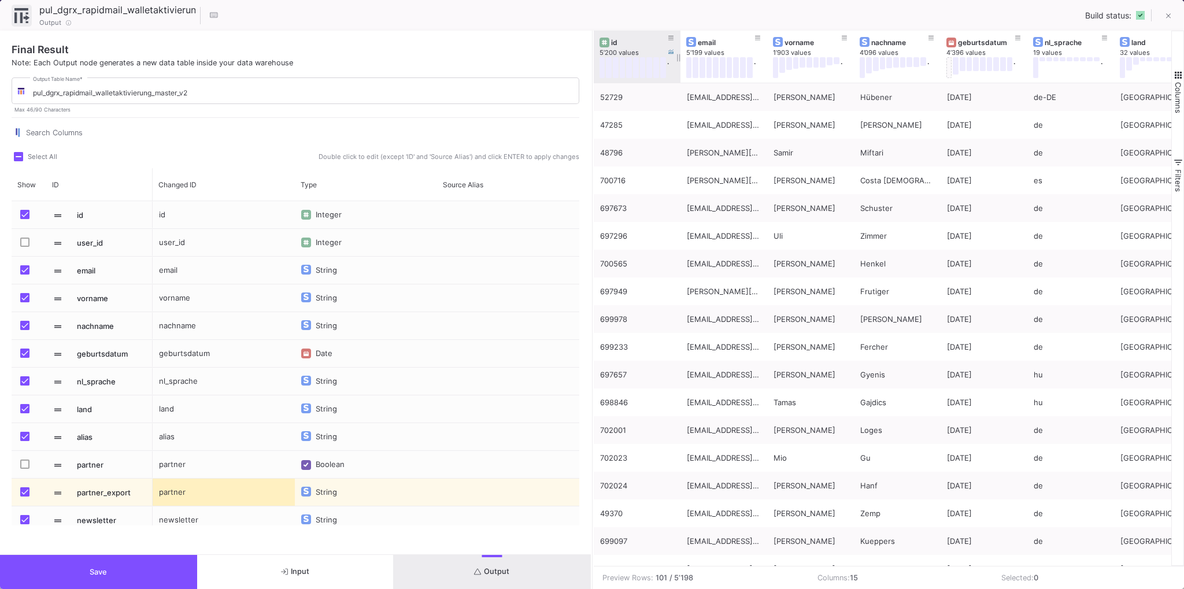
click at [642, 45] on div "id" at bounding box center [639, 42] width 57 height 9
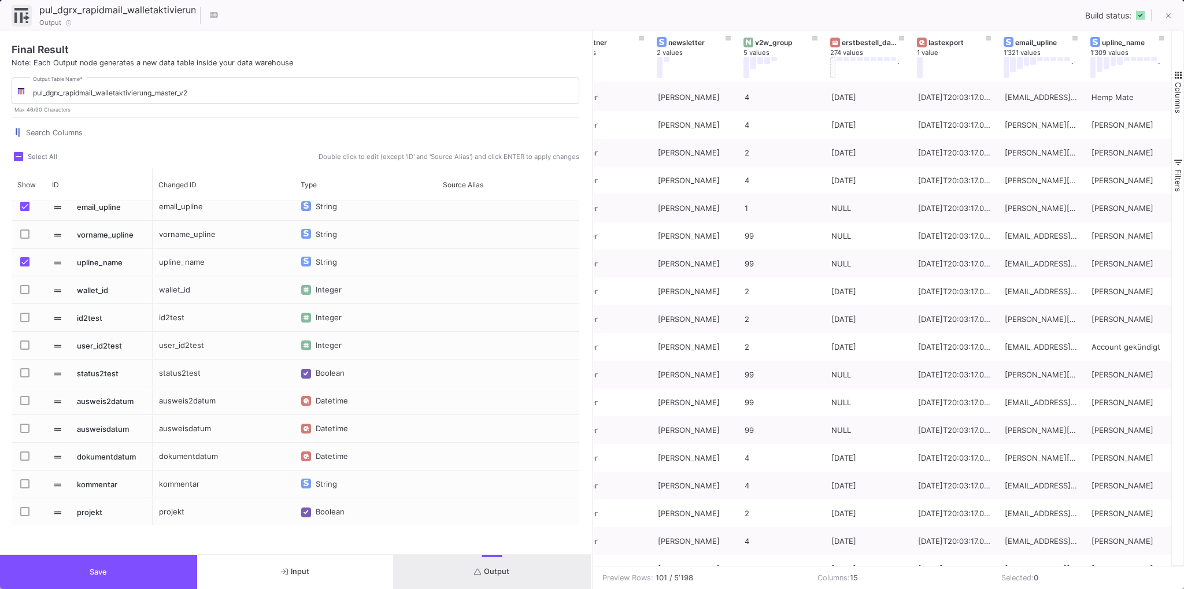
scroll to position [813, 0]
click at [189, 404] on div "ausweis2datum" at bounding box center [224, 400] width 142 height 27
click at [184, 431] on div "ausweisdatum" at bounding box center [224, 428] width 142 height 27
click at [191, 426] on div "ausweisdatum" at bounding box center [224, 428] width 142 height 27
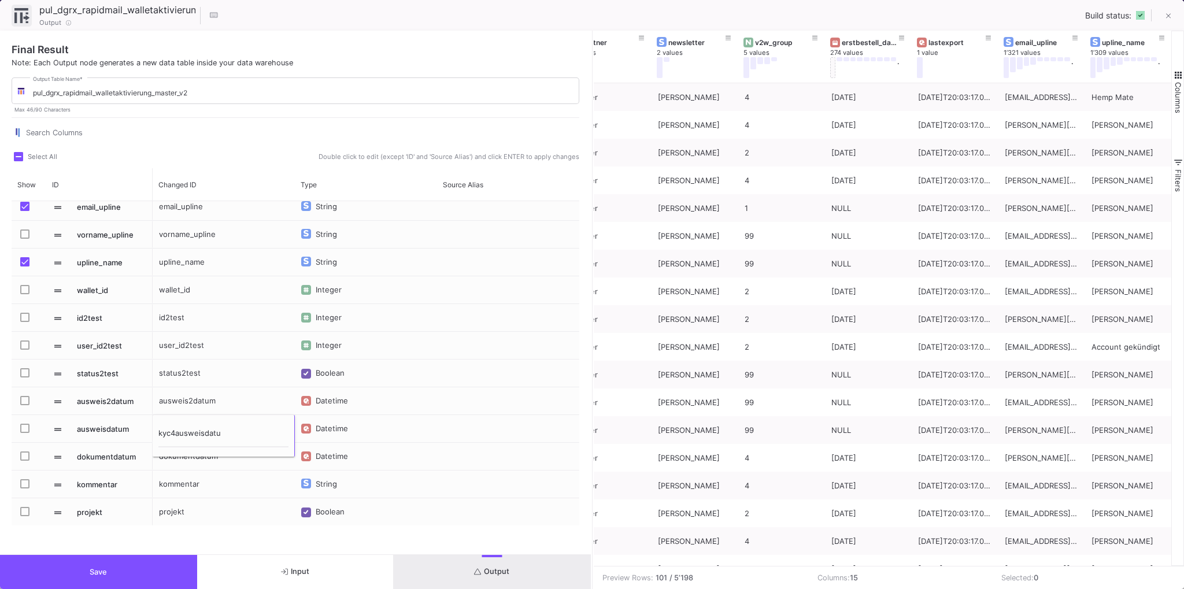
type input "kyc4ausweisdatum"
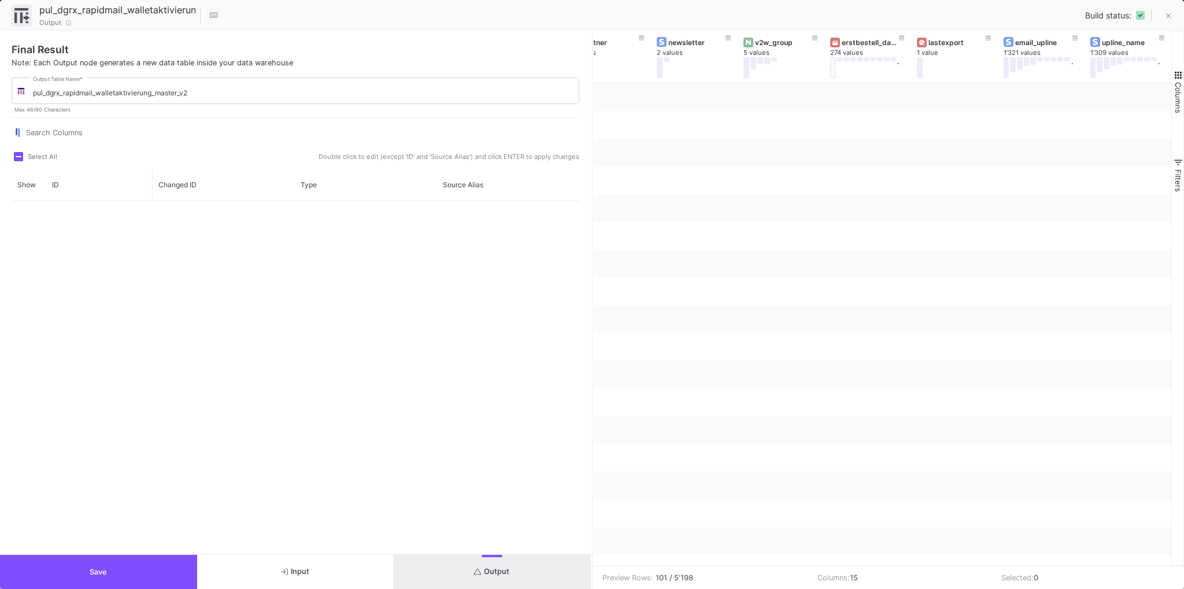
scroll to position [0, 723]
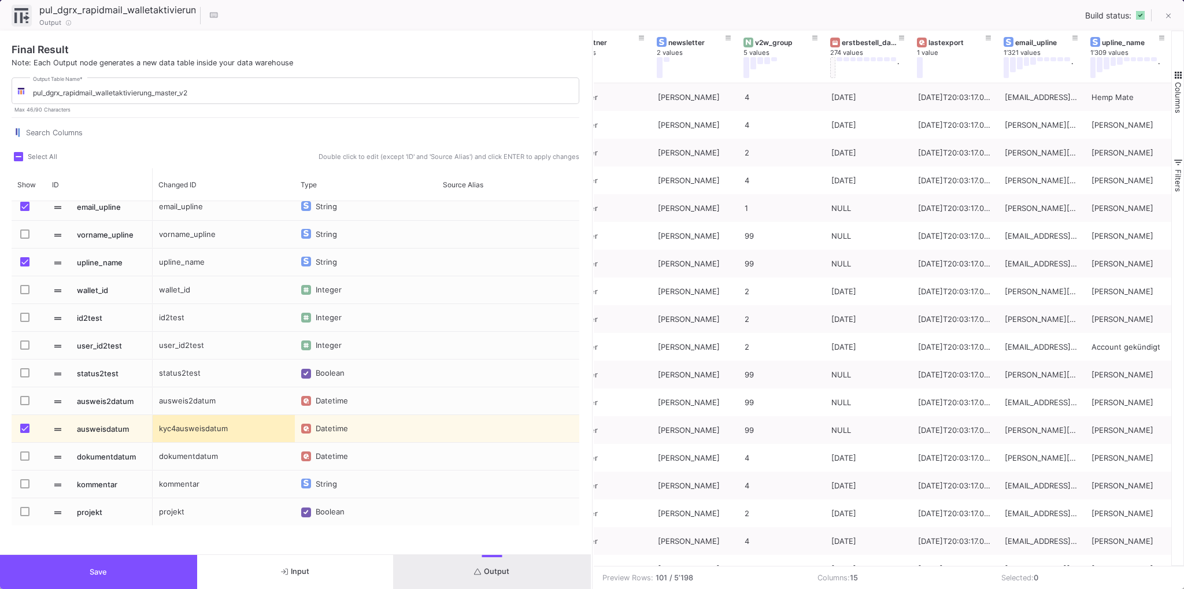
click at [118, 568] on button "Save" at bounding box center [98, 572] width 197 height 34
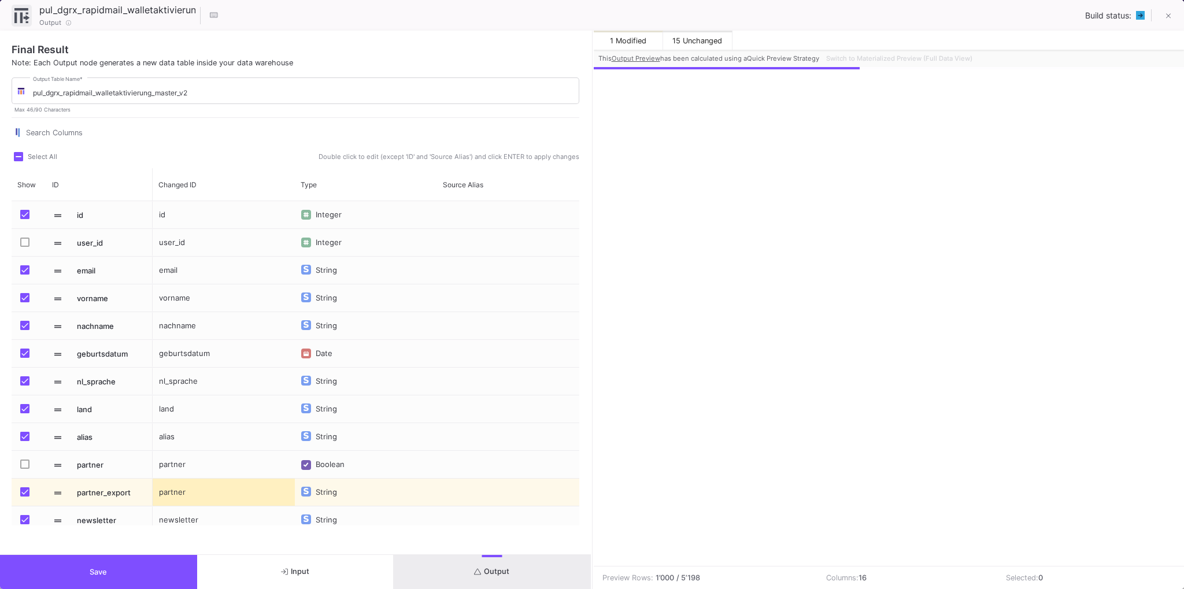
scroll to position [0, 810]
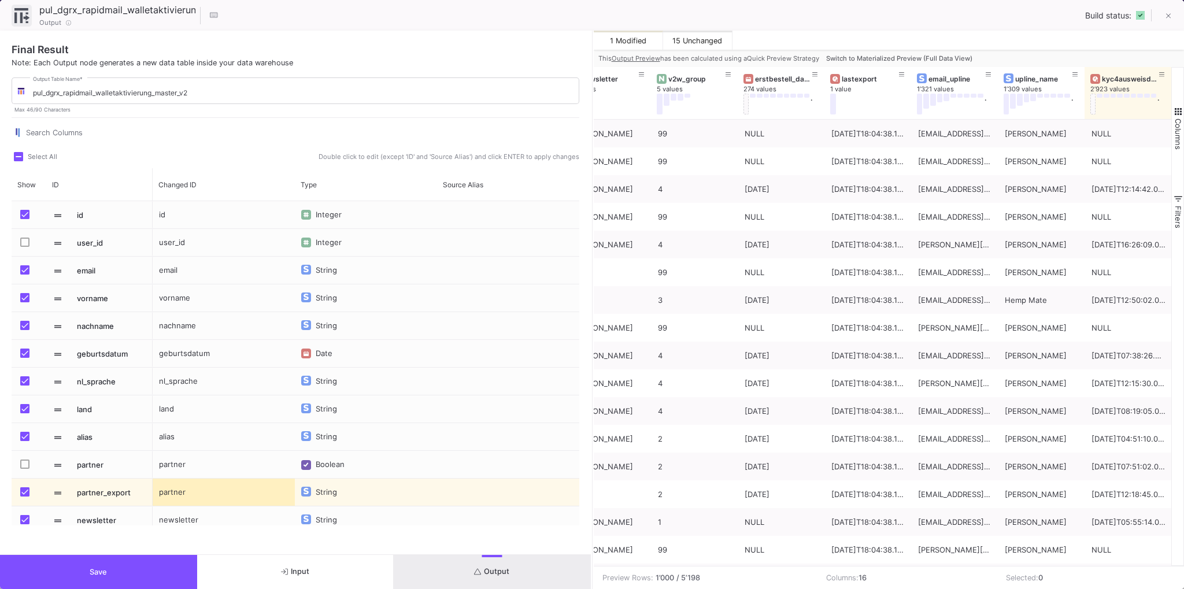
click at [903, 58] on span "Switch to Materialized Preview (Full Data View)" at bounding box center [899, 58] width 146 height 8
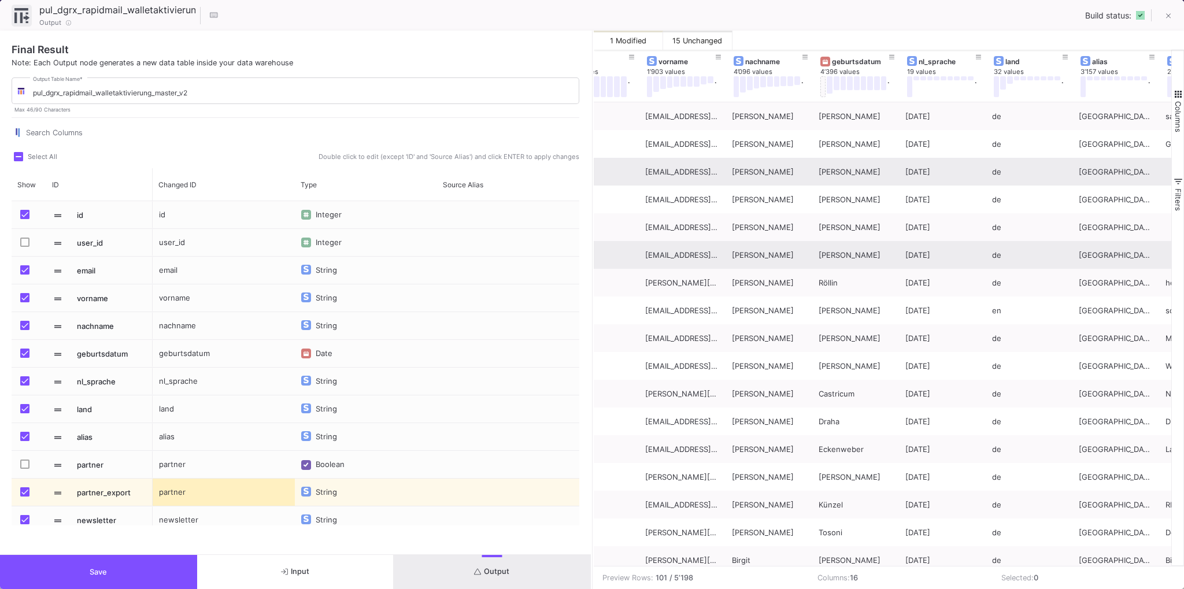
scroll to position [0, 0]
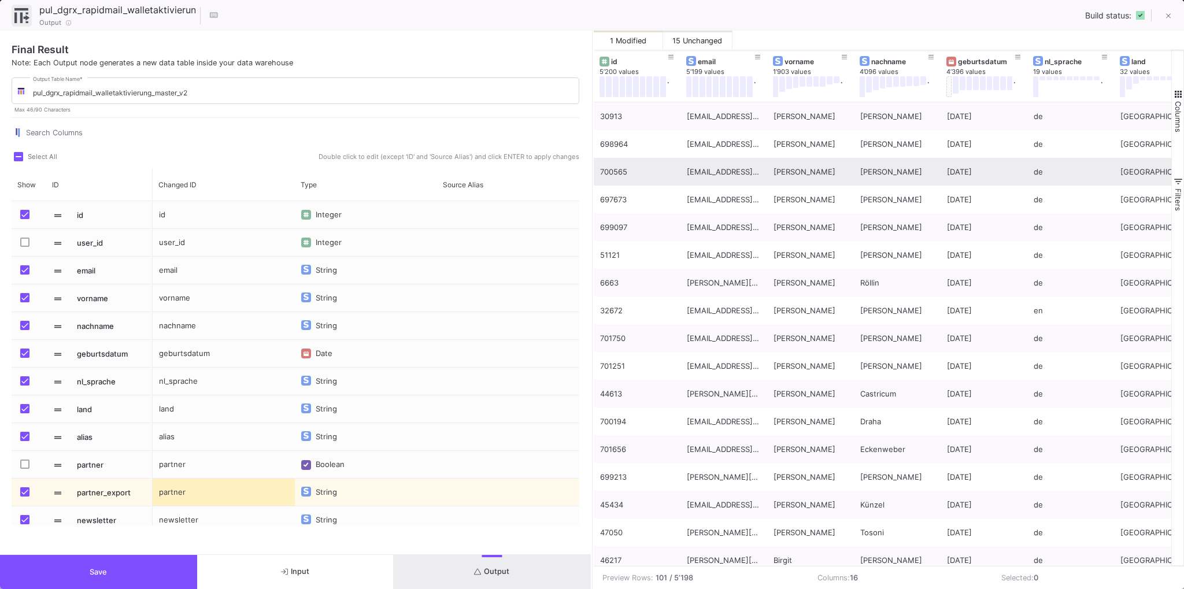
click at [85, 577] on button "Save" at bounding box center [98, 572] width 197 height 34
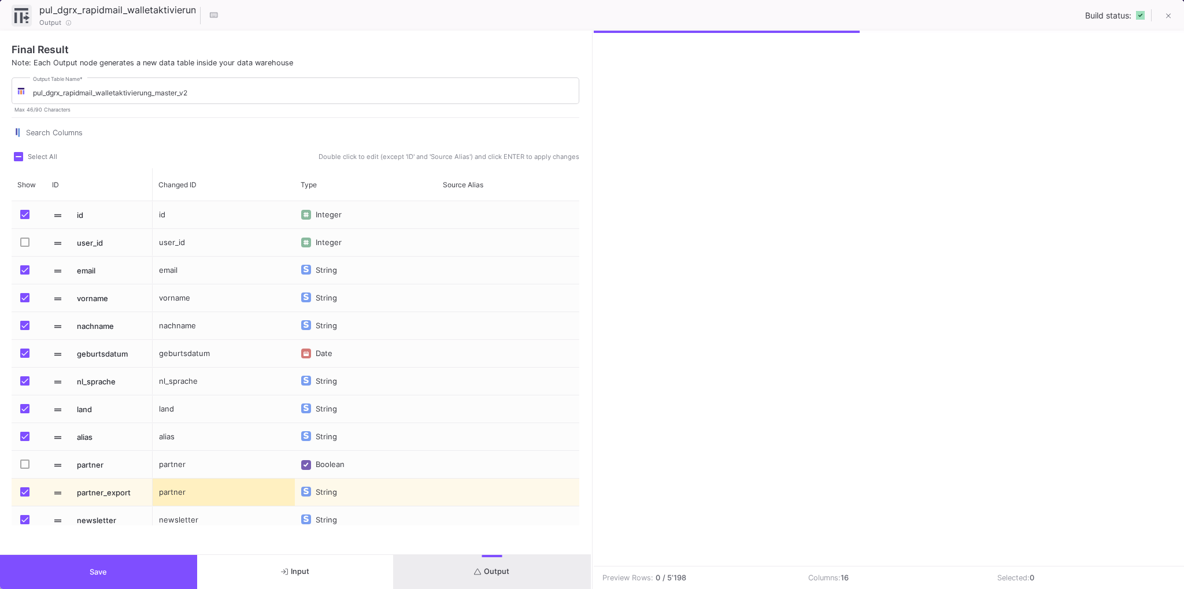
scroll to position [0, 810]
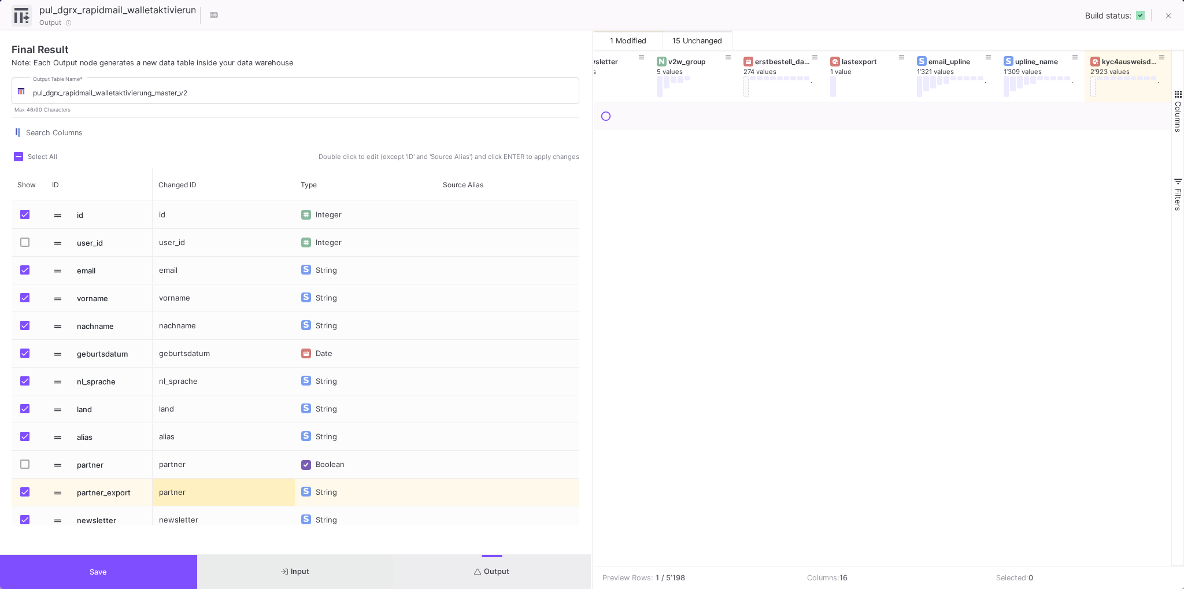
click at [241, 578] on button "Input" at bounding box center [295, 572] width 197 height 34
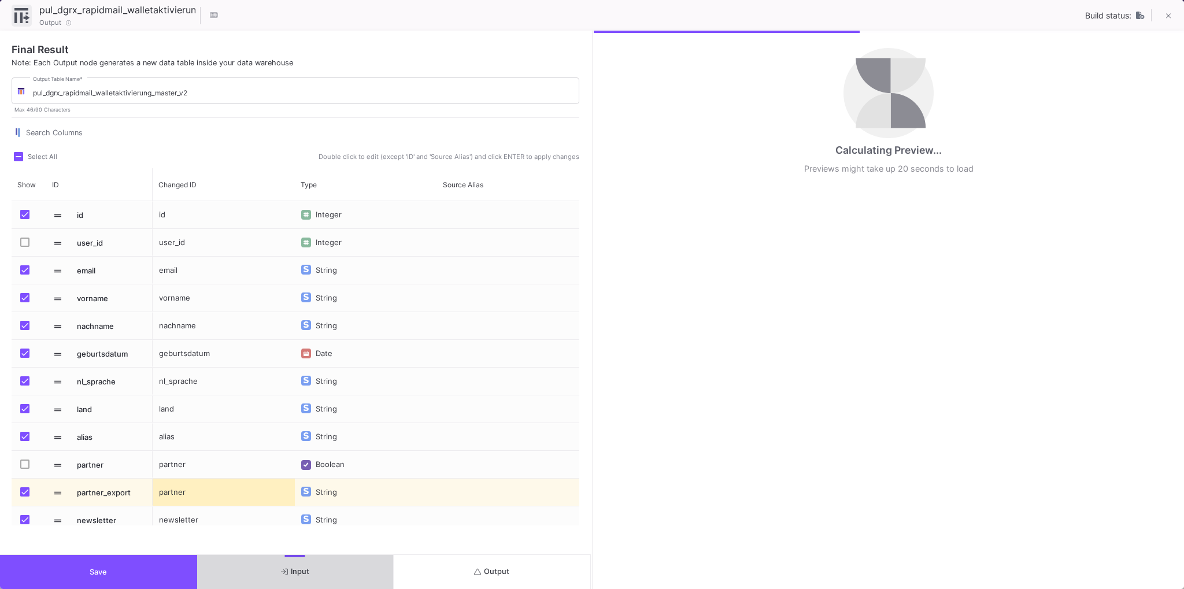
click at [304, 571] on span "Input" at bounding box center [295, 571] width 28 height 9
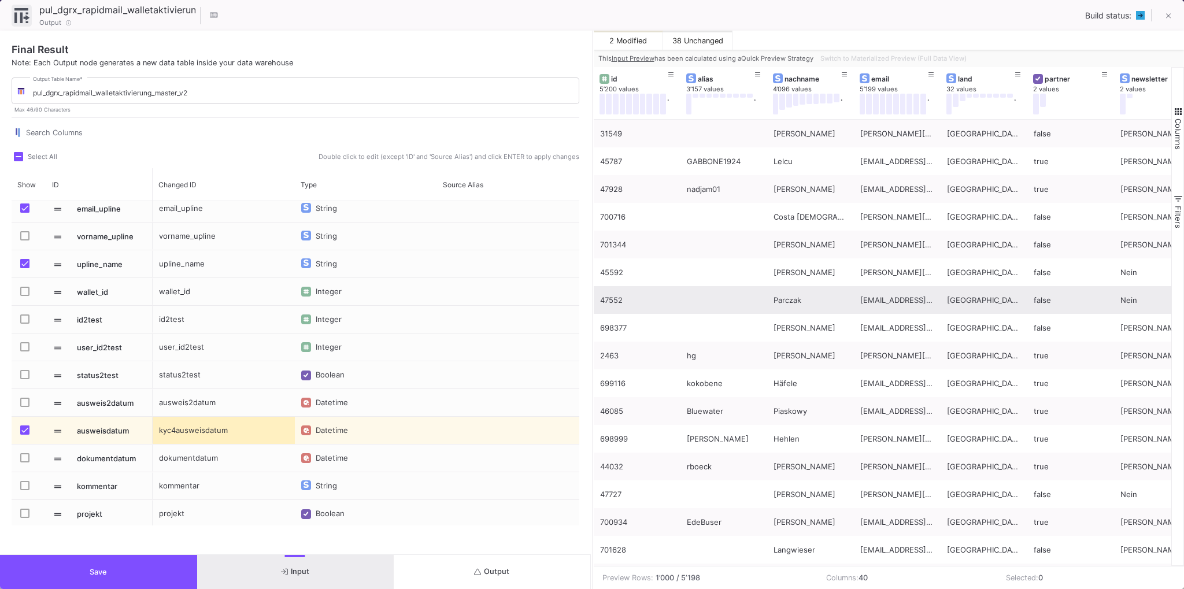
scroll to position [785, 0]
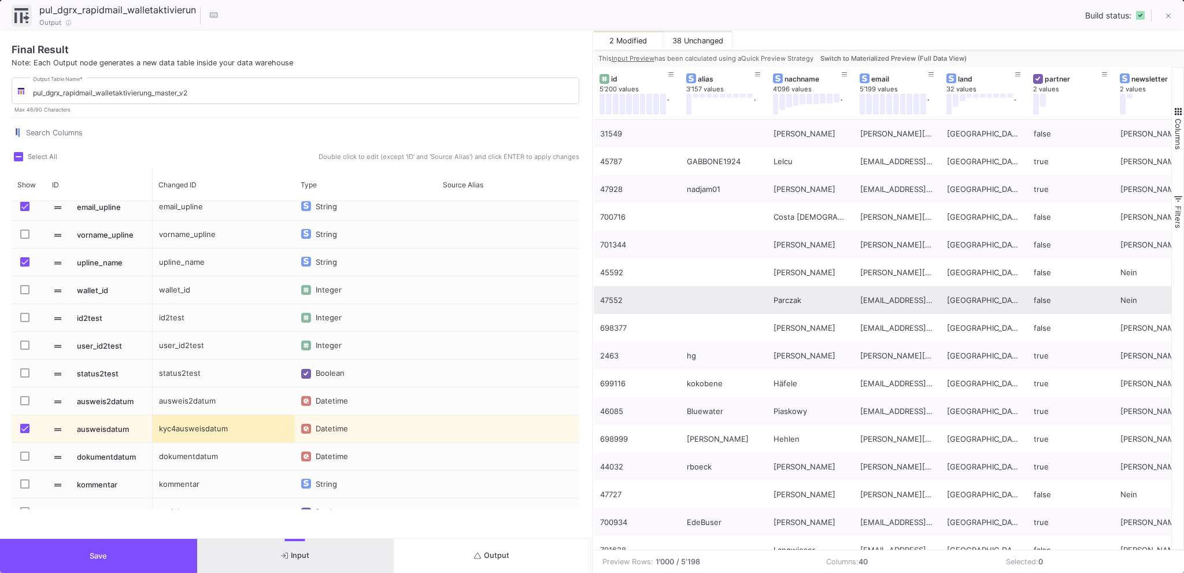
type input "-20"
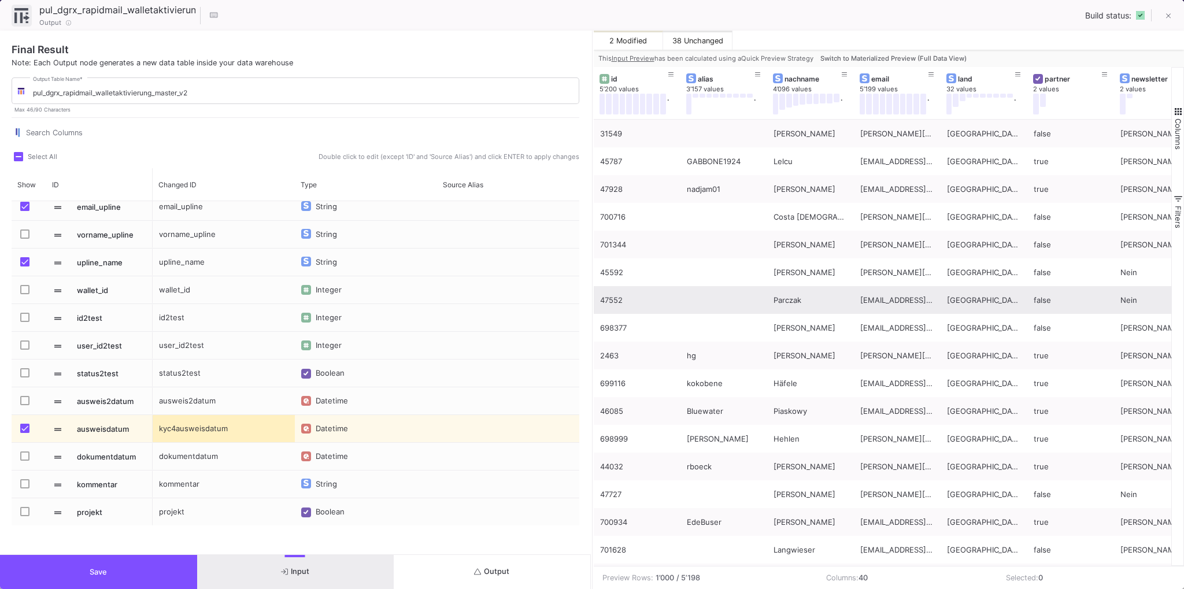
click at [197, 432] on div "kyc4ausweisdatum" at bounding box center [224, 428] width 142 height 27
click at [197, 432] on input "kyc4ausweisdatum" at bounding box center [223, 435] width 130 height 23
type input "dgrx2wallet_kyc_datum"
click at [865, 57] on span "Switch to Materialized Preview (Full Data View)" at bounding box center [894, 58] width 146 height 8
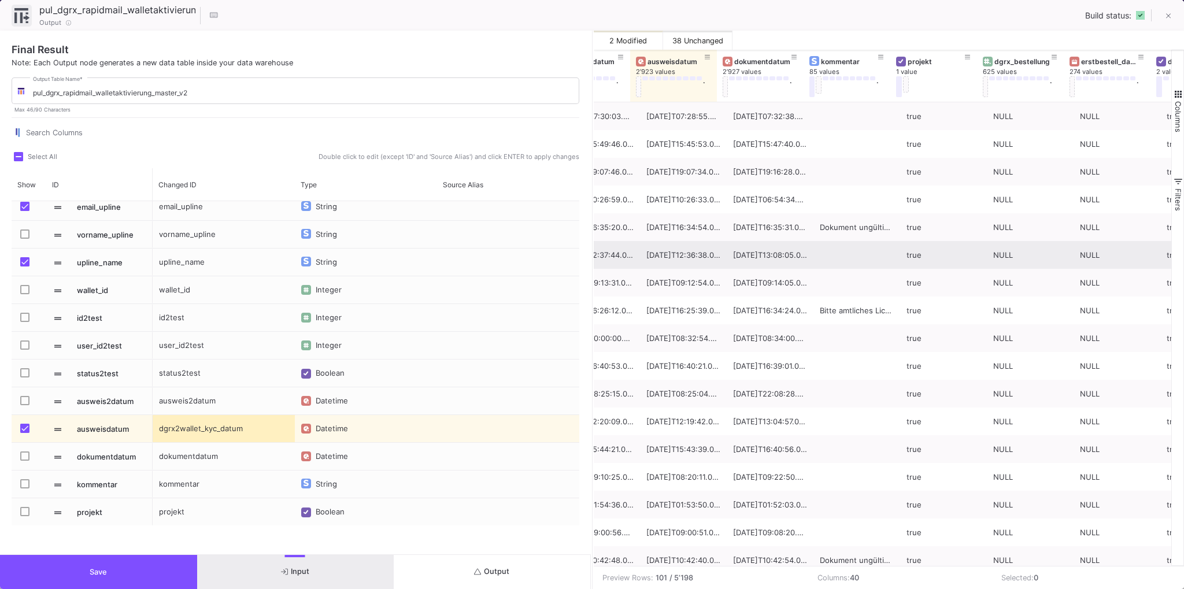
scroll to position [0, 2240]
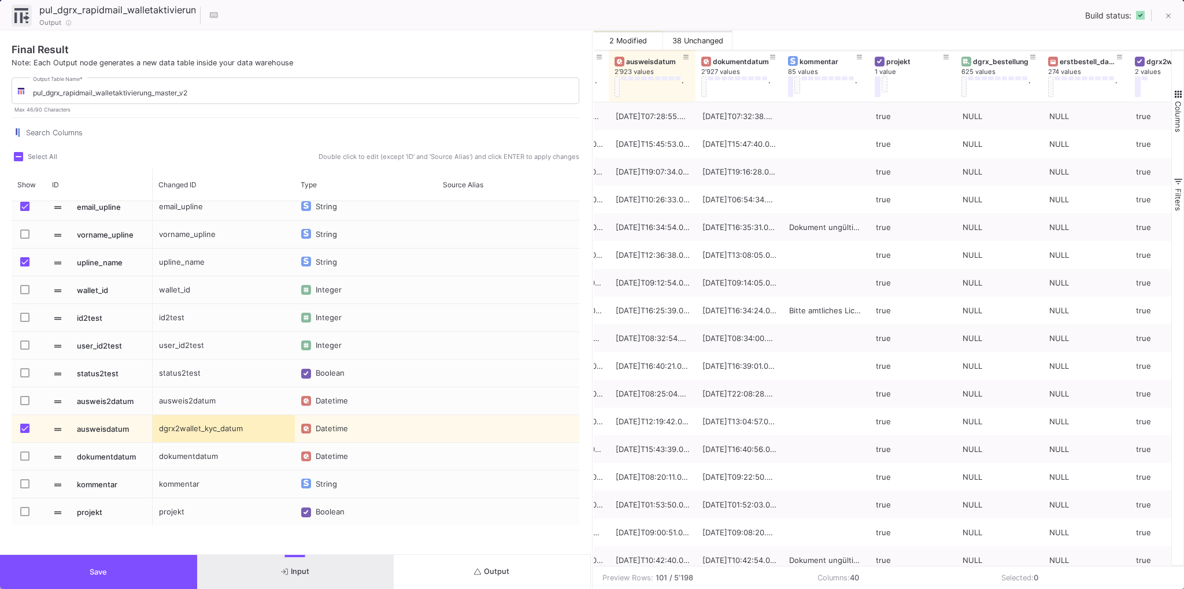
click at [498, 579] on button "Output" at bounding box center [492, 572] width 197 height 34
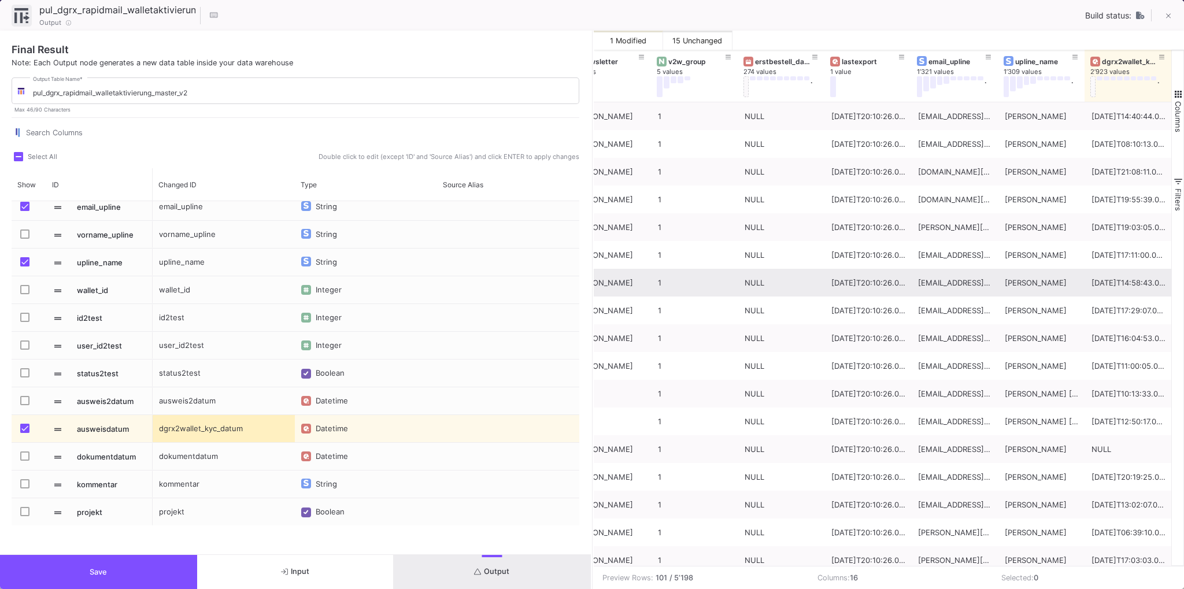
scroll to position [659, 0]
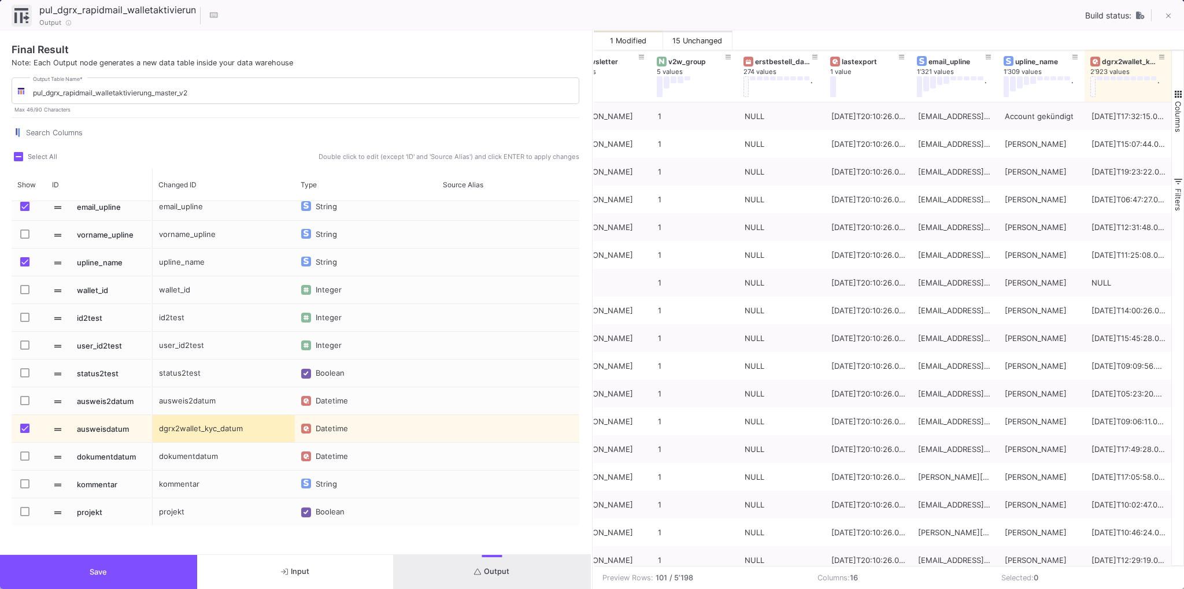
click at [70, 582] on button "Save" at bounding box center [98, 572] width 197 height 34
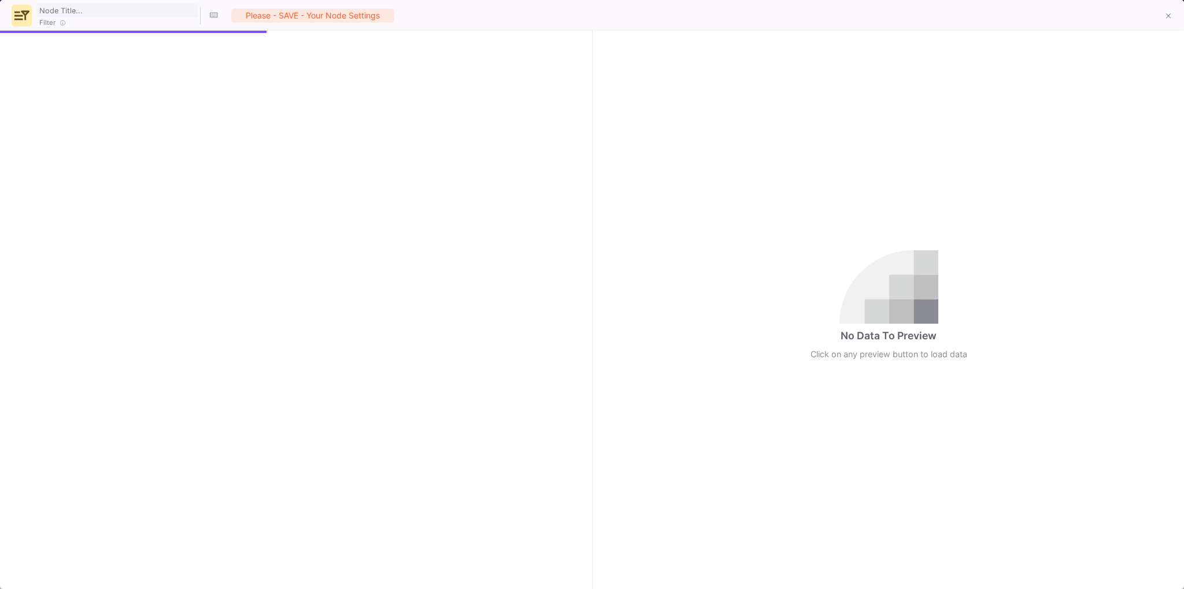
click at [69, 8] on input "text" at bounding box center [117, 9] width 162 height 15
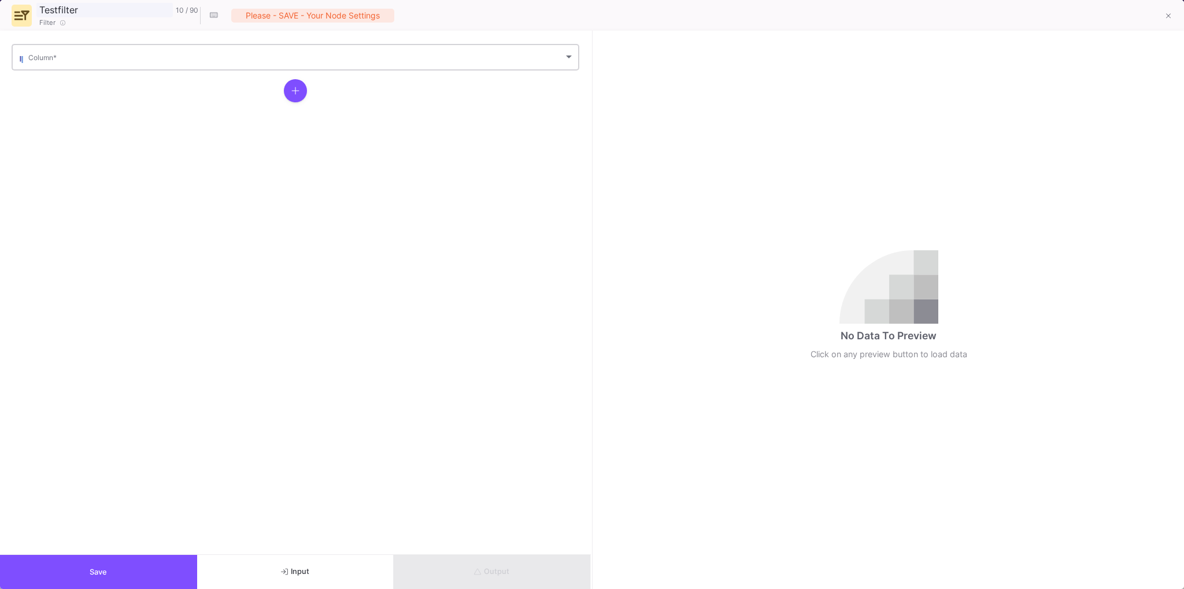
type input "Testfilter"
click at [105, 53] on div "Column *" at bounding box center [301, 56] width 546 height 28
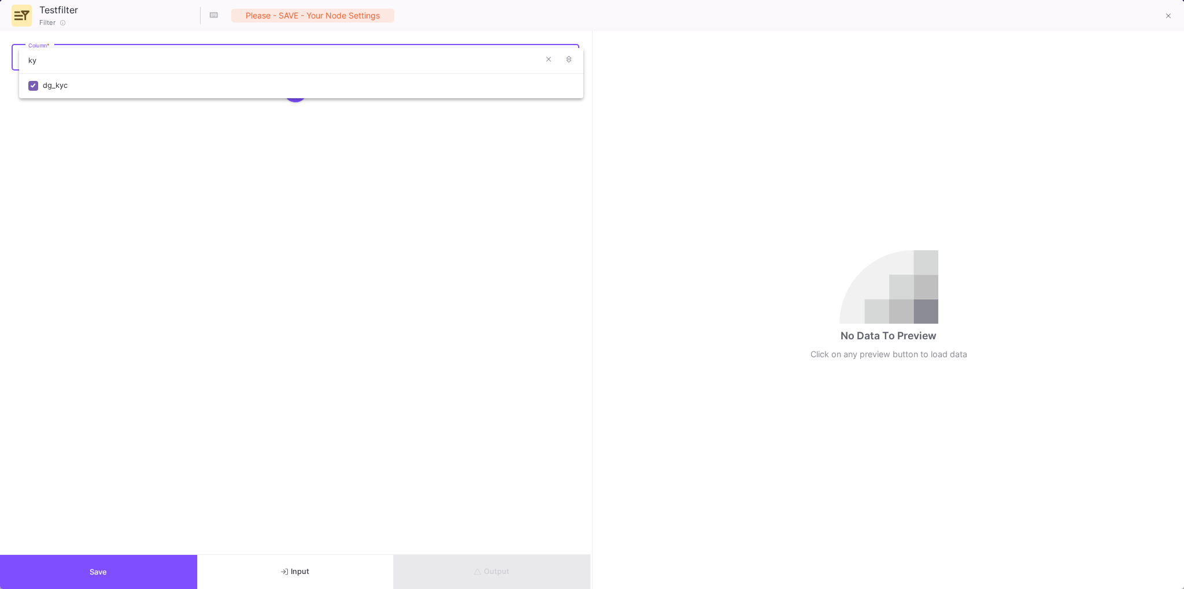
type input "k"
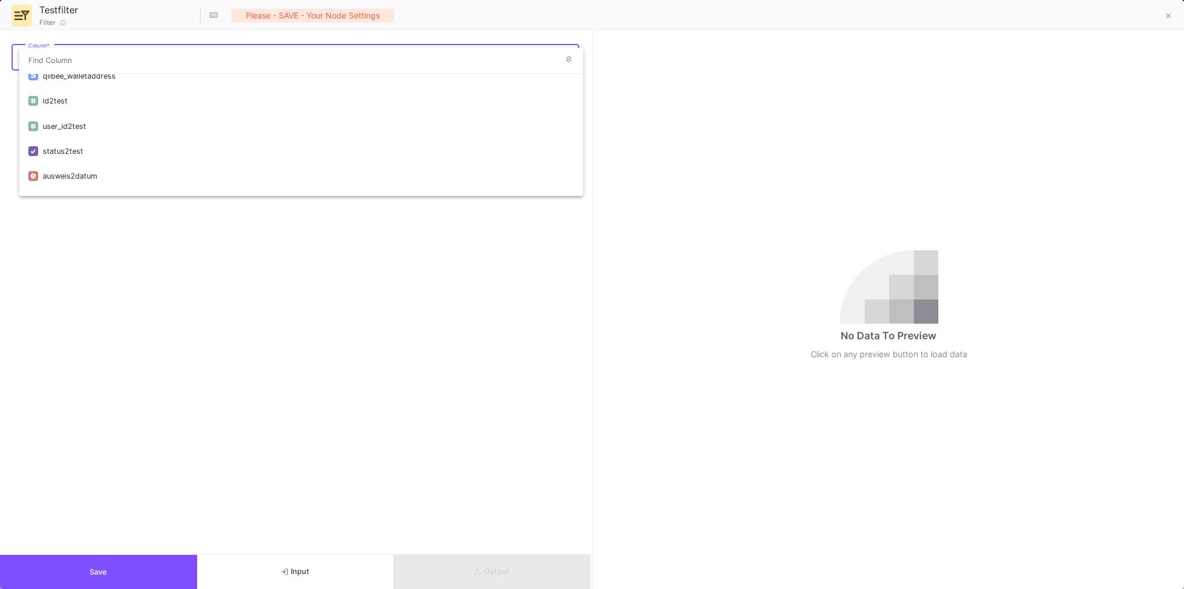
scroll to position [560, 0]
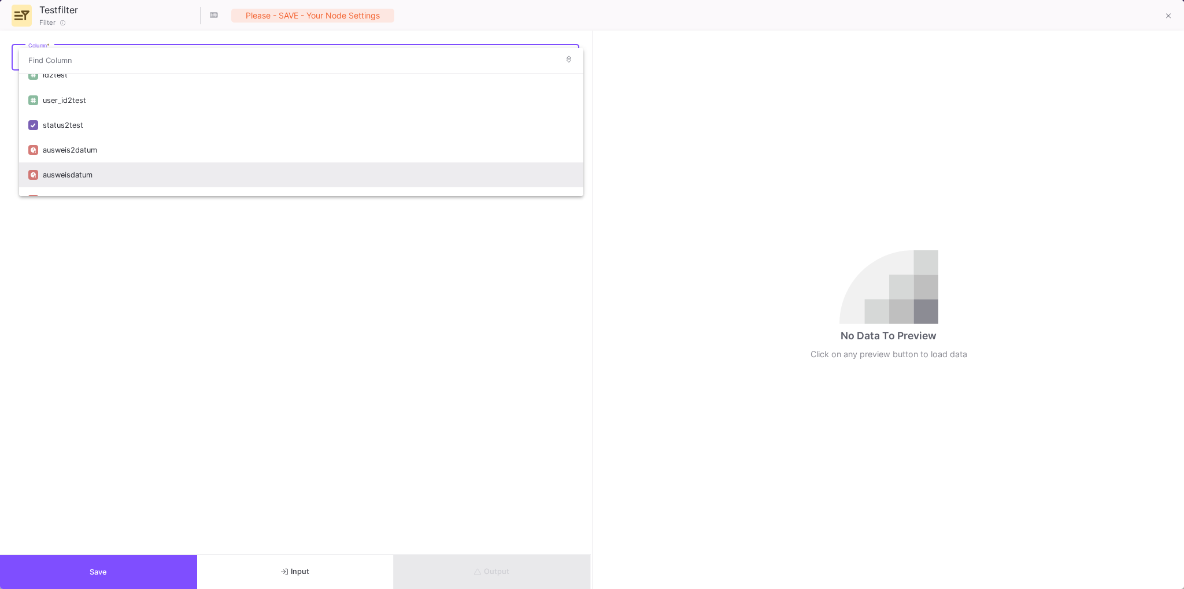
click at [141, 171] on div "ausweisdatum" at bounding box center [308, 174] width 531 height 25
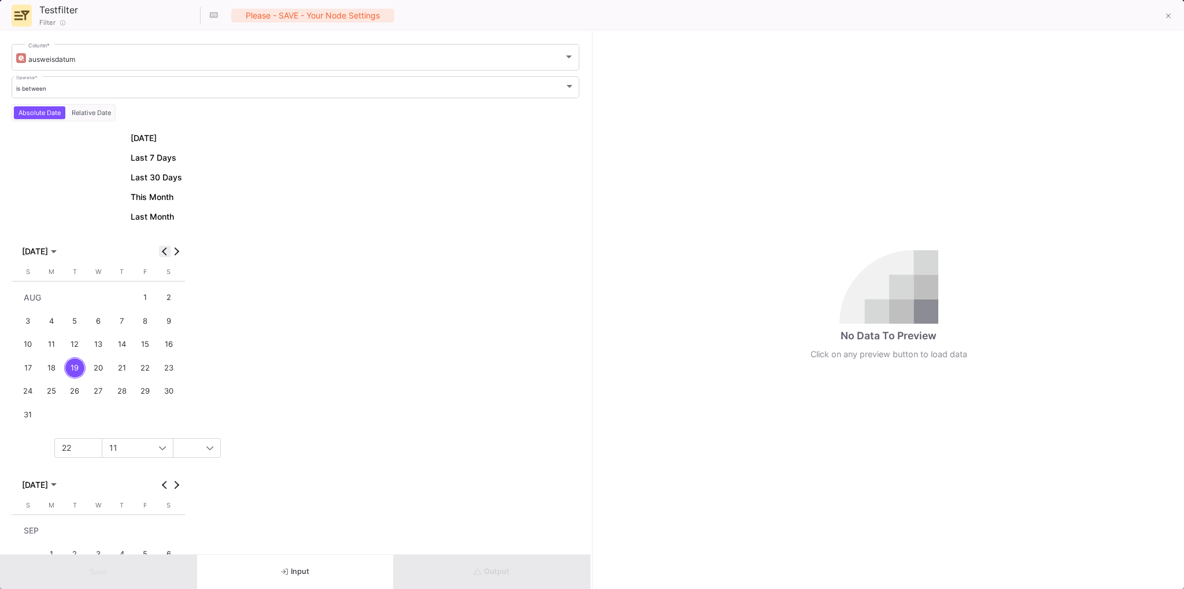
click at [165, 247] on button "Previous month" at bounding box center [165, 252] width 12 height 12
click at [110, 96] on div "is between Operator *" at bounding box center [295, 87] width 559 height 24
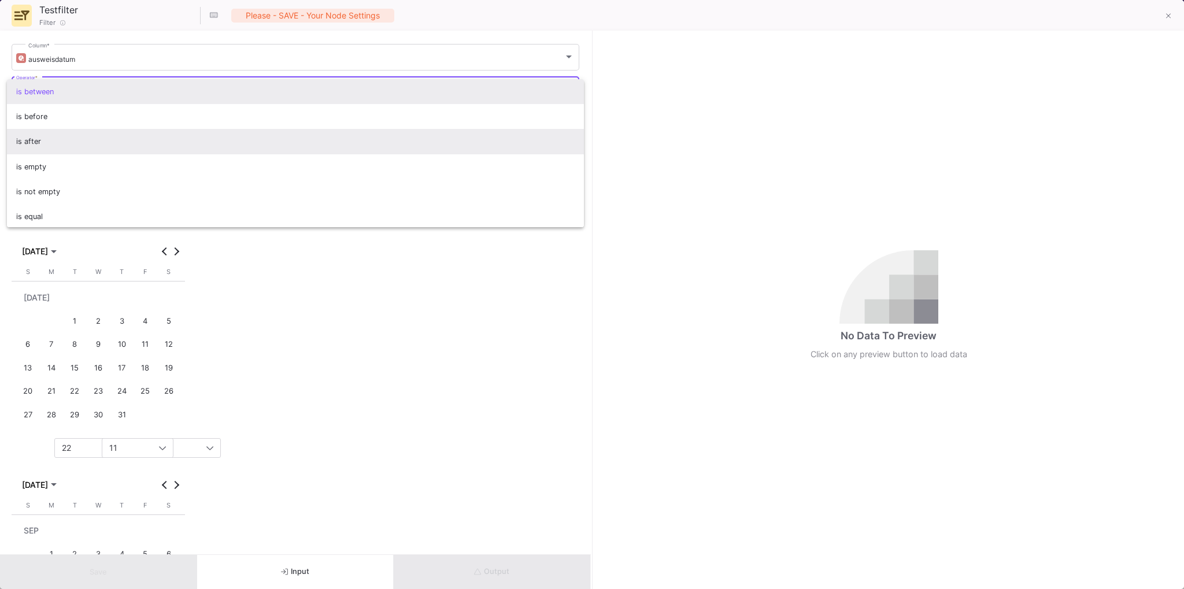
click at [39, 139] on span "is after" at bounding box center [295, 141] width 559 height 25
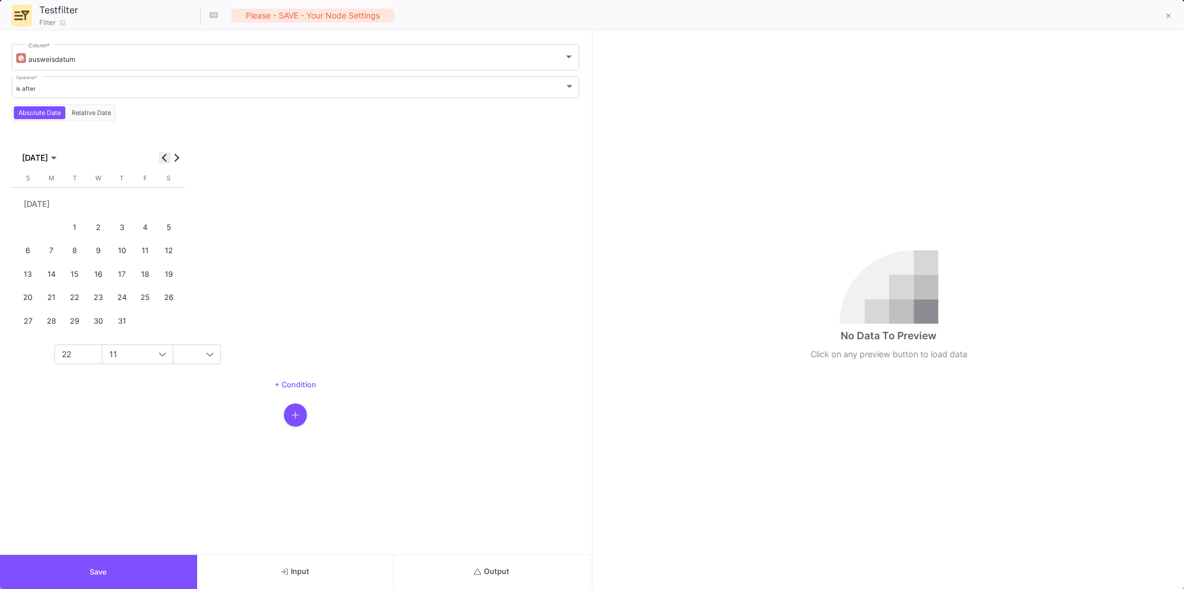
click at [163, 156] on button "Previous month" at bounding box center [165, 158] width 12 height 12
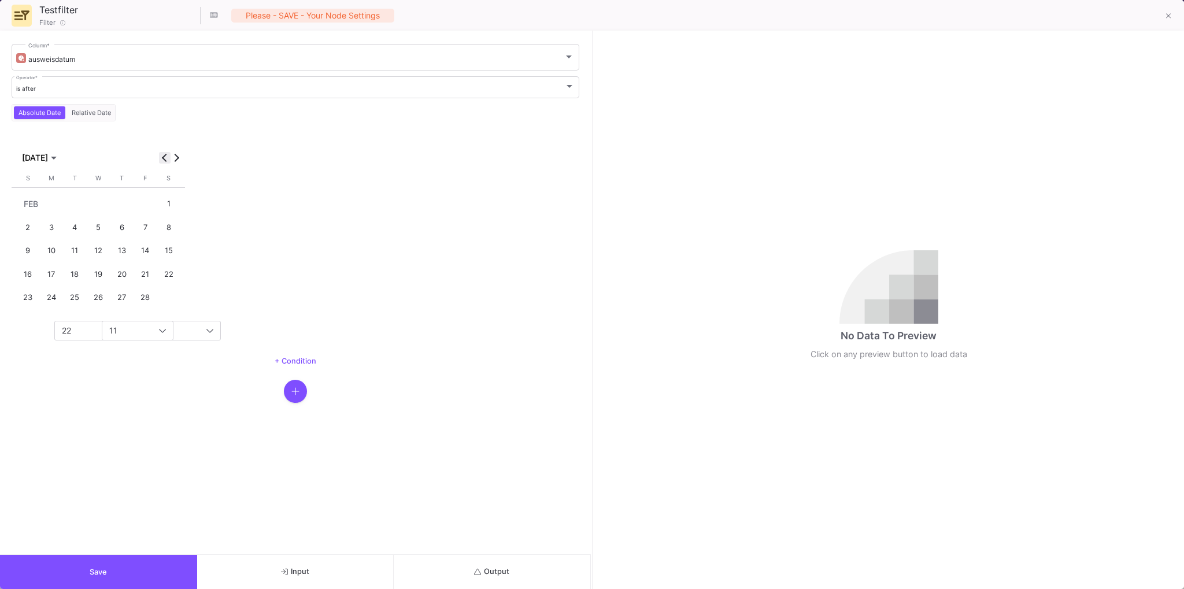
click at [163, 156] on button "Previous month" at bounding box center [165, 158] width 12 height 12
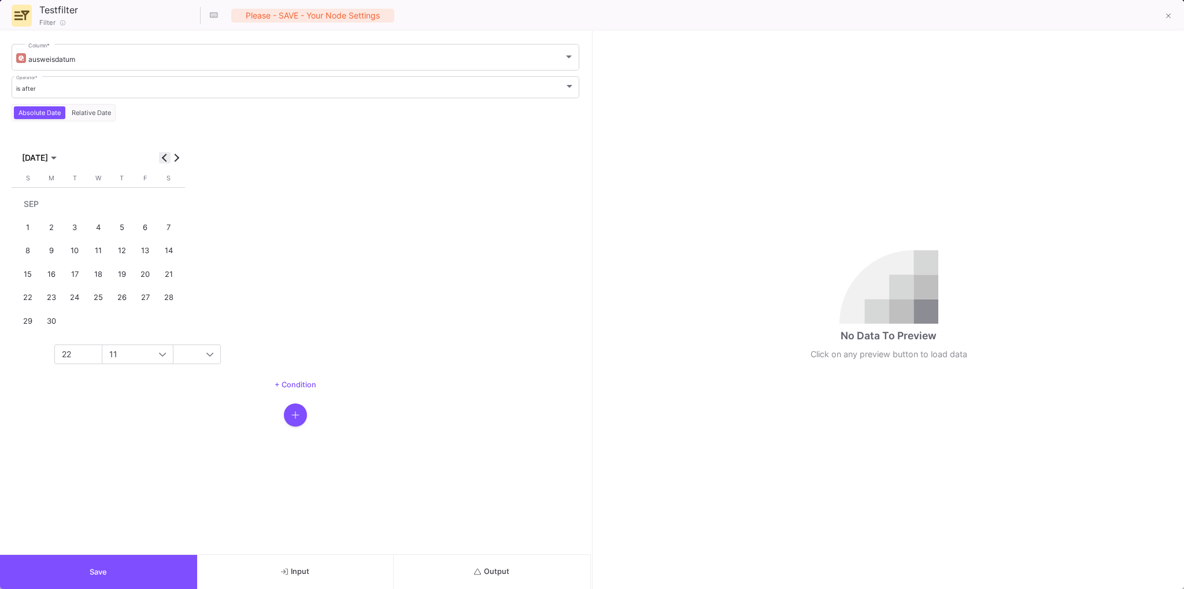
click at [163, 156] on button "Previous month" at bounding box center [165, 158] width 12 height 12
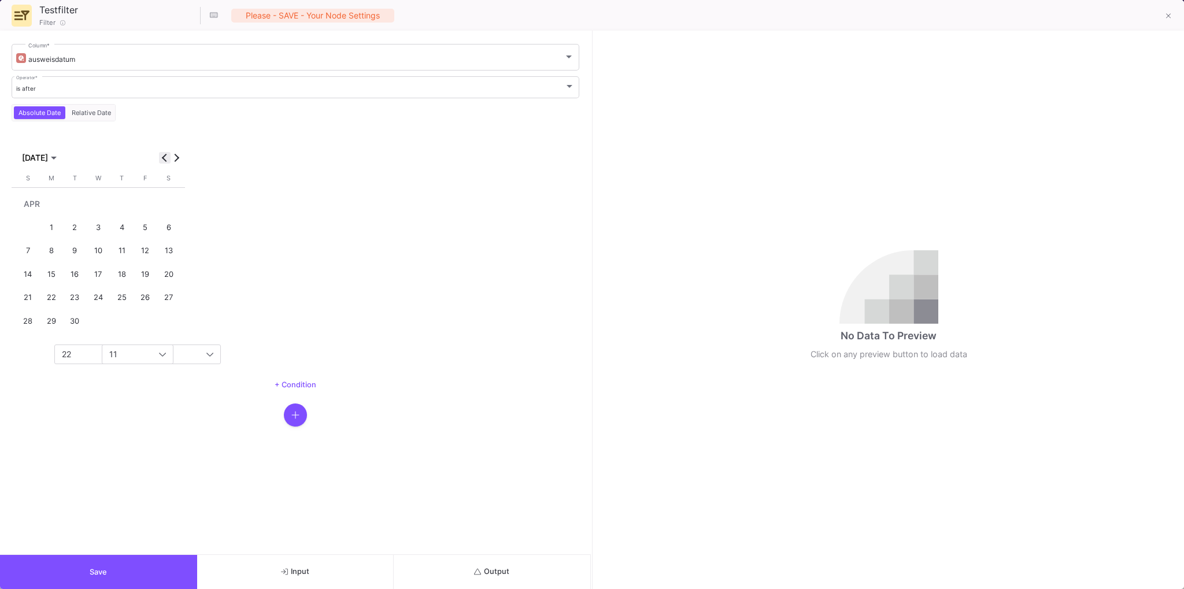
click at [163, 156] on button "Previous month" at bounding box center [165, 158] width 12 height 12
click at [173, 156] on button "Next month" at bounding box center [177, 158] width 12 height 12
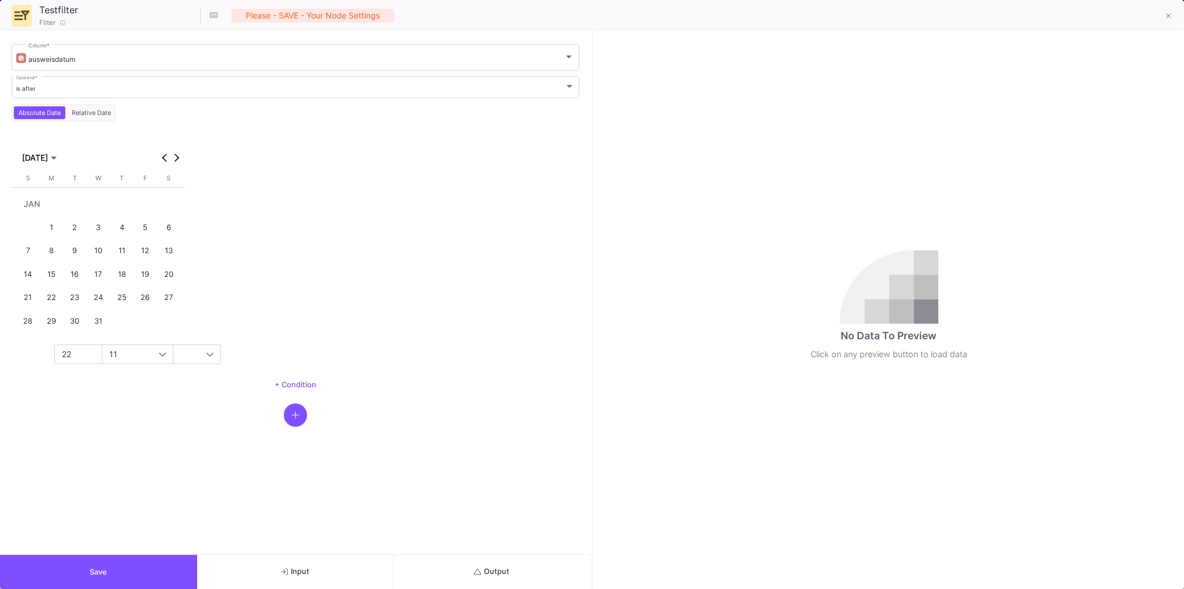
click at [47, 226] on div "1" at bounding box center [51, 227] width 21 height 21
click at [66, 354] on span "22" at bounding box center [66, 354] width 9 height 10
click at [75, 376] on span "00" at bounding box center [114, 373] width 109 height 9
click at [111, 353] on span "11" at bounding box center [113, 354] width 8 height 10
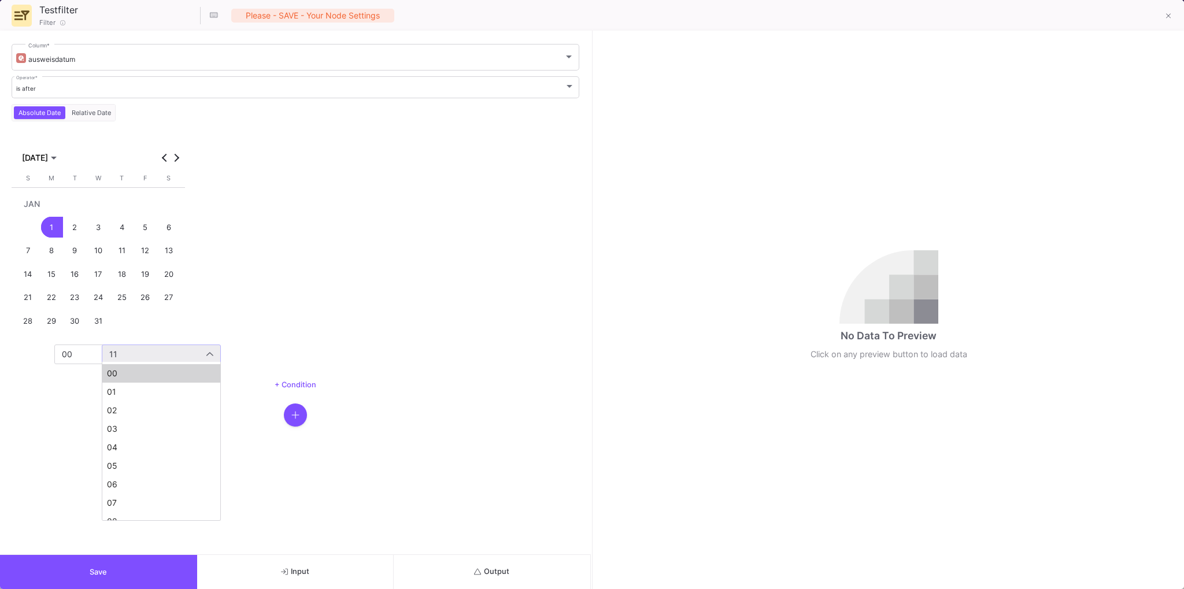
click at [119, 375] on span "00" at bounding box center [161, 373] width 109 height 9
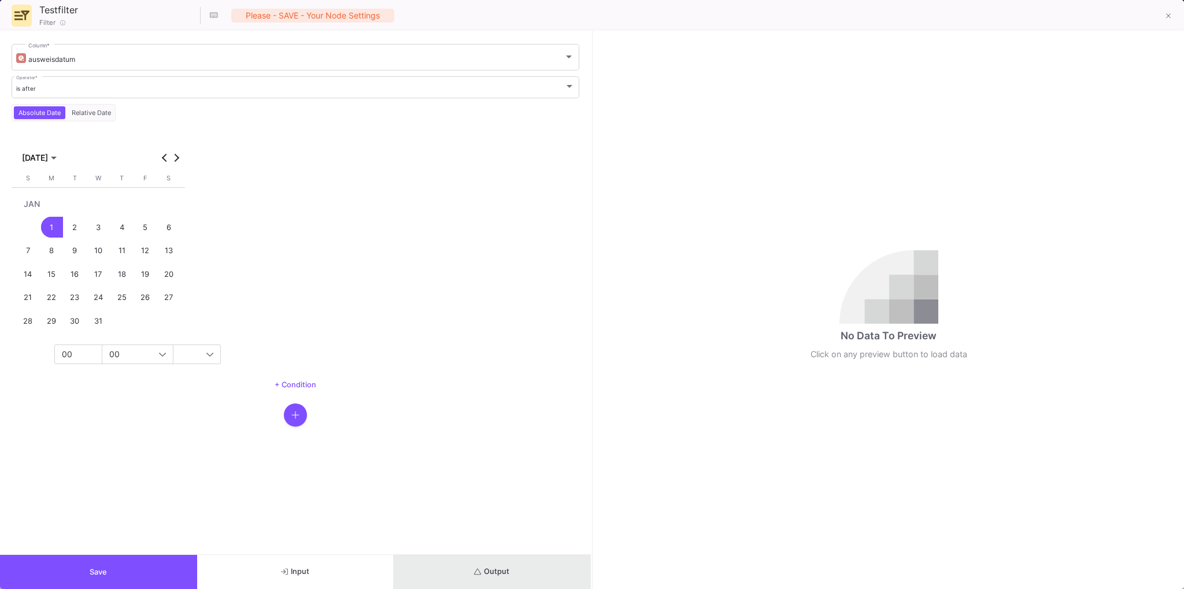
click at [544, 582] on button "Output" at bounding box center [492, 572] width 197 height 34
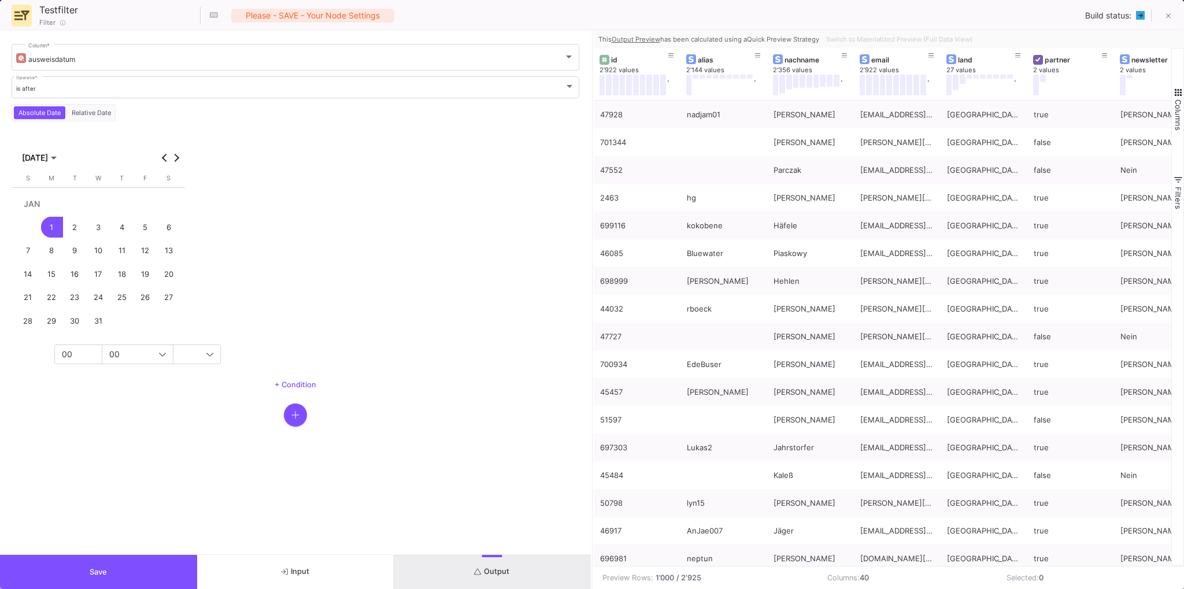
click at [130, 561] on button "Save" at bounding box center [98, 572] width 197 height 34
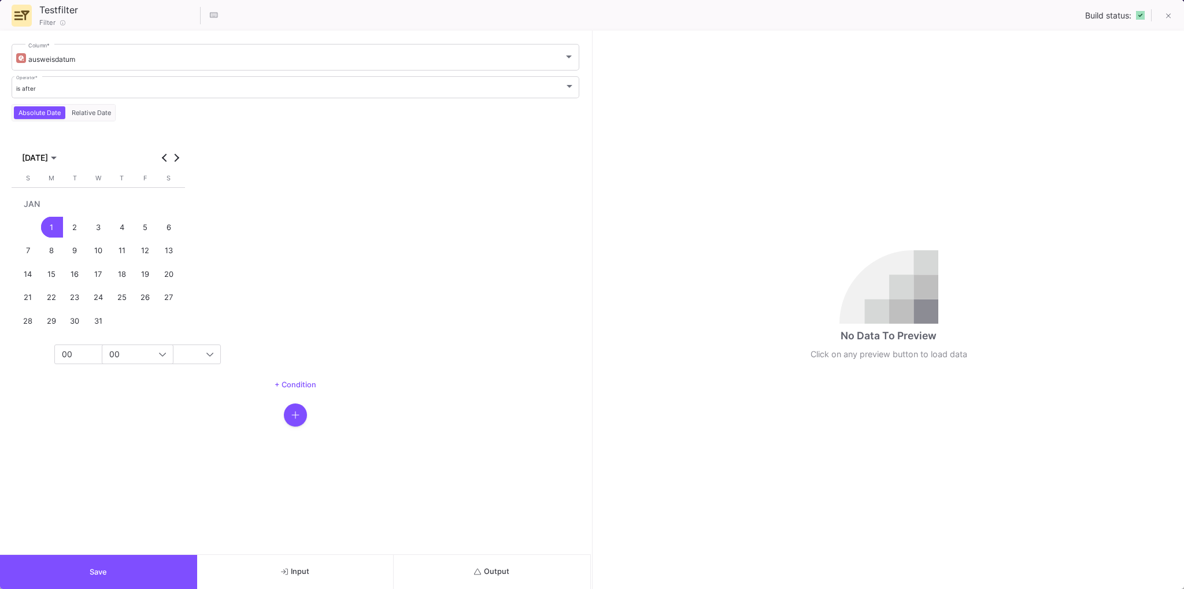
click at [476, 574] on icon "submit" at bounding box center [478, 572] width 8 height 8
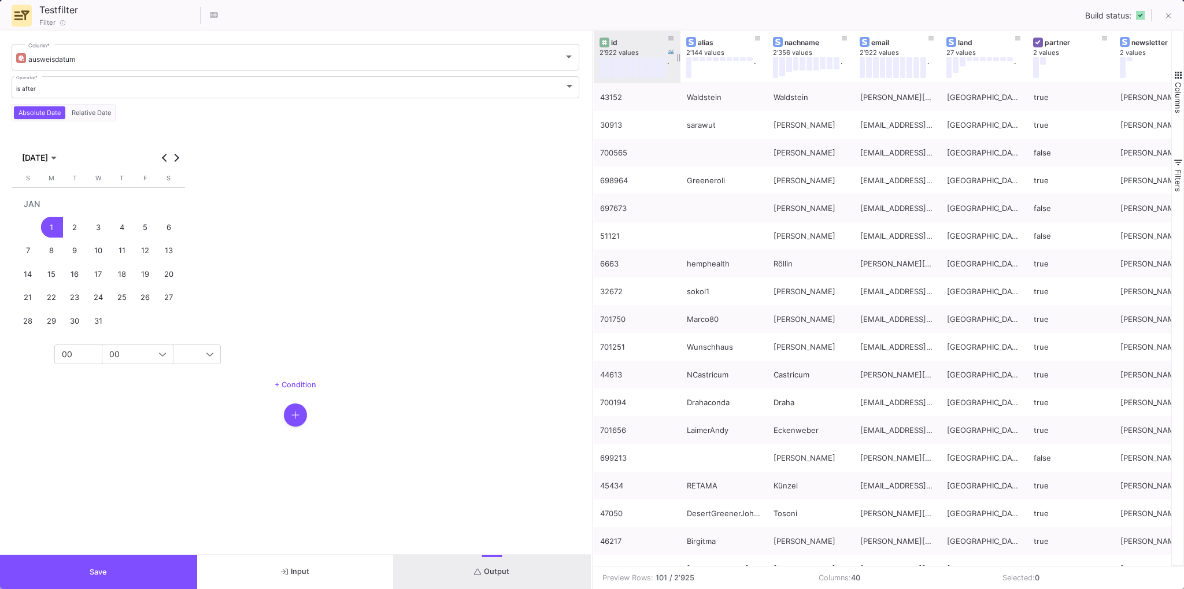
click at [637, 45] on div "id" at bounding box center [639, 42] width 57 height 9
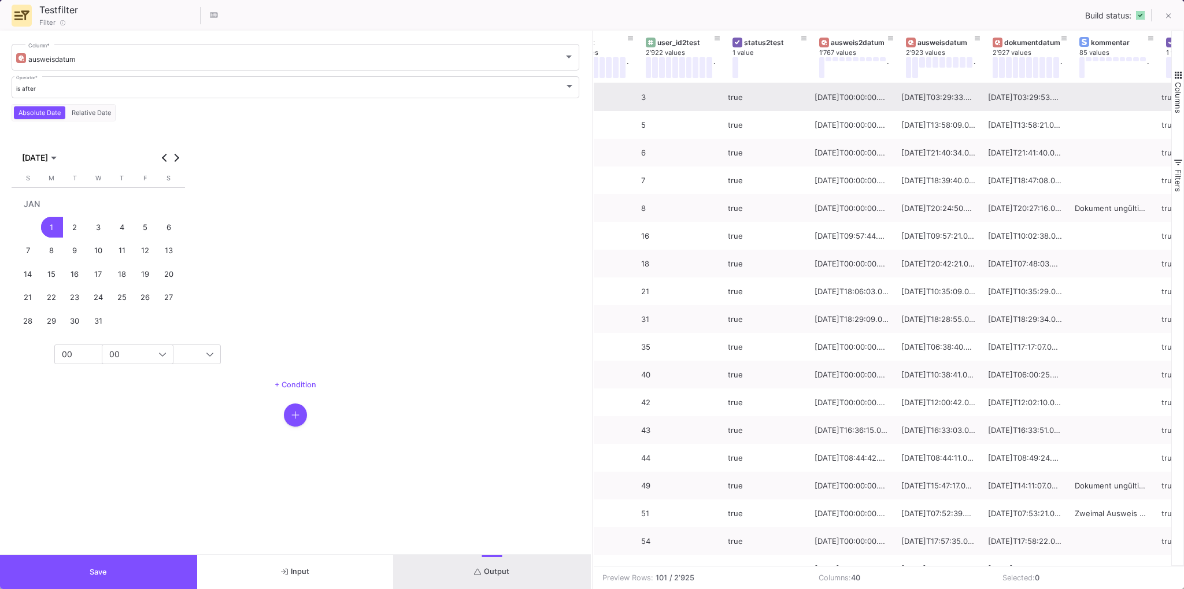
scroll to position [0, 1968]
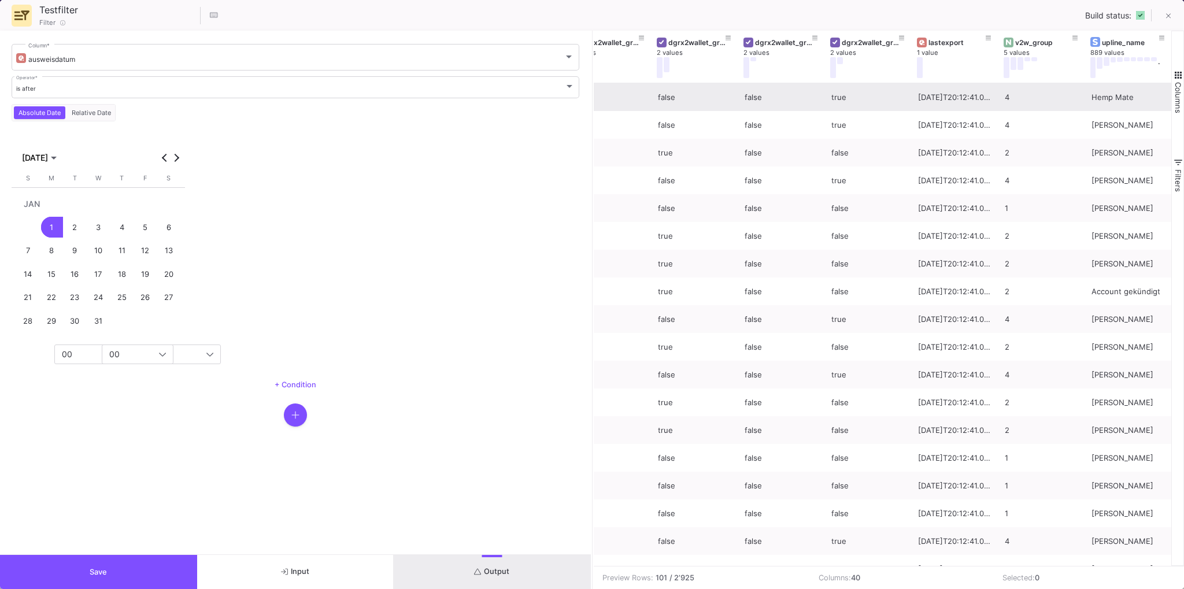
click at [300, 421] on button "button" at bounding box center [295, 415] width 23 height 23
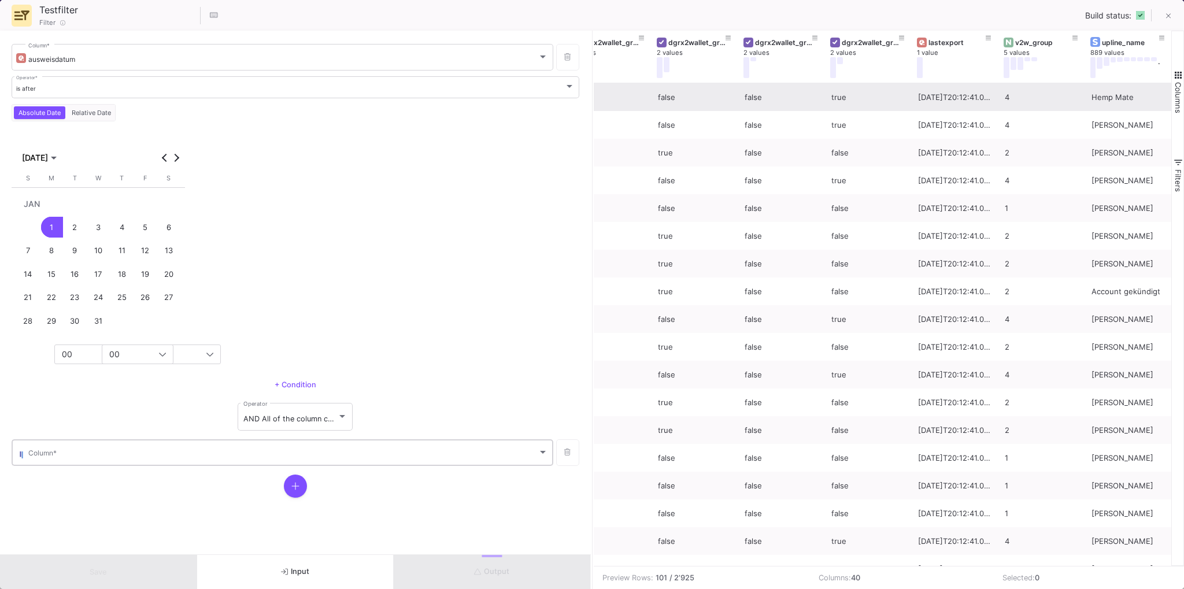
click at [84, 446] on div "Column *" at bounding box center [288, 452] width 520 height 28
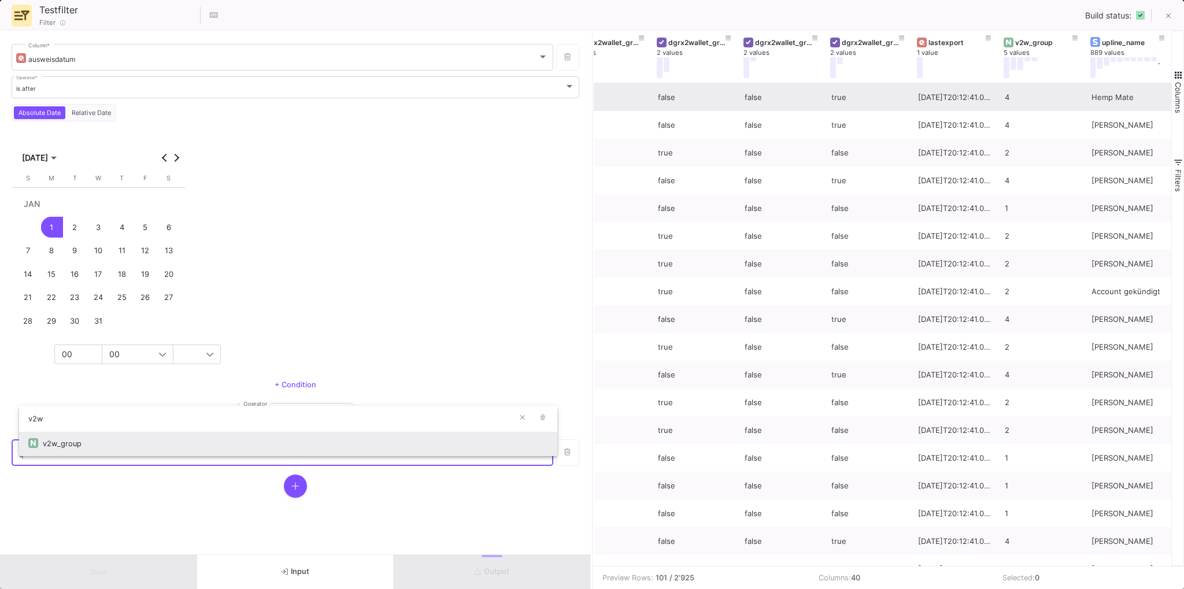
type input "v2w"
click at [67, 442] on div "v2w_group" at bounding box center [295, 443] width 505 height 25
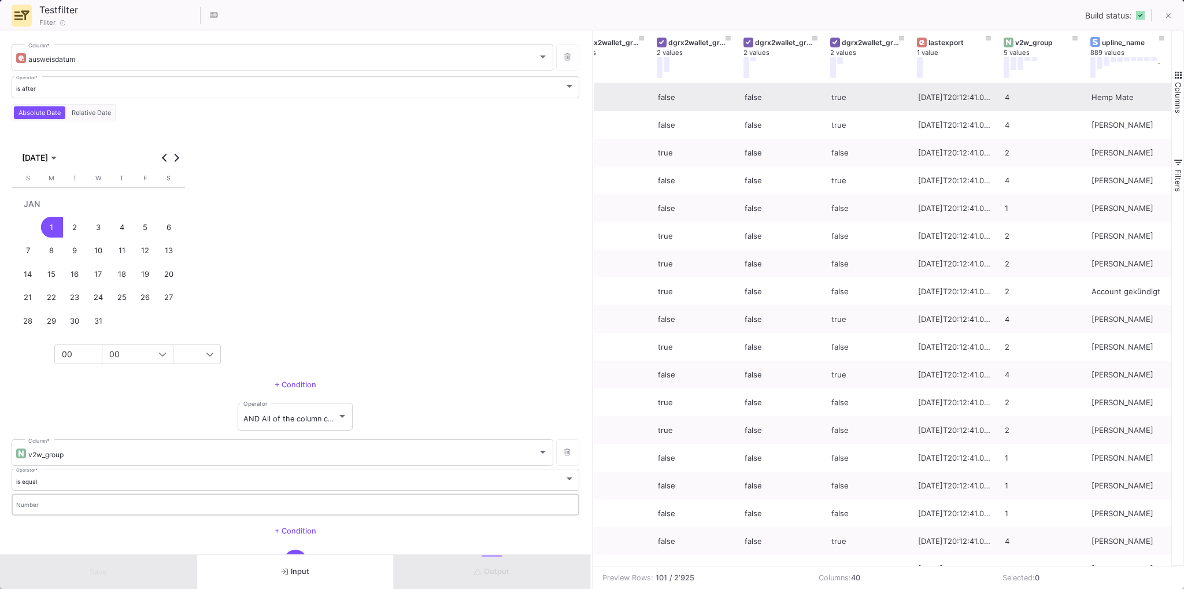
click at [54, 503] on input "Number" at bounding box center [295, 507] width 559 height 8
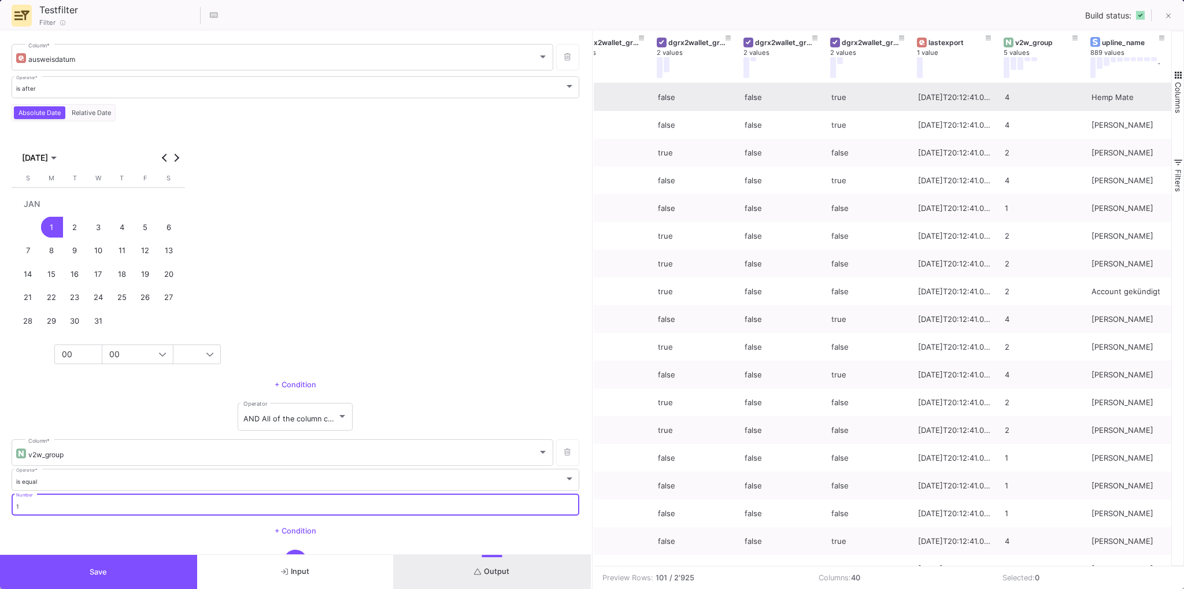
type input "1"
click at [498, 572] on span "Output" at bounding box center [491, 571] width 35 height 9
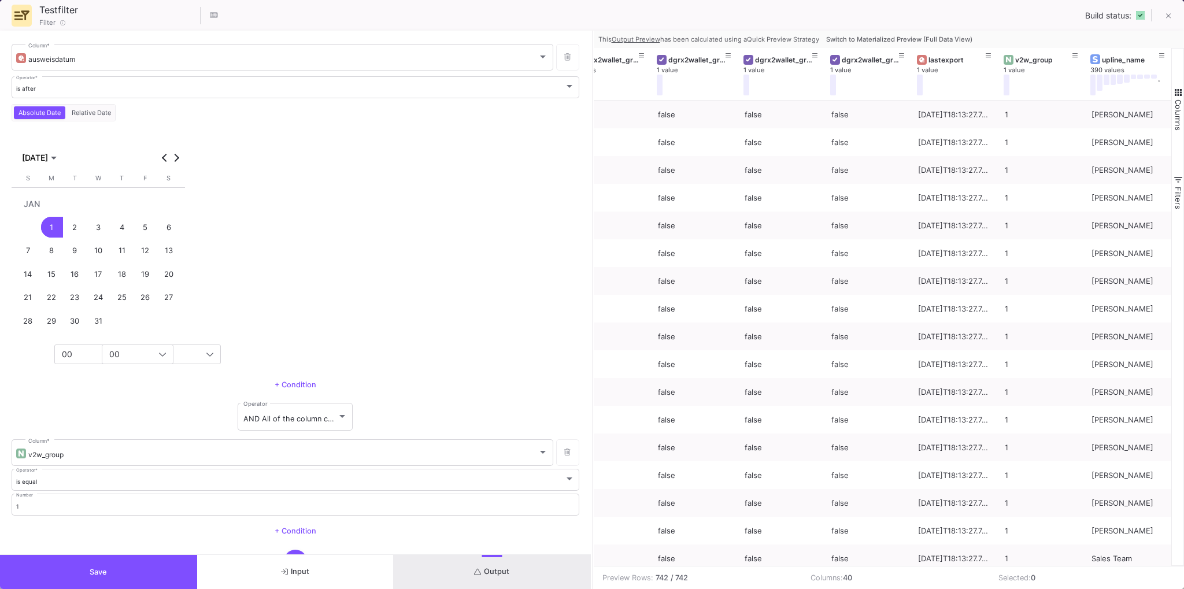
click at [882, 40] on span "Switch to Materialized Preview (Full Data View)" at bounding box center [899, 39] width 146 height 8
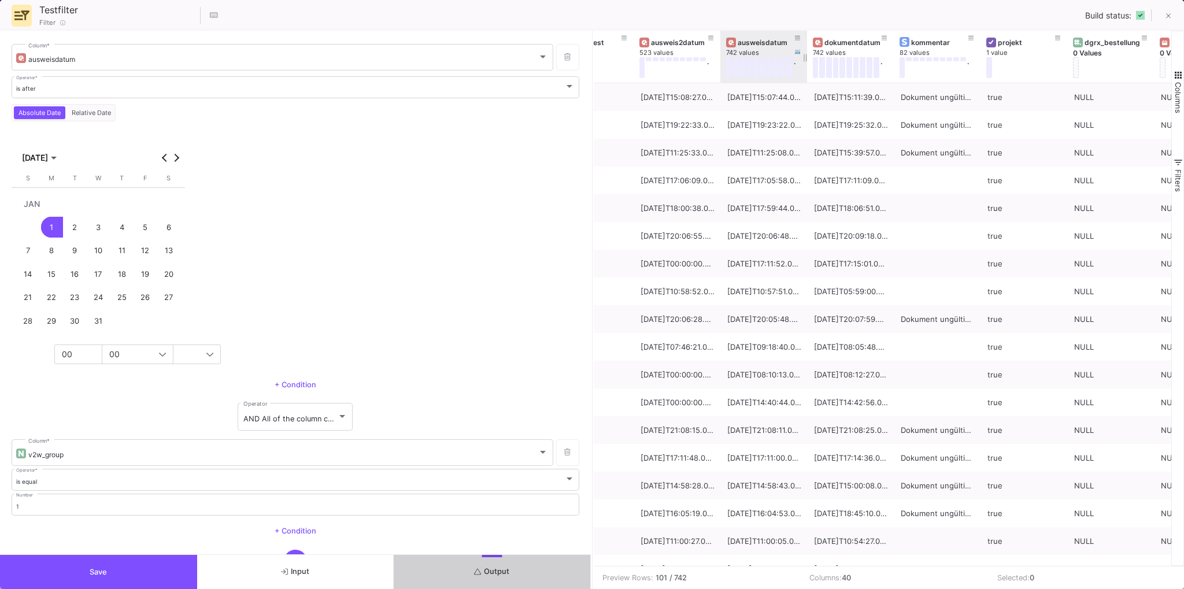
click at [765, 41] on div "ausweisdatum" at bounding box center [766, 42] width 57 height 9
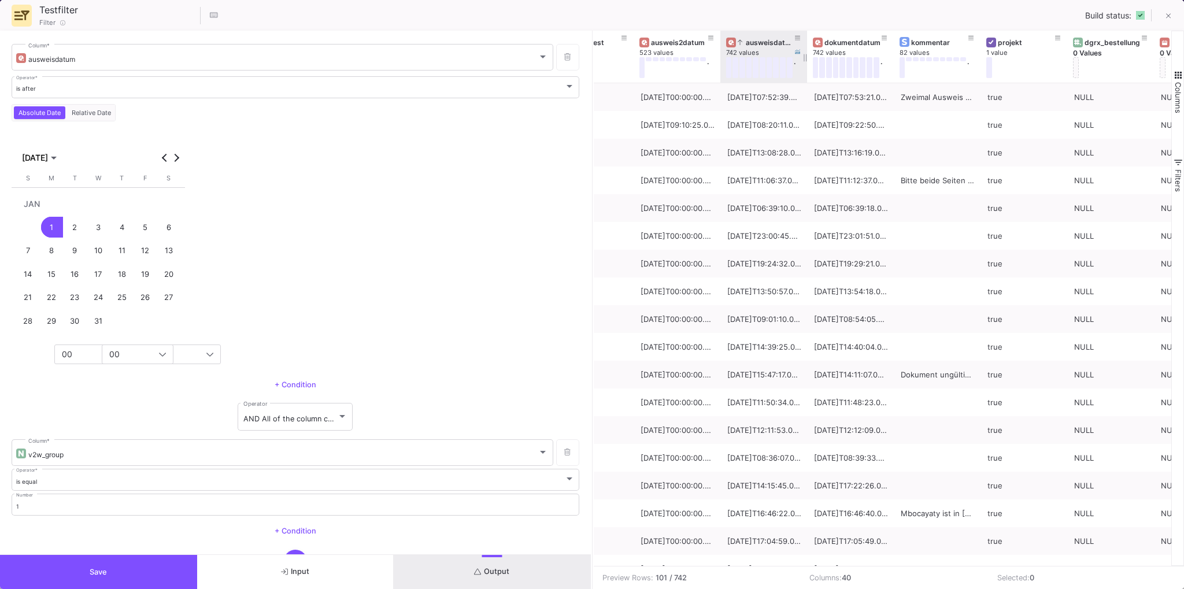
click at [765, 41] on div "ausweisdatum" at bounding box center [766, 42] width 57 height 9
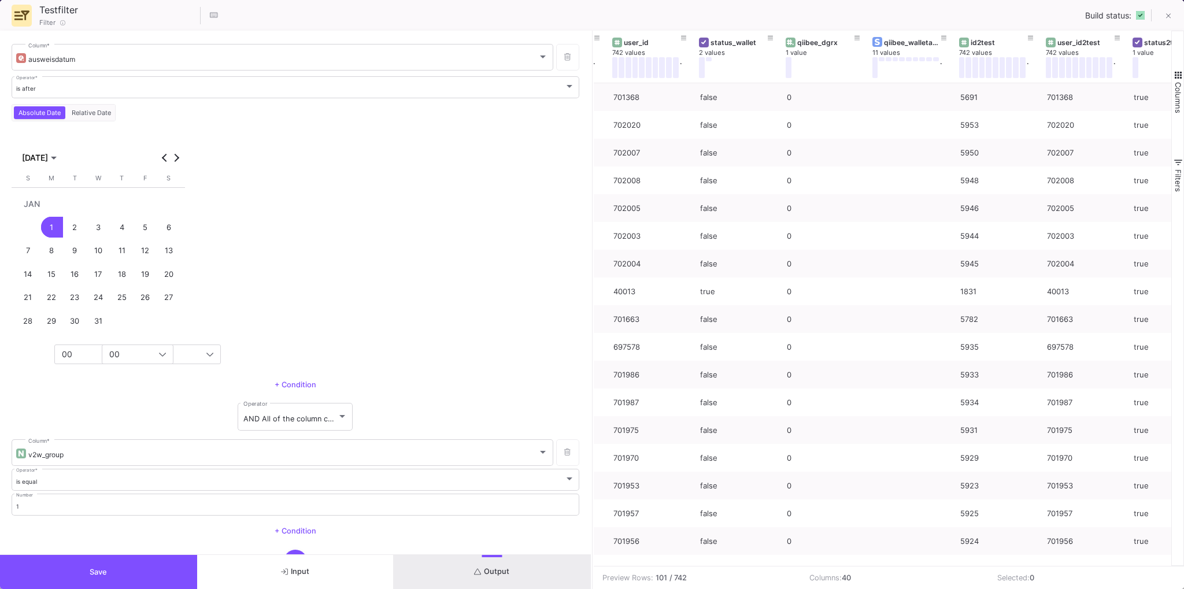
click at [94, 568] on span "Save" at bounding box center [98, 572] width 17 height 9
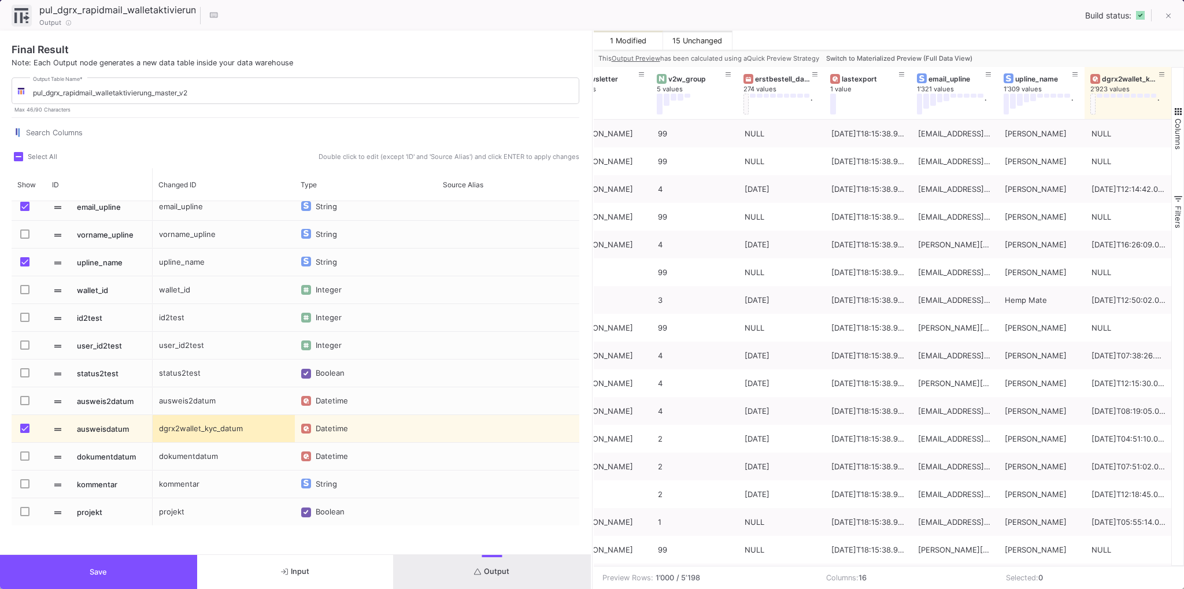
click at [128, 588] on button "Save" at bounding box center [98, 572] width 197 height 34
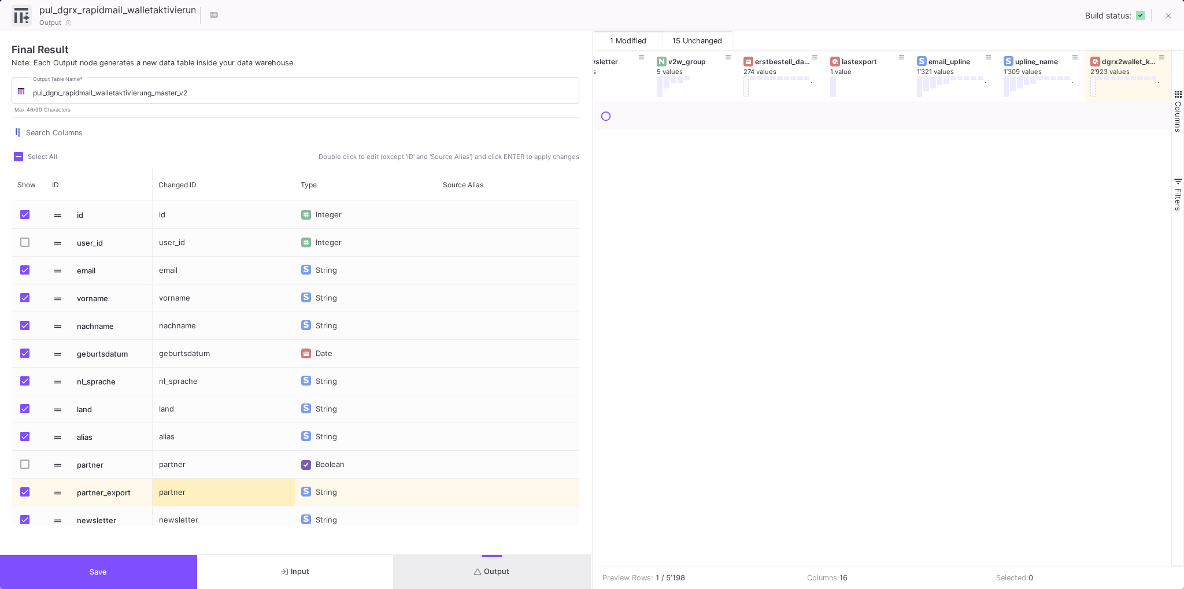
scroll to position [0, 810]
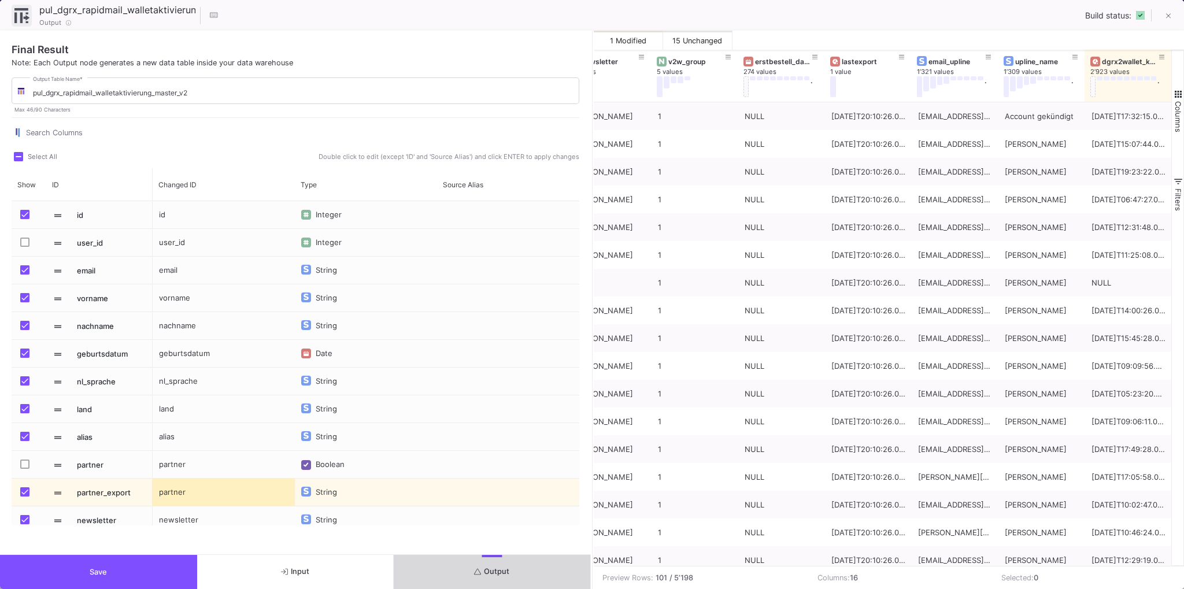
click at [509, 575] on span "Output" at bounding box center [491, 571] width 35 height 9
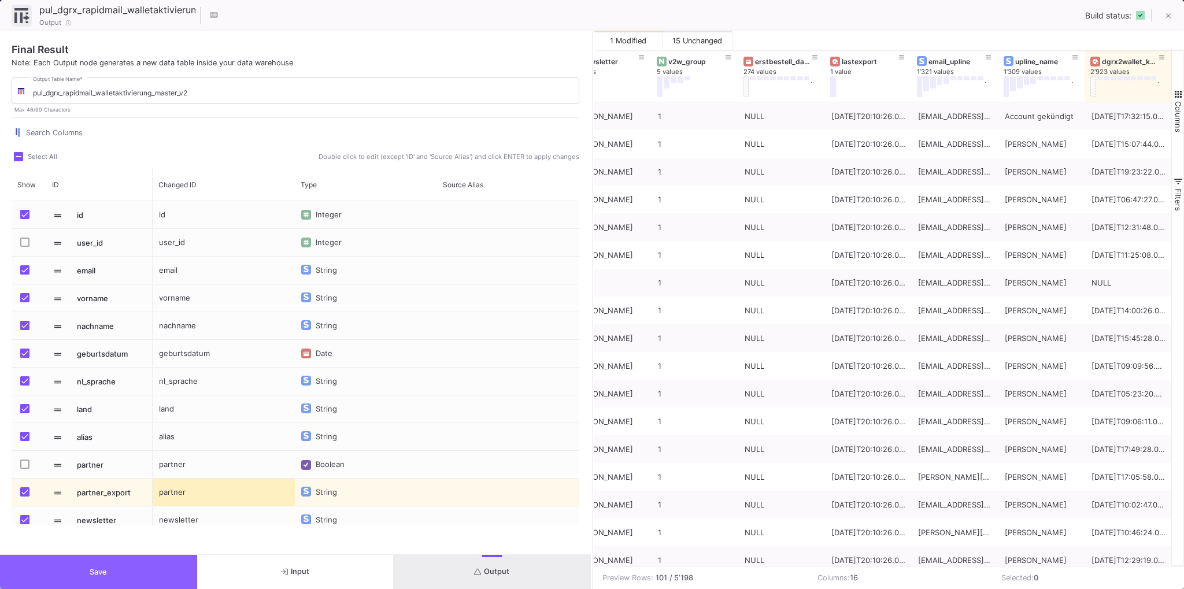
click at [138, 577] on button "Save" at bounding box center [98, 572] width 197 height 34
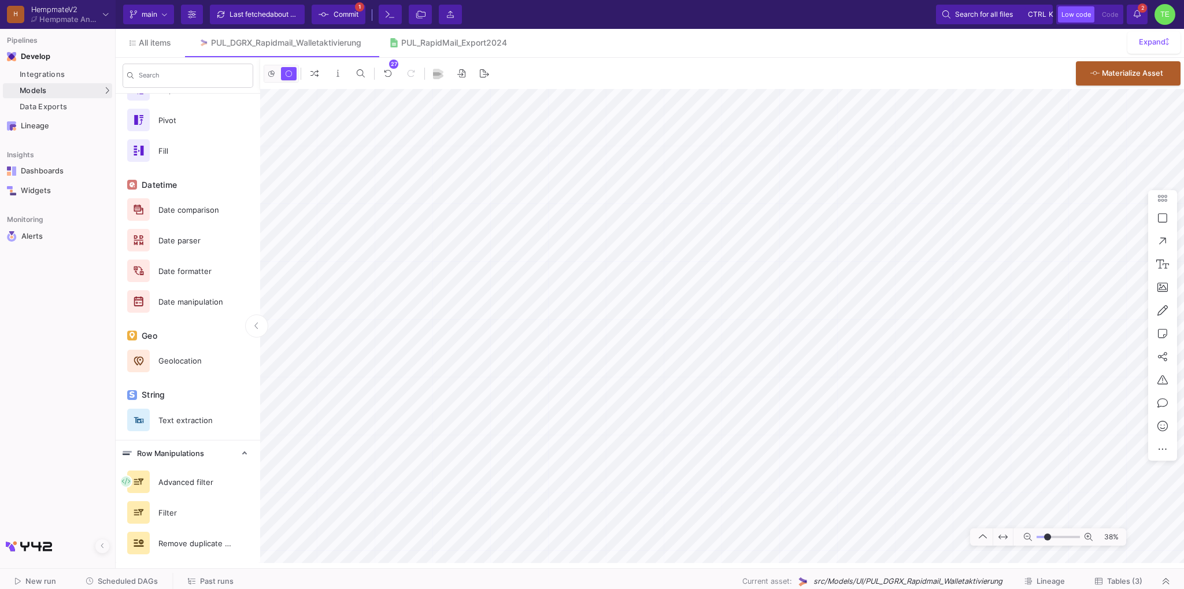
click at [340, 13] on span "Commit" at bounding box center [346, 14] width 25 height 17
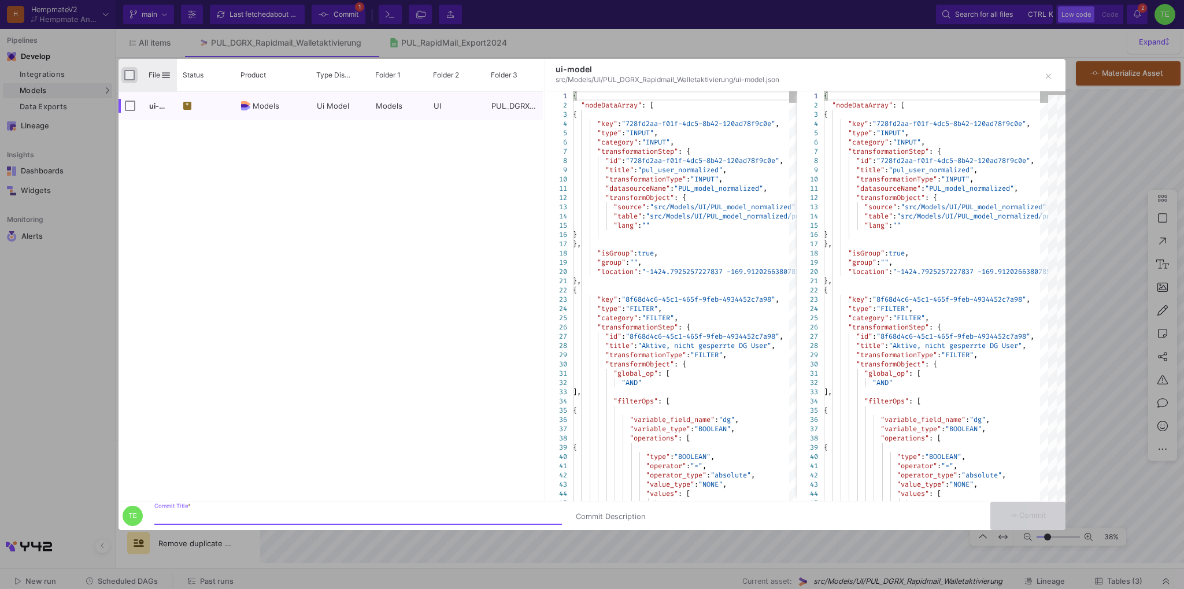
click at [129, 73] on input "Press Space to toggle all rows selection (unchecked)" at bounding box center [129, 75] width 10 height 10
checkbox input "true"
click at [247, 511] on div "Commit Title *" at bounding box center [358, 513] width 408 height 21
type input "2025081901"
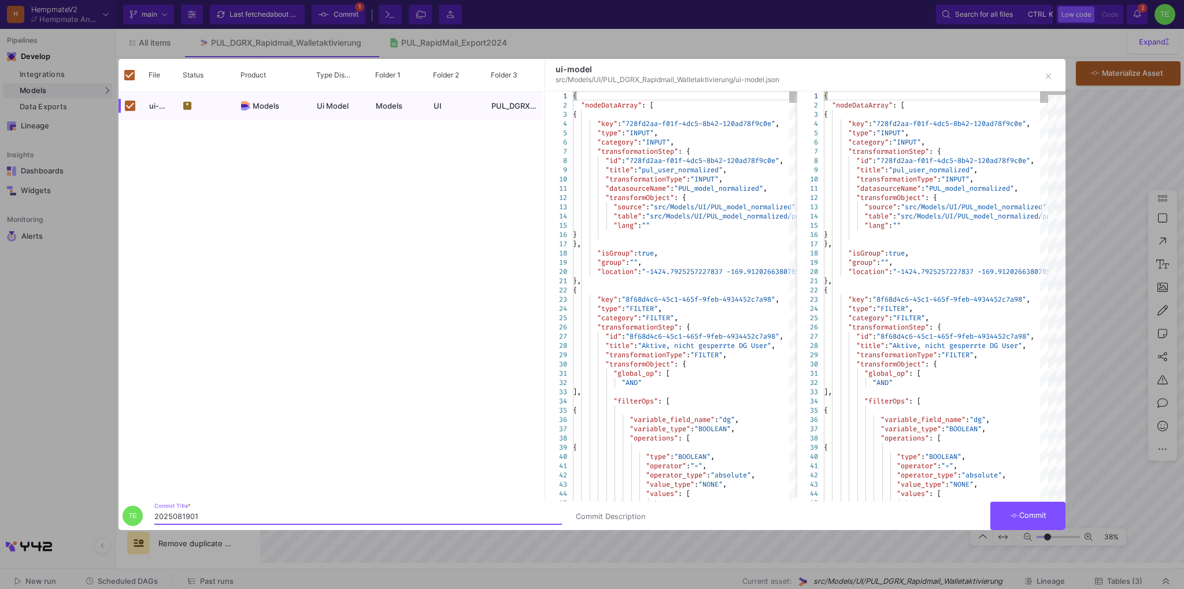
click at [1041, 517] on span "Commit" at bounding box center [1028, 515] width 36 height 9
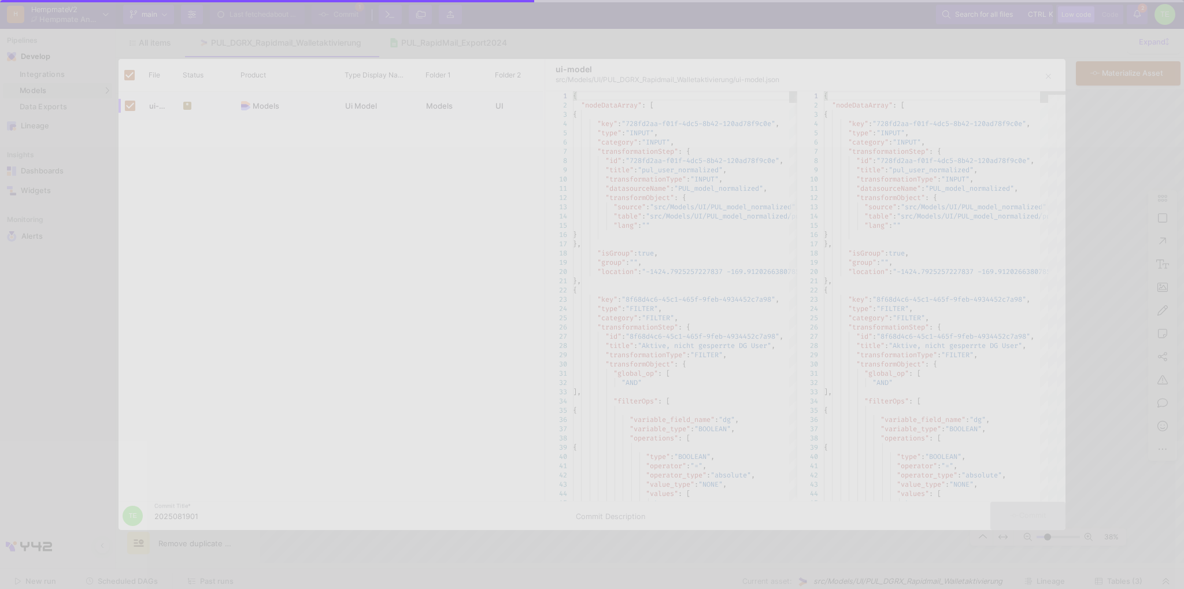
checkbox input "false"
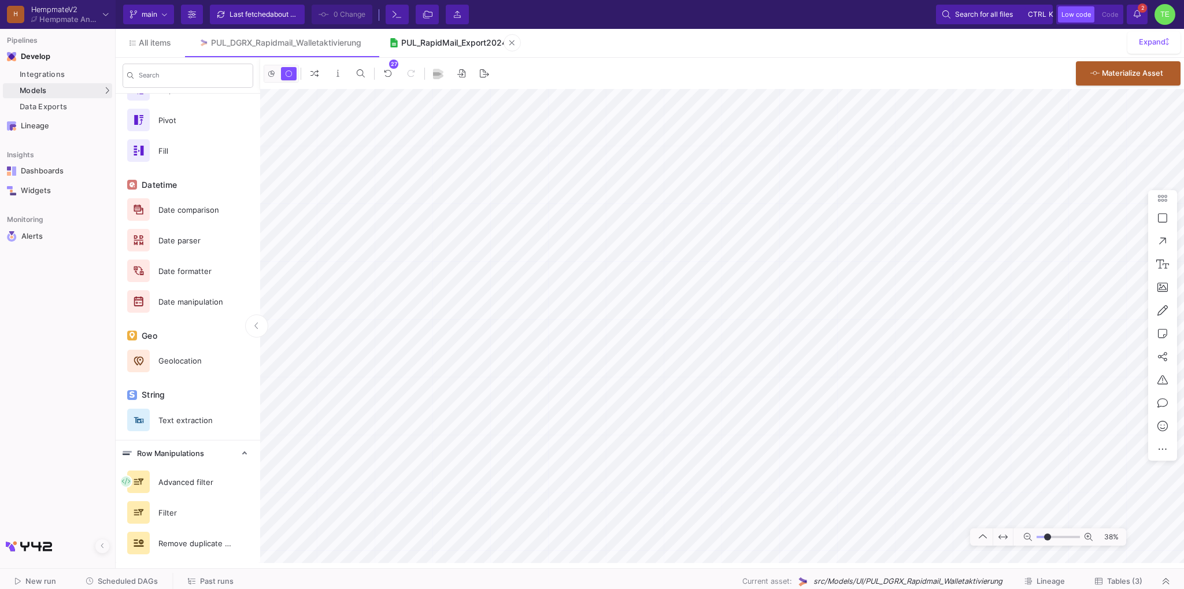
click at [475, 46] on div "PUL_RapidMail_Export2024" at bounding box center [454, 42] width 106 height 9
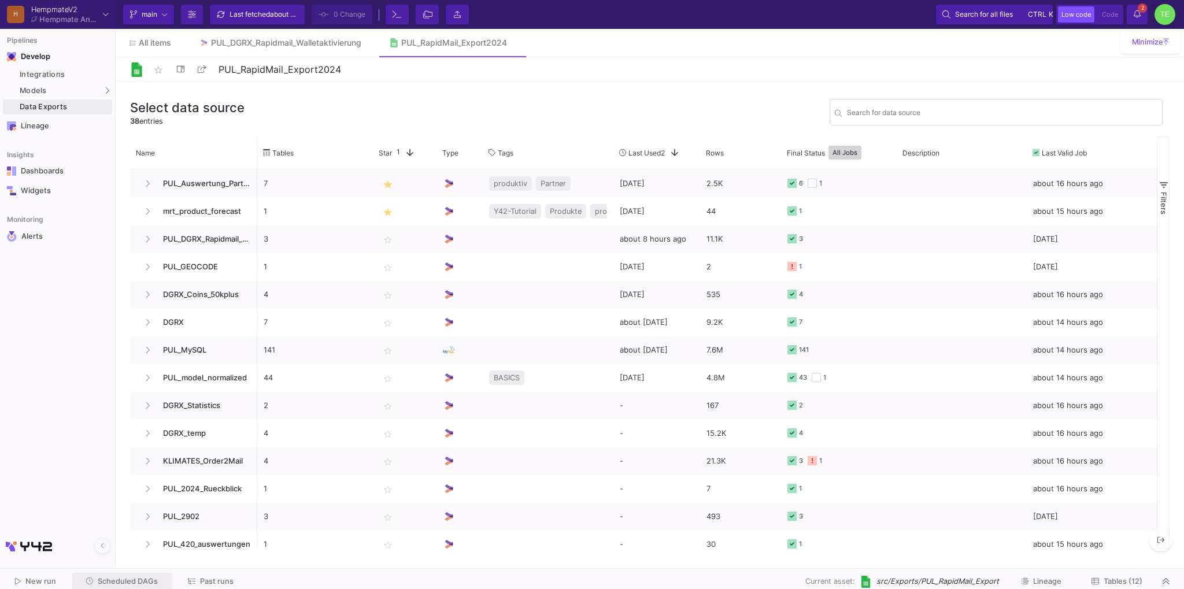
click at [144, 581] on span "Scheduled DAGs" at bounding box center [128, 581] width 60 height 9
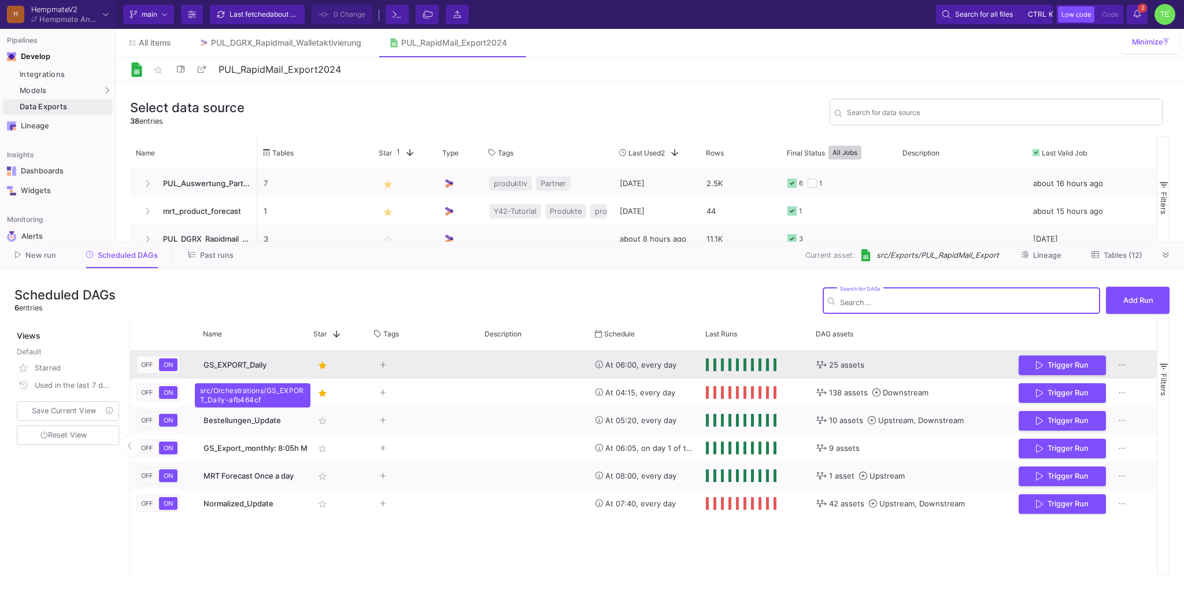
click at [258, 369] on span "GS_EXPORT_Daily" at bounding box center [235, 364] width 63 height 9
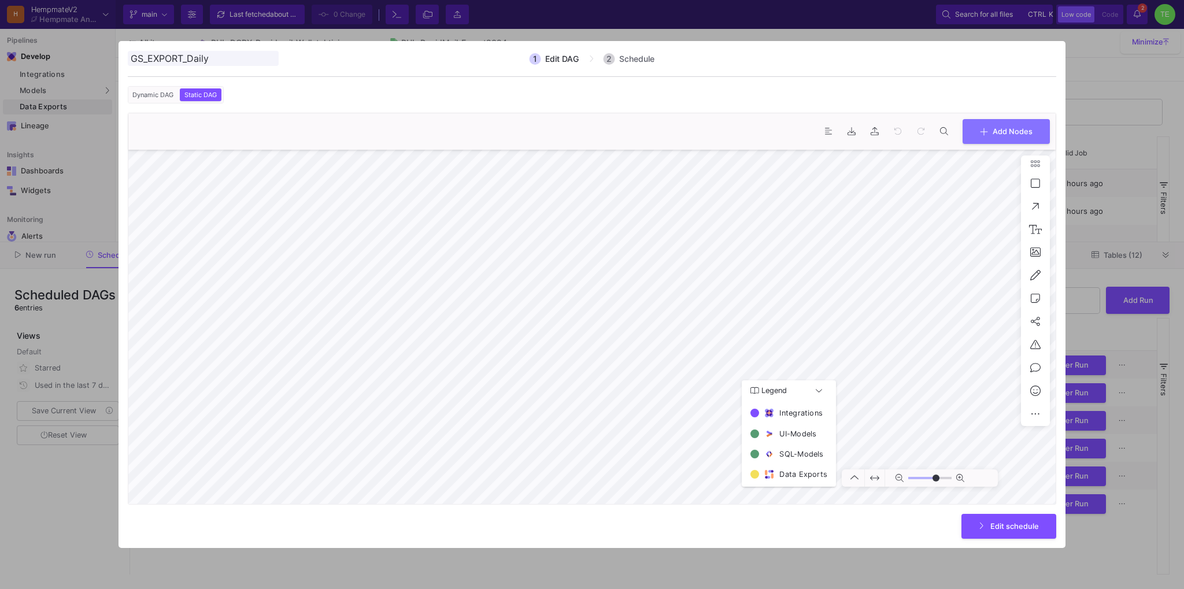
type input "0"
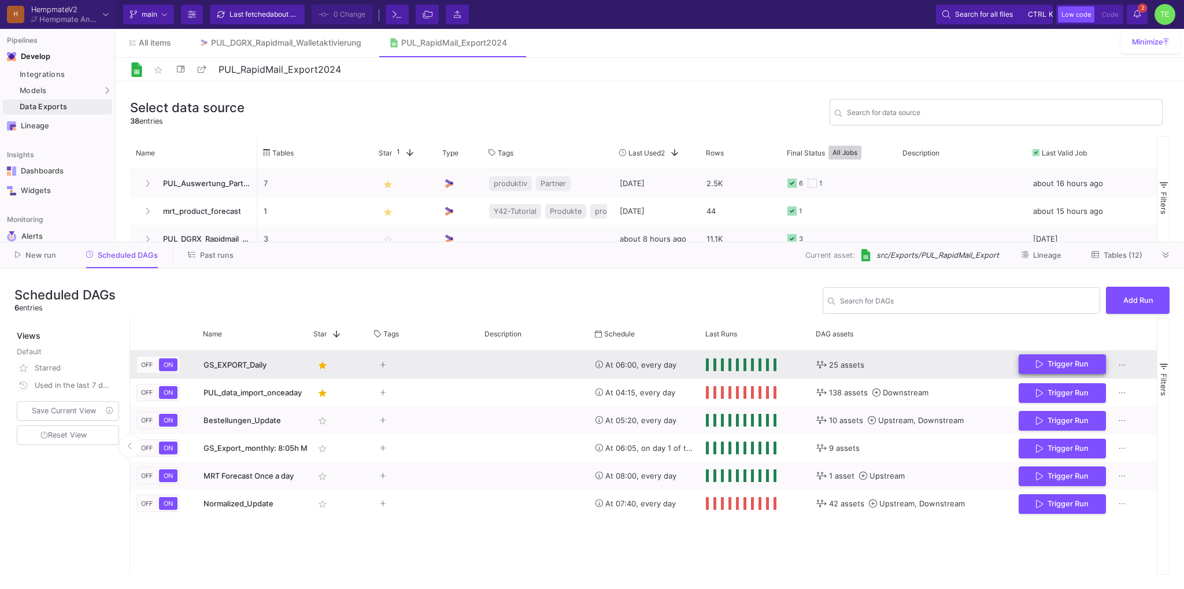
click at [1081, 360] on span "Trigger Run" at bounding box center [1068, 364] width 41 height 9
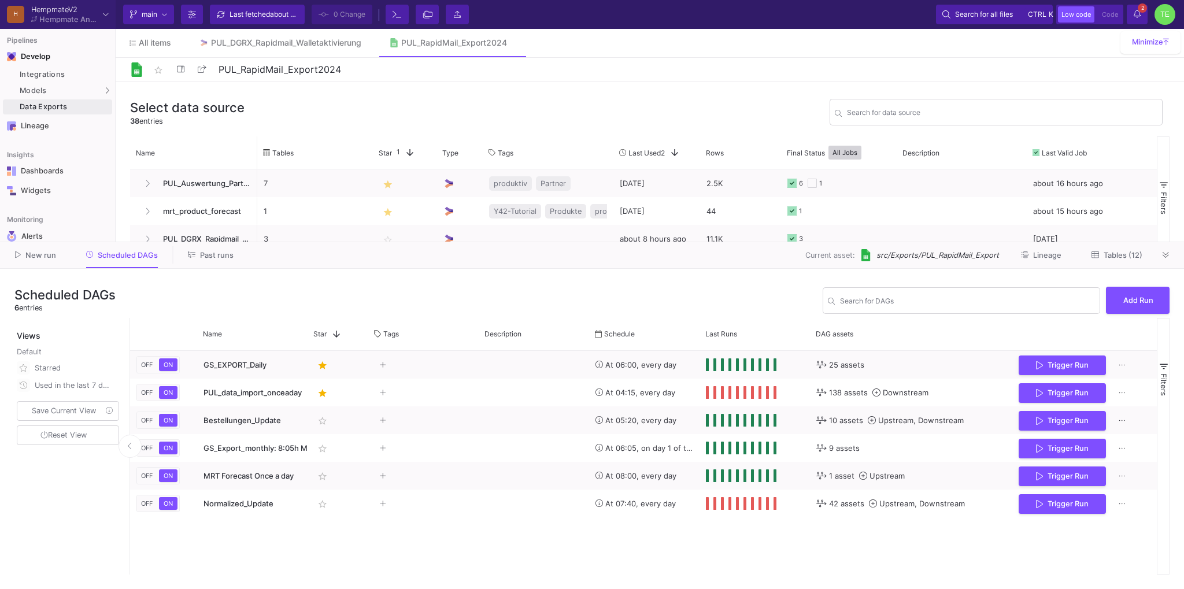
click at [1123, 253] on span "Tables (12)" at bounding box center [1123, 255] width 39 height 9
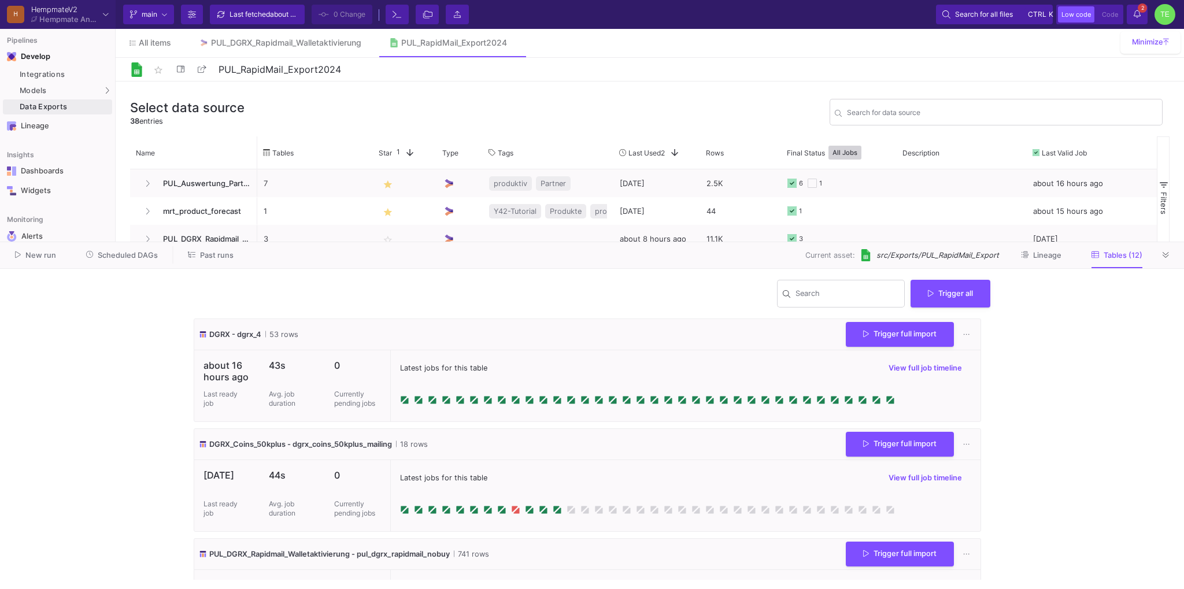
click at [1058, 260] on span "Lineage" at bounding box center [1047, 255] width 28 height 9
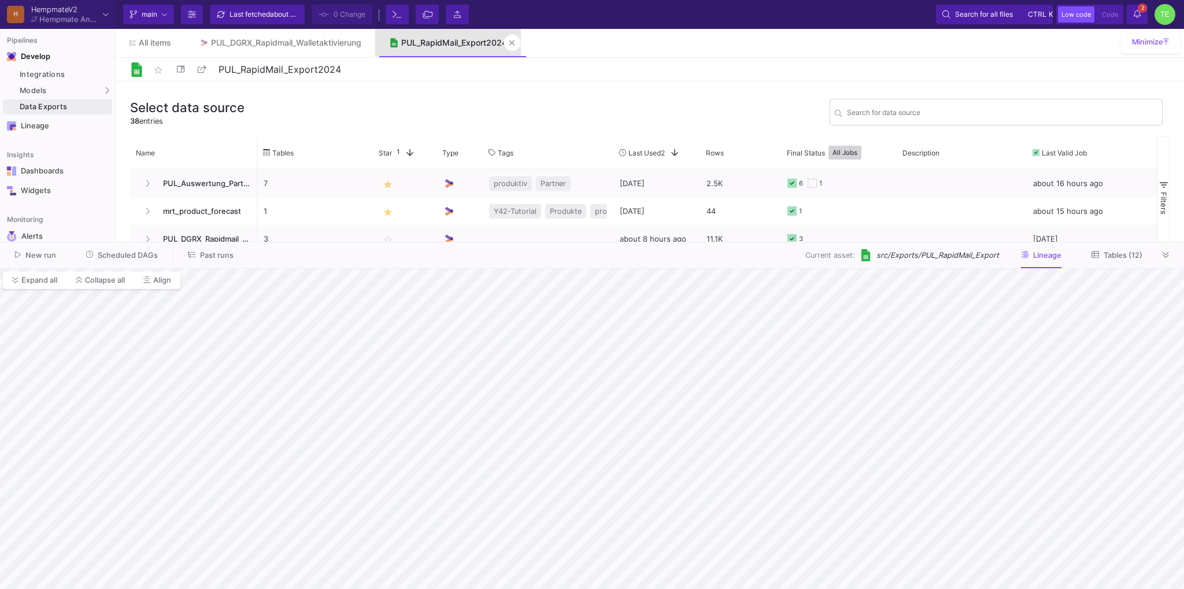
click at [443, 42] on div "PUL_RapidMail_Export2024" at bounding box center [454, 42] width 106 height 9
click at [304, 43] on div "PUL_DGRX_Rapidmail_Walletaktivierung" at bounding box center [286, 42] width 150 height 9
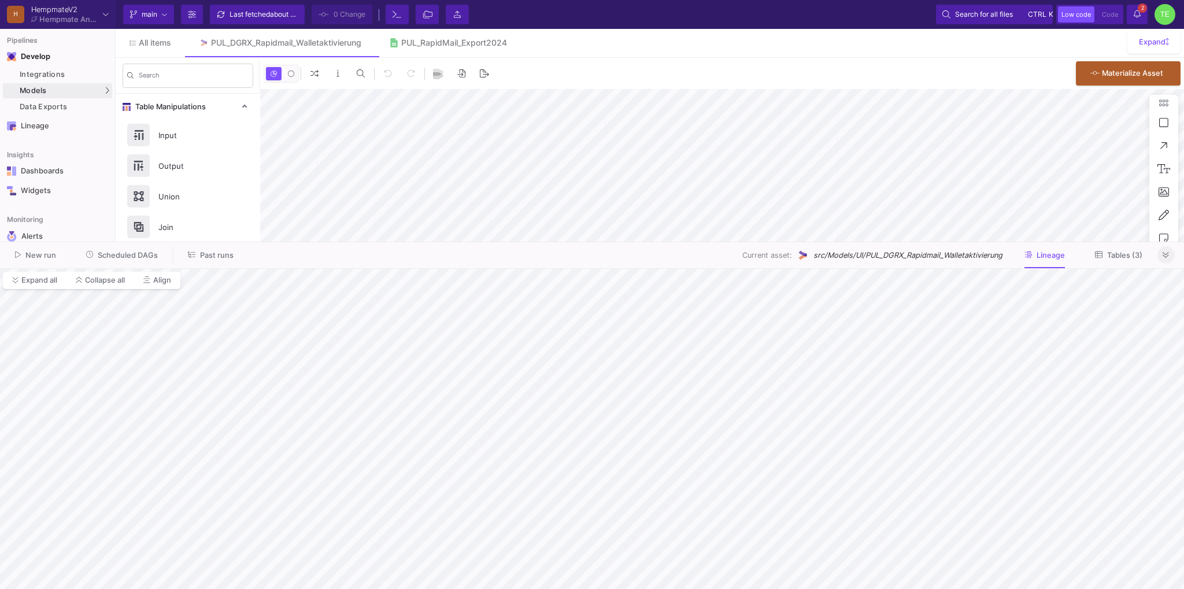
type input "-20"
click at [1165, 256] on icon at bounding box center [1166, 256] width 6 height 8
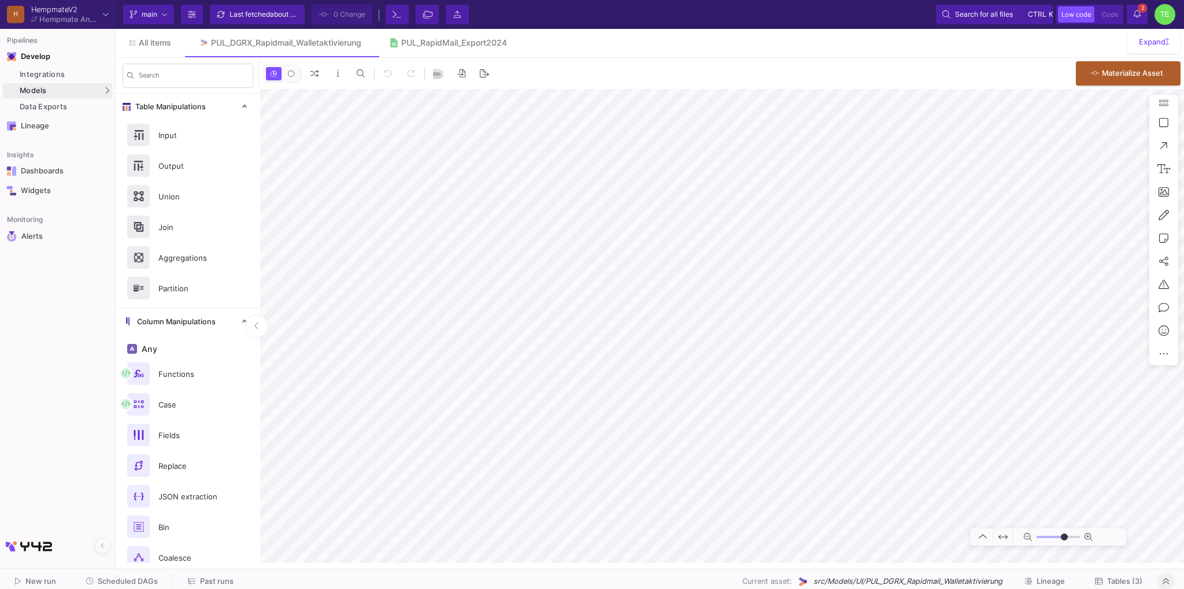
type input "-20"
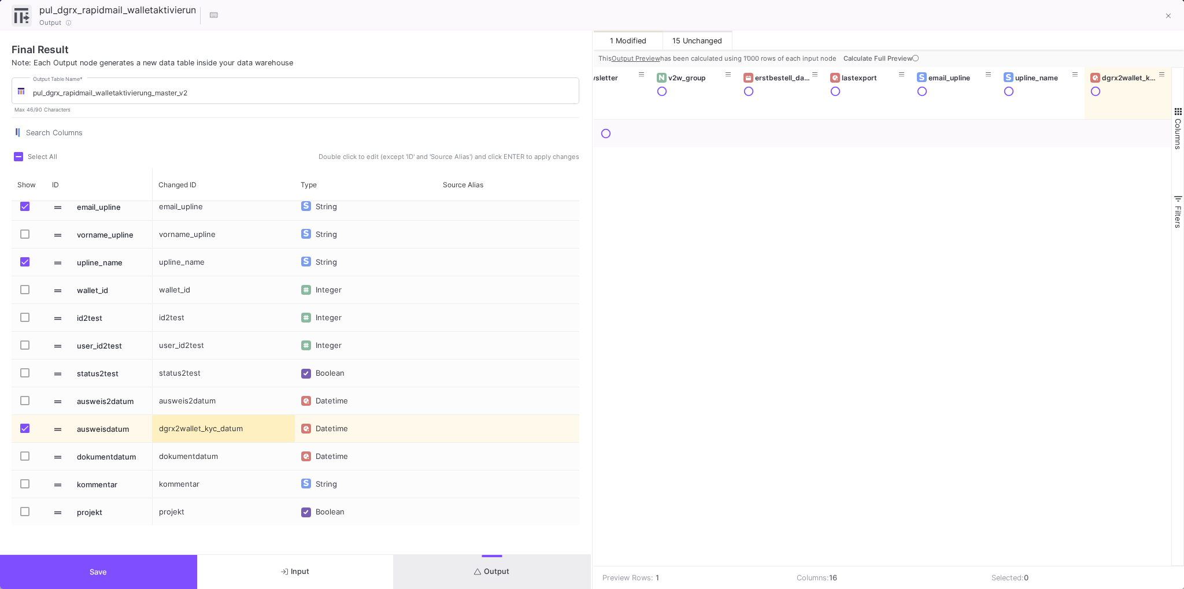
scroll to position [785, 0]
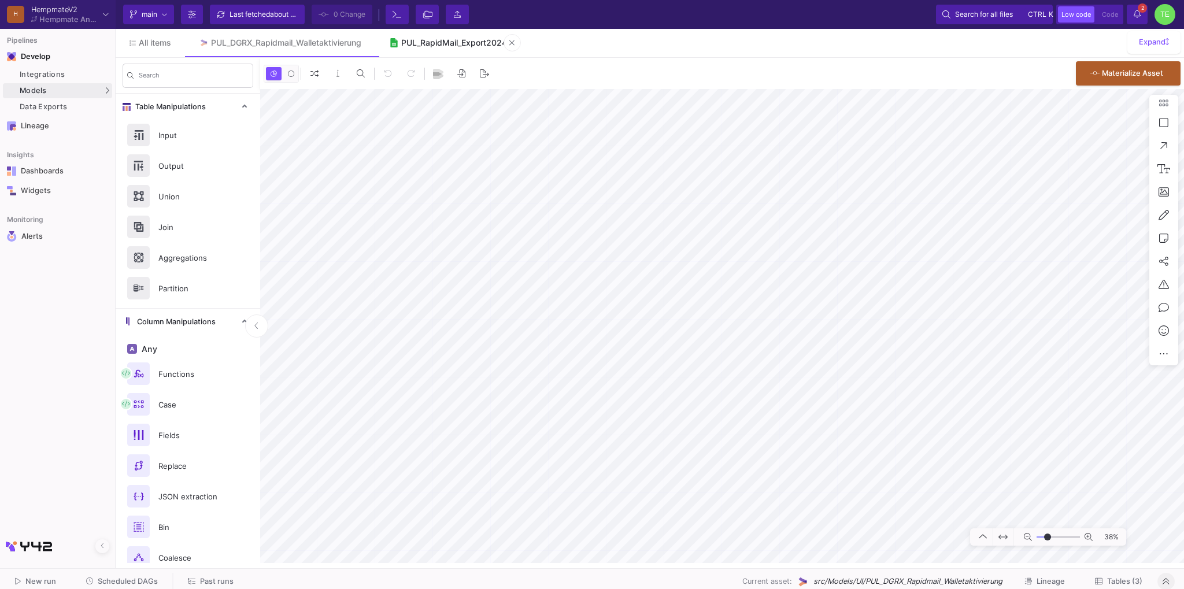
click at [442, 39] on div "PUL_RapidMail_Export2024" at bounding box center [454, 42] width 106 height 9
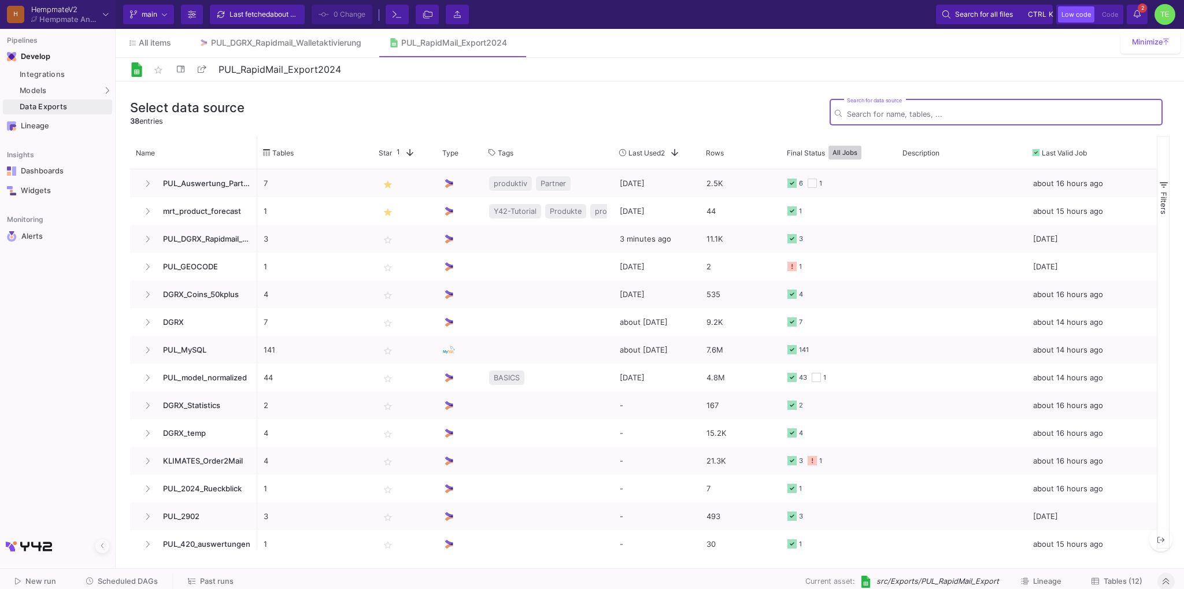
click at [207, 583] on span "Past runs" at bounding box center [217, 581] width 34 height 9
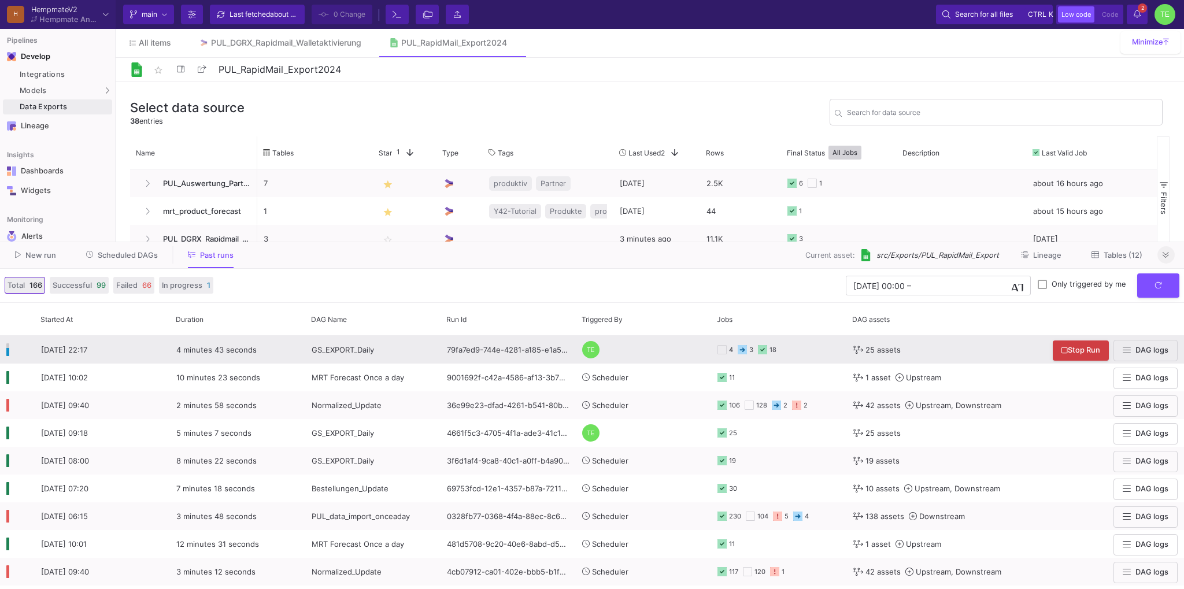
click at [725, 350] on icon at bounding box center [722, 349] width 9 height 9
